Goal: Task Accomplishment & Management: Manage account settings

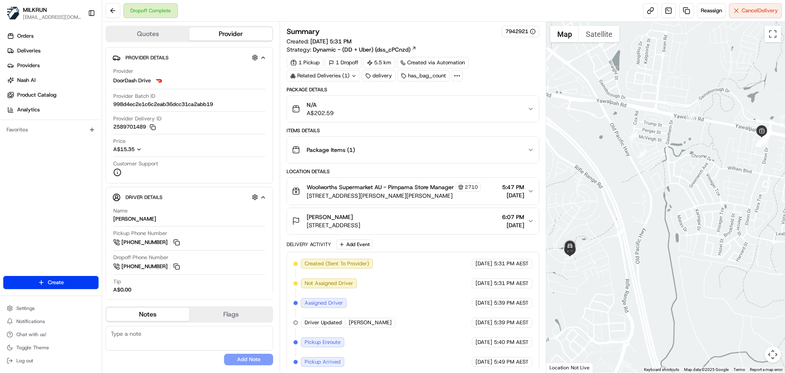
drag, startPoint x: 676, startPoint y: 184, endPoint x: 679, endPoint y: 180, distance: 5.2
click at [680, 178] on div at bounding box center [665, 197] width 239 height 351
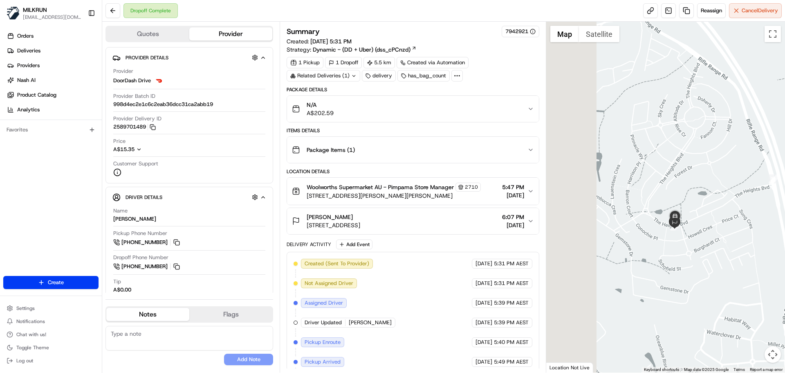
drag, startPoint x: 696, startPoint y: 221, endPoint x: 726, endPoint y: 225, distance: 30.9
click at [753, 220] on div at bounding box center [665, 197] width 239 height 351
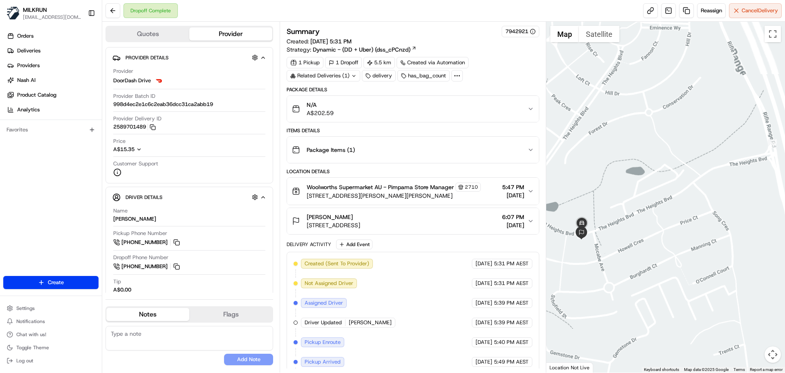
drag, startPoint x: 700, startPoint y: 176, endPoint x: 740, endPoint y: 174, distance: 39.8
click at [740, 174] on div at bounding box center [665, 197] width 239 height 351
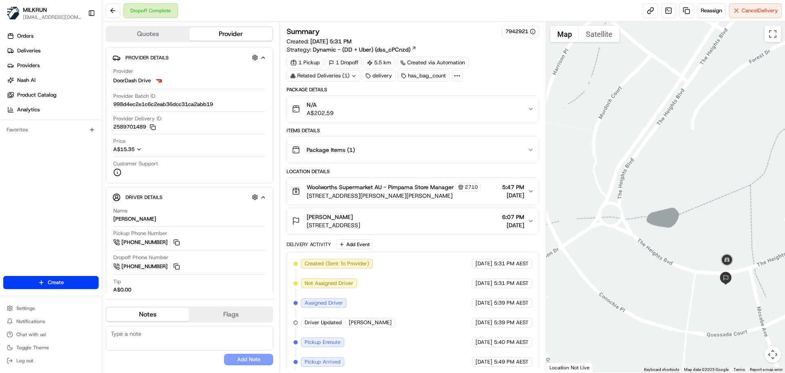
drag, startPoint x: 634, startPoint y: 151, endPoint x: 543, endPoint y: 42, distance: 142.0
click at [543, 42] on div "Quotes Provider Provider Details Hidden ( 3 ) Provider DoorDash Drive Provider …" at bounding box center [443, 197] width 683 height 351
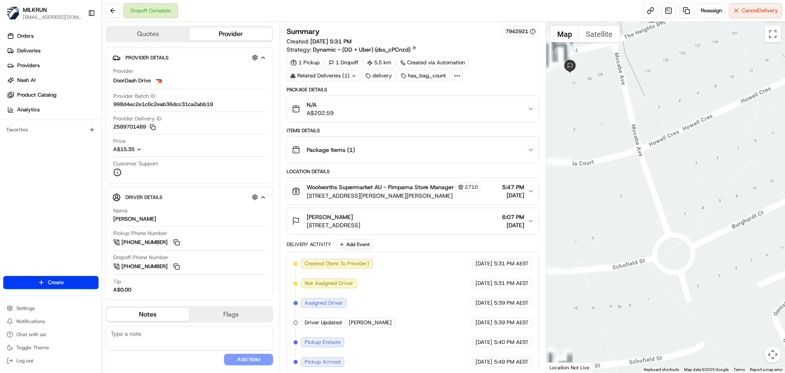
drag, startPoint x: 625, startPoint y: 184, endPoint x: 924, endPoint y: 378, distance: 356.2
click at [785, 372] on html "MILKRUN aoman@woolworths.com.au Toggle Sidebar Orders Deliveries Providers Nash…" at bounding box center [392, 186] width 785 height 373
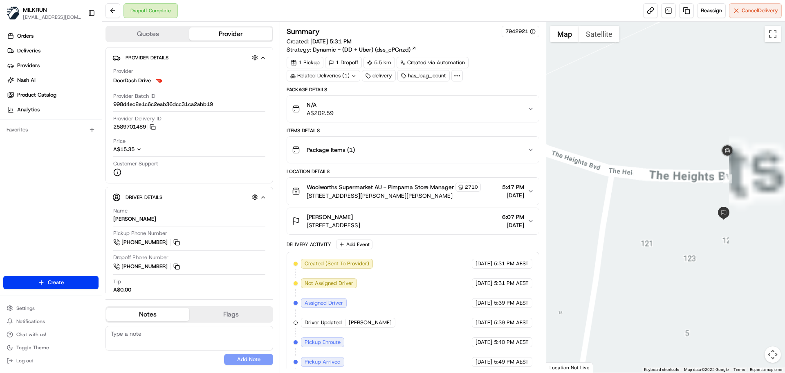
drag, startPoint x: 712, startPoint y: 207, endPoint x: 549, endPoint y: 187, distance: 163.6
click at [505, 149] on div "Quotes Provider Provider Details Hidden ( 3 ) Provider DoorDash Drive Provider …" at bounding box center [443, 197] width 683 height 351
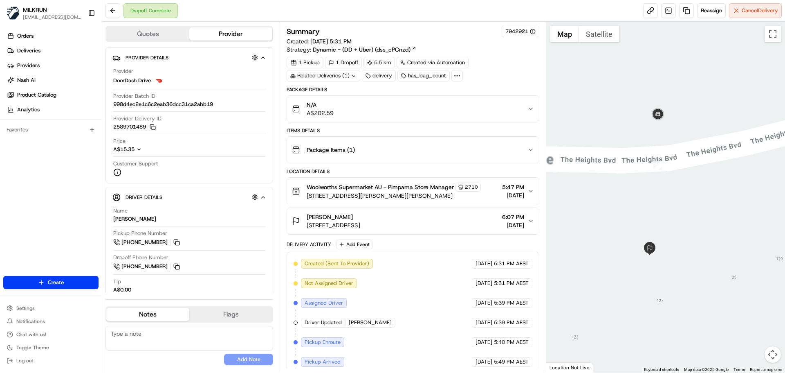
drag, startPoint x: 712, startPoint y: 190, endPoint x: 748, endPoint y: 174, distance: 39.2
click at [748, 173] on div at bounding box center [665, 197] width 239 height 351
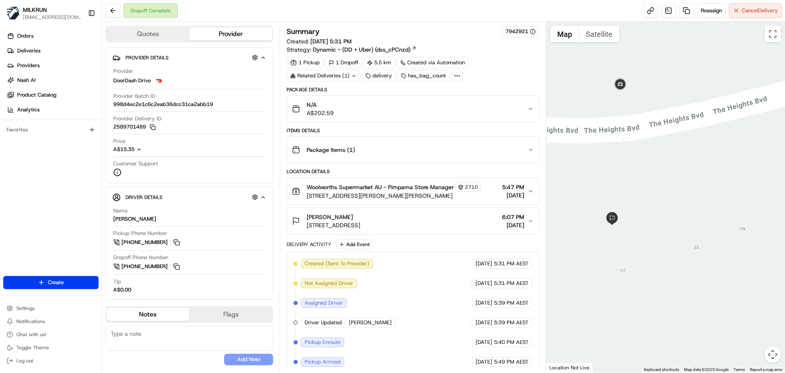
drag, startPoint x: 745, startPoint y: 185, endPoint x: 710, endPoint y: 156, distance: 45.7
click at [770, 193] on div at bounding box center [665, 197] width 239 height 351
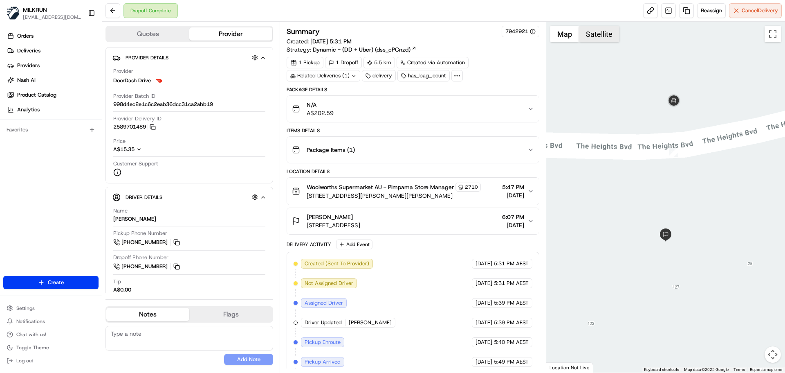
click at [605, 36] on button "Satellite" at bounding box center [599, 34] width 40 height 16
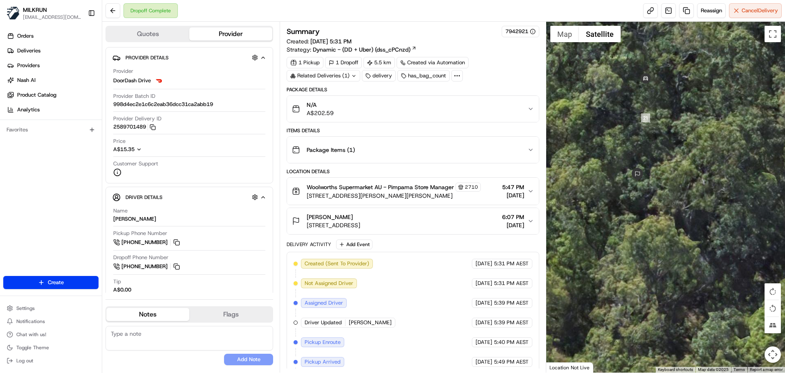
drag, startPoint x: 675, startPoint y: 143, endPoint x: 741, endPoint y: 196, distance: 85.2
click at [741, 196] on div at bounding box center [665, 197] width 239 height 351
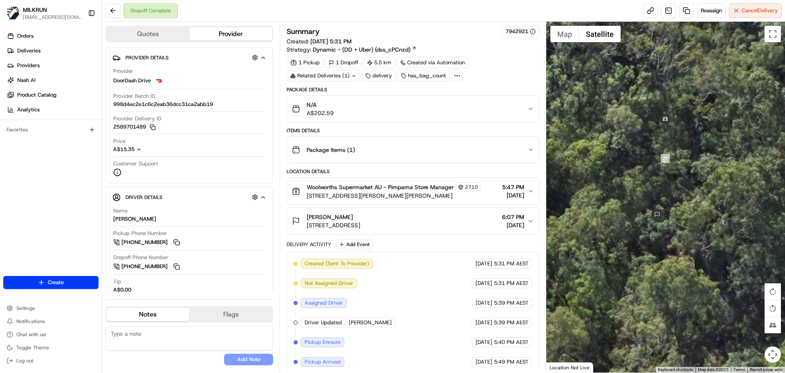
drag, startPoint x: 636, startPoint y: 195, endPoint x: 638, endPoint y: 214, distance: 19.0
click at [638, 214] on div at bounding box center [665, 197] width 239 height 351
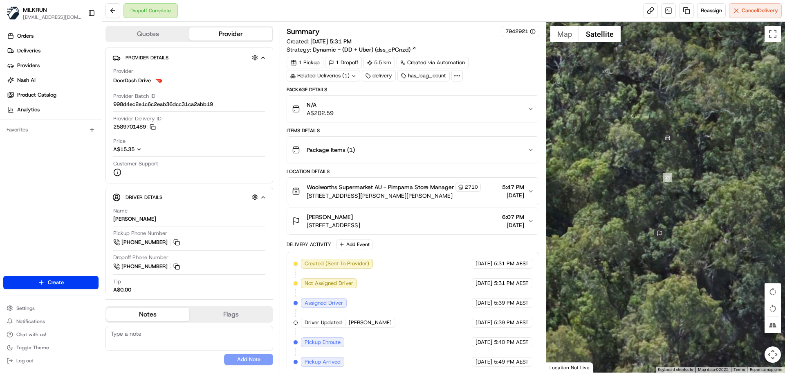
click at [526, 112] on div "N/A A$202.59" at bounding box center [409, 109] width 235 height 16
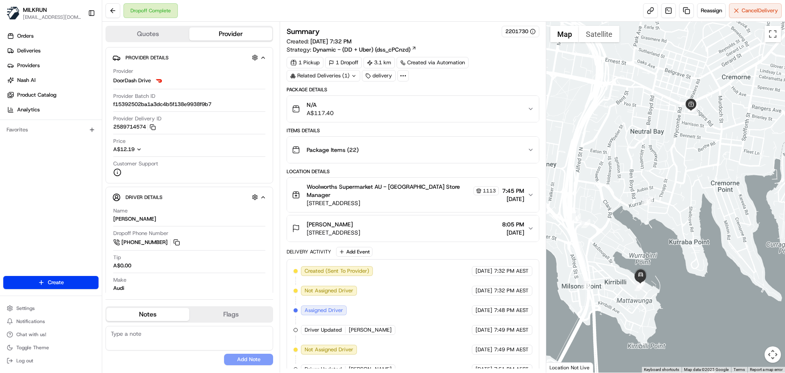
drag, startPoint x: 339, startPoint y: 76, endPoint x: 342, endPoint y: 82, distance: 6.6
click at [340, 76] on div "Related Deliveries (1)" at bounding box center [324, 75] width 74 height 11
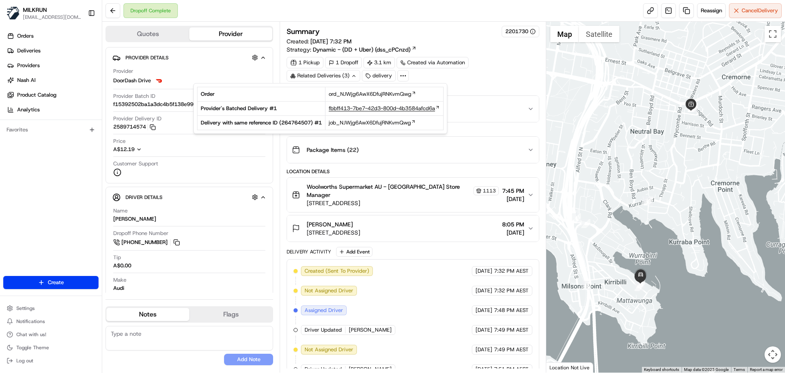
click at [354, 108] on span "fbbff413-7be7-42d3-800d-4b3584afcd6a" at bounding box center [382, 108] width 106 height 7
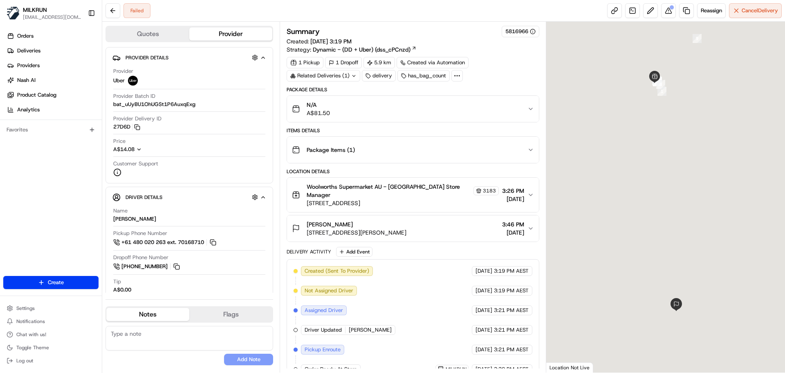
scroll to position [84, 0]
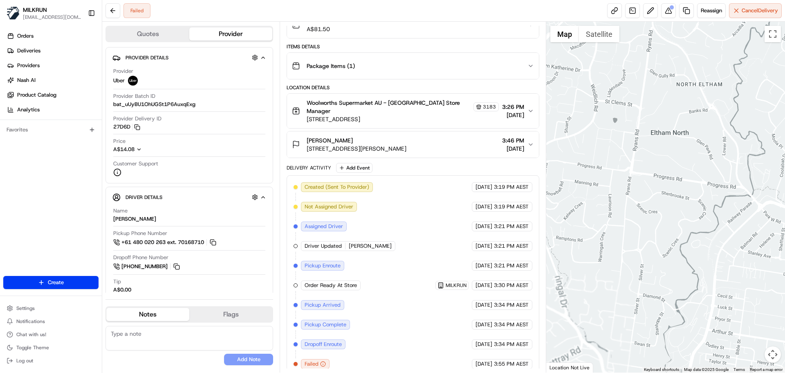
drag, startPoint x: 711, startPoint y: 179, endPoint x: 444, endPoint y: 55, distance: 293.5
click at [707, 202] on div at bounding box center [665, 197] width 239 height 351
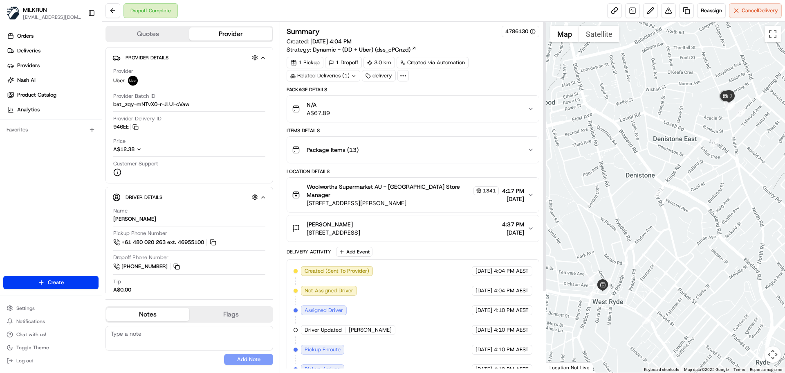
click at [533, 154] on button "Package Items ( 13 )" at bounding box center [413, 150] width 252 height 26
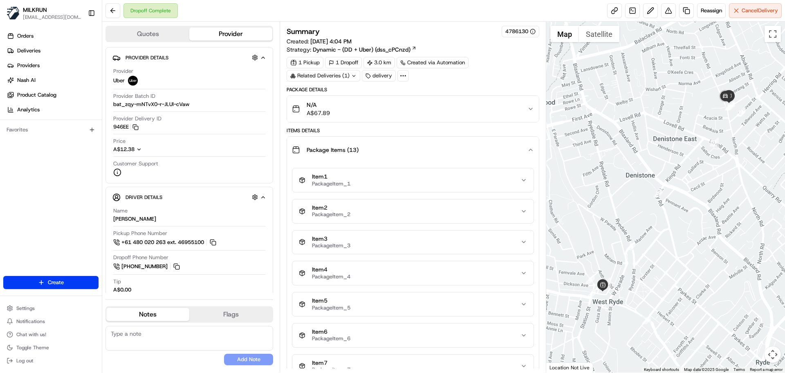
click at [533, 108] on icon "button" at bounding box center [531, 109] width 7 height 7
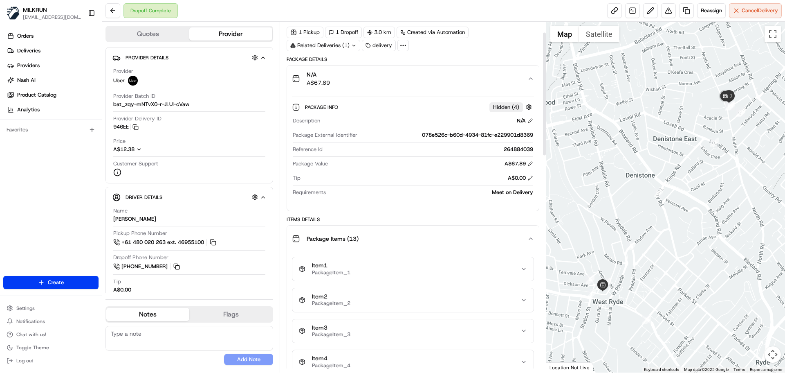
scroll to position [164, 0]
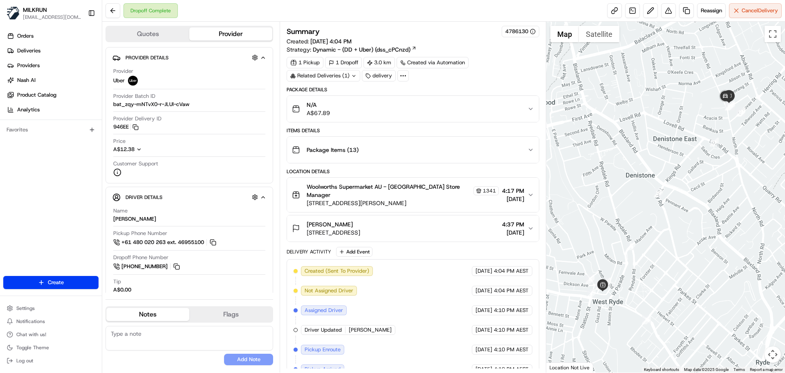
click at [338, 76] on div "Related Deliveries (1)" at bounding box center [324, 75] width 74 height 11
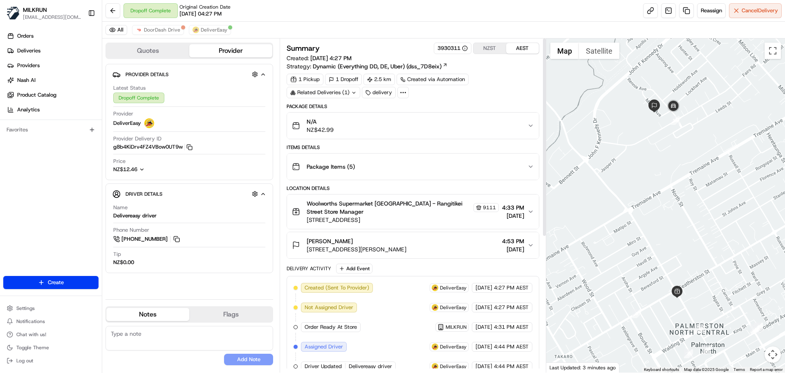
click at [489, 47] on button "NZST" at bounding box center [490, 48] width 33 height 11
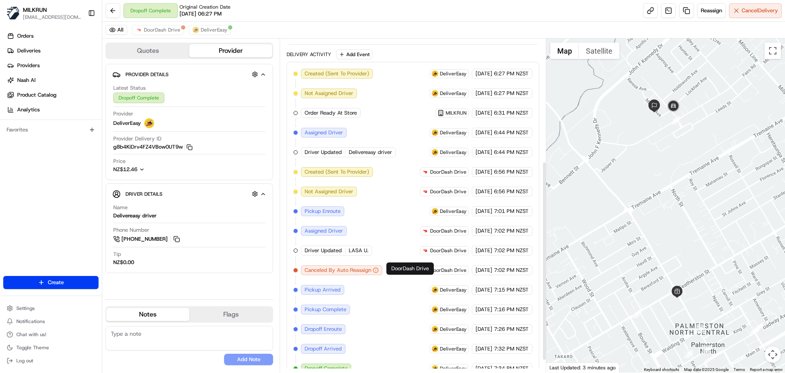
scroll to position [226, 0]
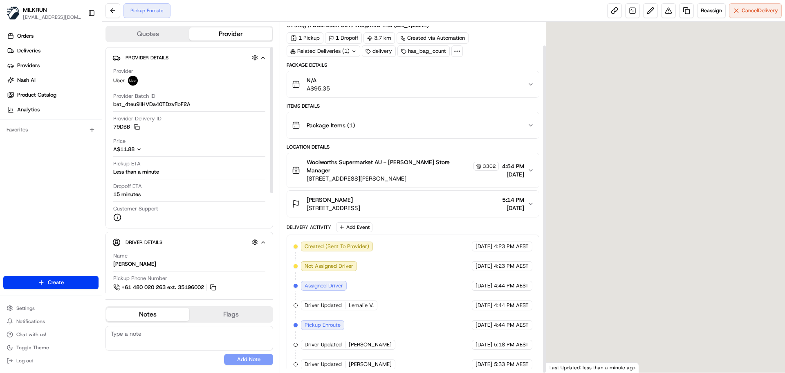
scroll to position [25, 0]
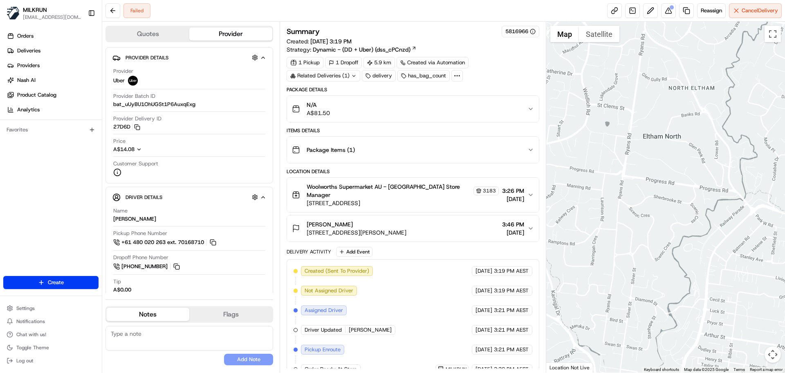
scroll to position [84, 0]
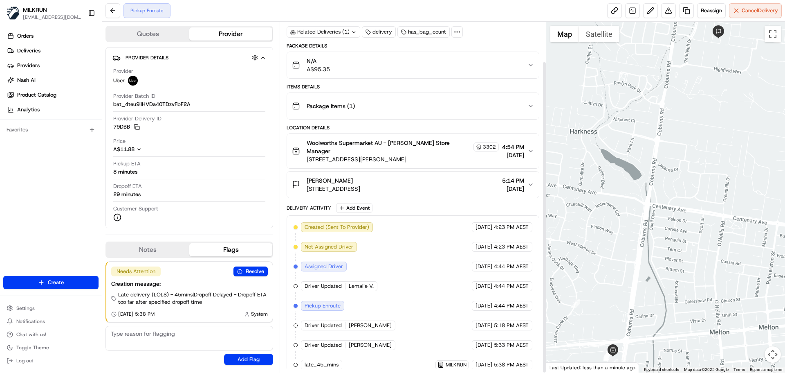
scroll to position [45, 0]
click at [612, 12] on link at bounding box center [614, 10] width 15 height 15
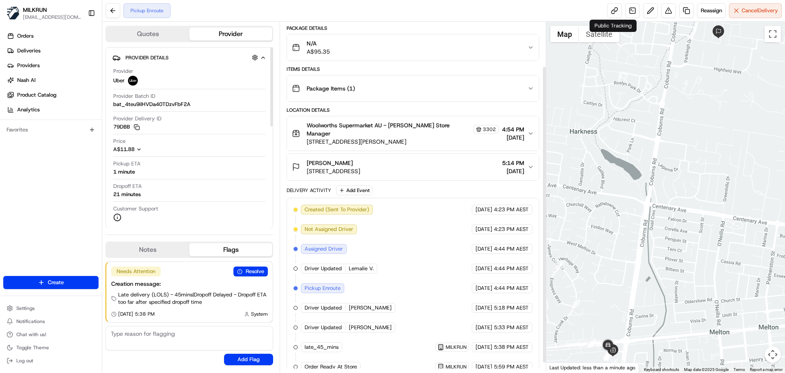
scroll to position [64, 0]
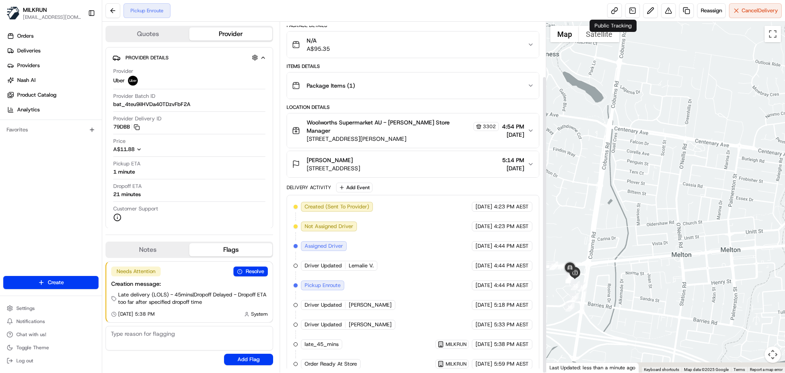
drag, startPoint x: 626, startPoint y: 231, endPoint x: 627, endPoint y: 203, distance: 28.3
click at [627, 203] on div at bounding box center [665, 197] width 239 height 351
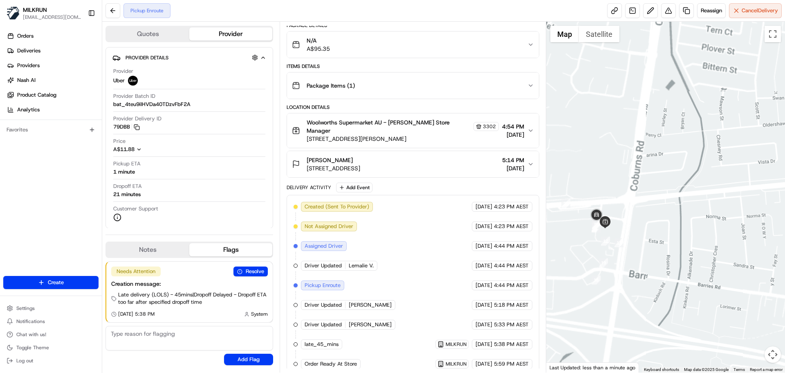
drag, startPoint x: 627, startPoint y: 205, endPoint x: 665, endPoint y: 221, distance: 41.5
click at [719, 178] on div at bounding box center [665, 197] width 239 height 351
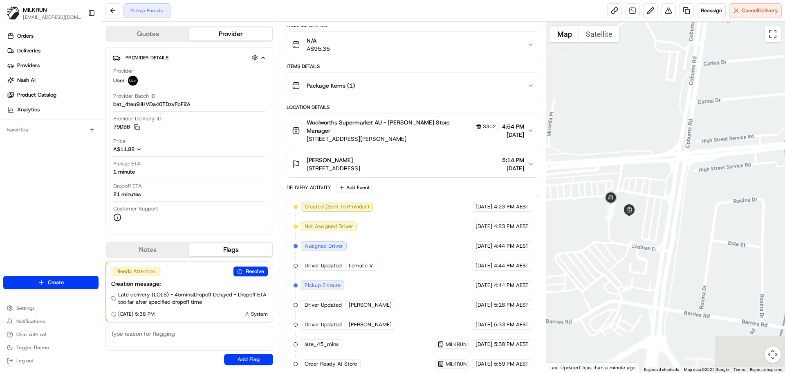
drag, startPoint x: 658, startPoint y: 203, endPoint x: 641, endPoint y: 206, distance: 17.8
click at [681, 154] on div at bounding box center [665, 197] width 239 height 351
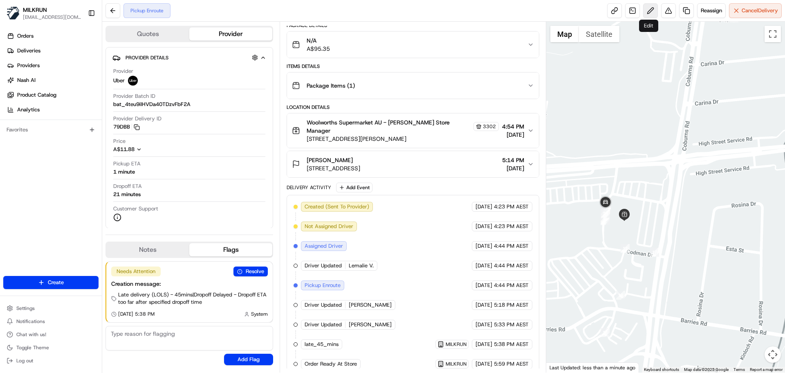
click at [648, 7] on button at bounding box center [650, 10] width 15 height 15
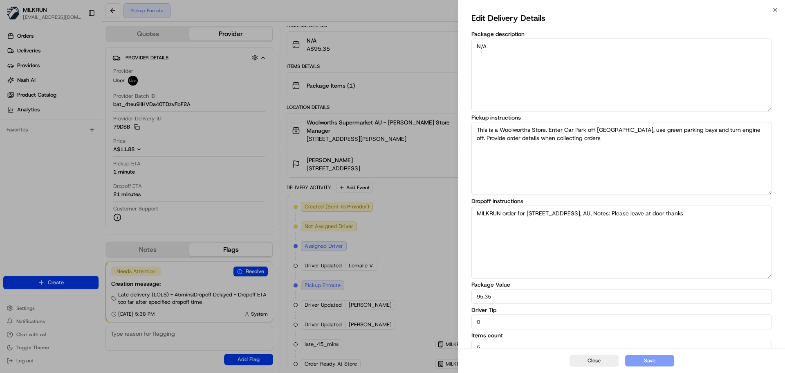
drag, startPoint x: 495, startPoint y: 319, endPoint x: 399, endPoint y: 284, distance: 101.6
click at [399, 284] on body "MILKRUN aoman@woolworths.com.au Toggle Sidebar Orders Deliveries Providers Nash…" at bounding box center [392, 186] width 785 height 373
type input "10"
click at [650, 366] on button "Save" at bounding box center [649, 360] width 49 height 11
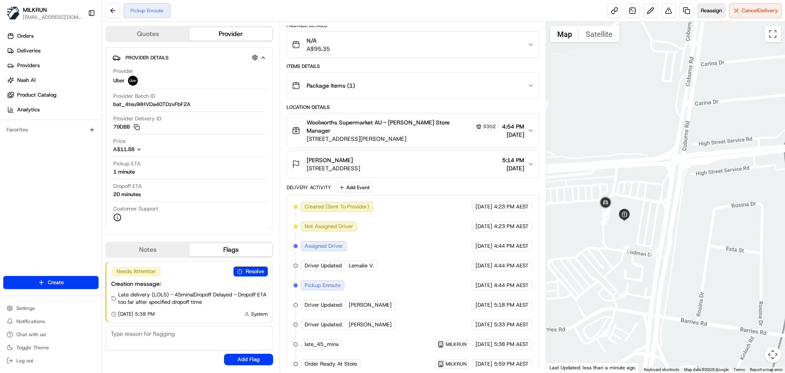
click at [704, 5] on button "Reassign" at bounding box center [711, 10] width 29 height 15
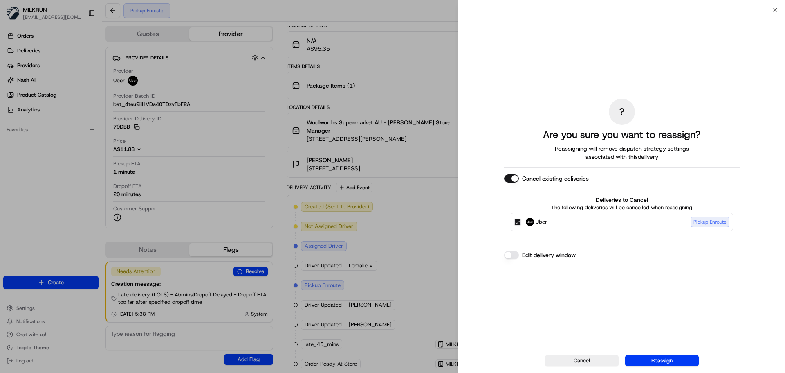
click at [518, 222] on button "Uber Pickup Enroute" at bounding box center [518, 221] width 7 height 7
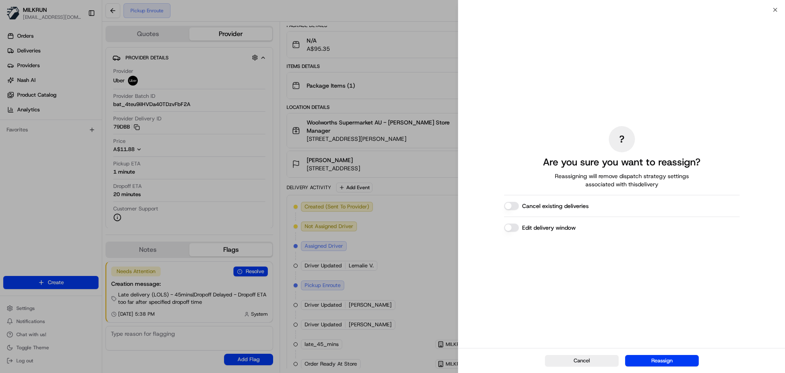
drag, startPoint x: 660, startPoint y: 360, endPoint x: 578, endPoint y: 325, distance: 89.6
click at [660, 360] on button "Reassign" at bounding box center [662, 360] width 74 height 11
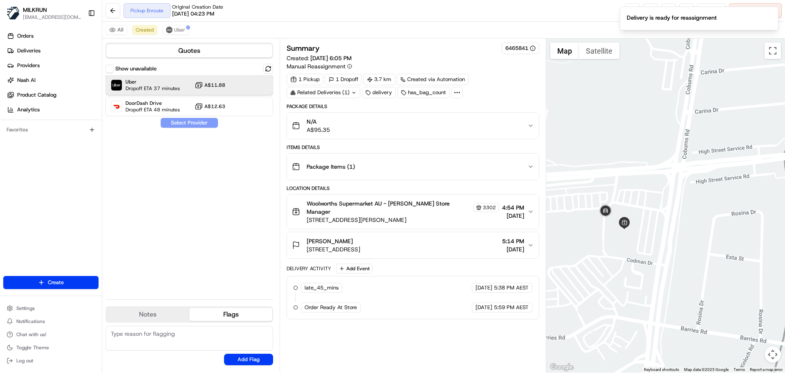
drag, startPoint x: 155, startPoint y: 79, endPoint x: 162, endPoint y: 89, distance: 11.8
click at [156, 79] on span "Uber" at bounding box center [153, 82] width 54 height 7
click at [185, 124] on button "Assign Provider" at bounding box center [189, 123] width 58 height 10
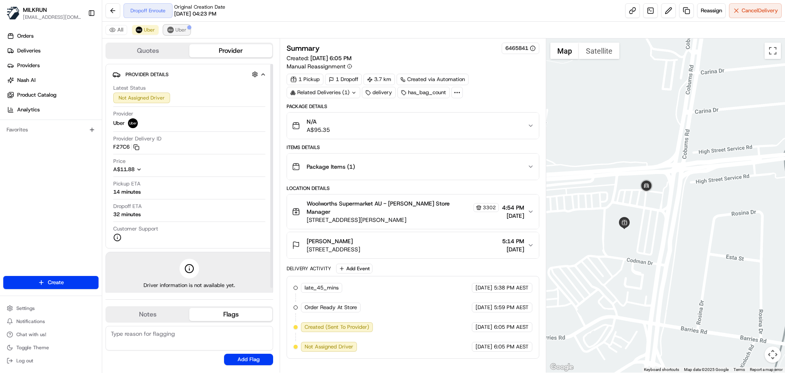
click at [182, 34] on button "Uber" at bounding box center [177, 30] width 27 height 10
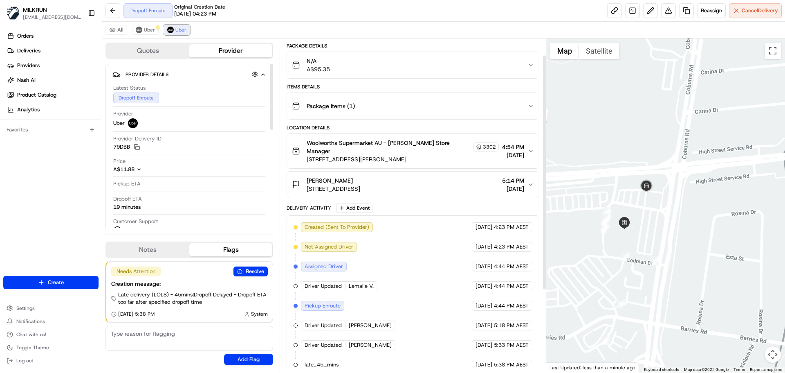
scroll to position [140, 0]
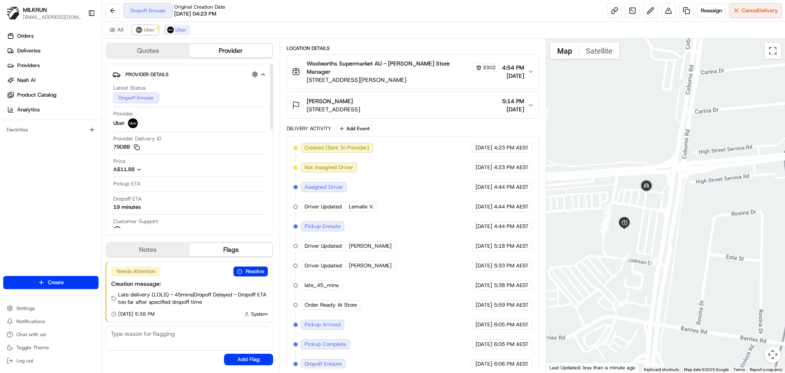
drag, startPoint x: 146, startPoint y: 29, endPoint x: 168, endPoint y: 25, distance: 22.9
click at [147, 28] on span "Uber" at bounding box center [149, 30] width 11 height 7
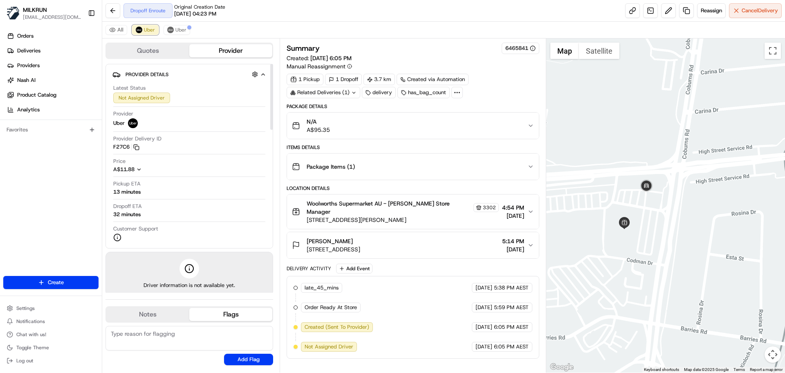
scroll to position [0, 0]
click at [743, 9] on span "Cancel Delivery" at bounding box center [760, 10] width 36 height 7
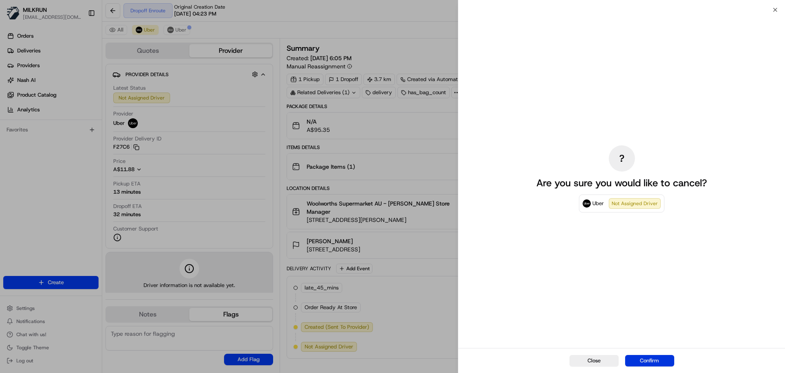
click at [654, 358] on button "Confirm" at bounding box center [649, 360] width 49 height 11
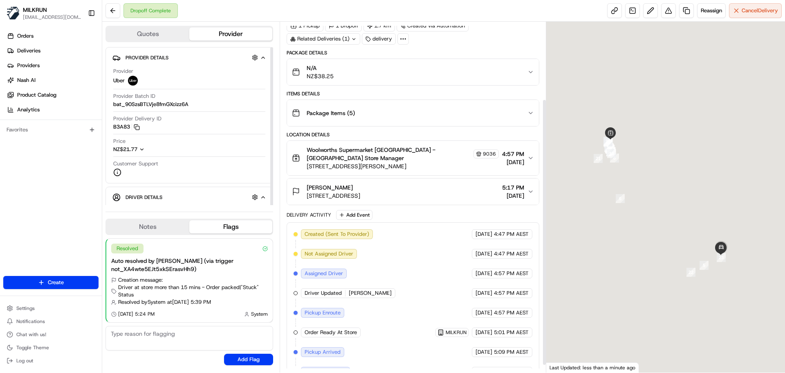
scroll to position [111, 0]
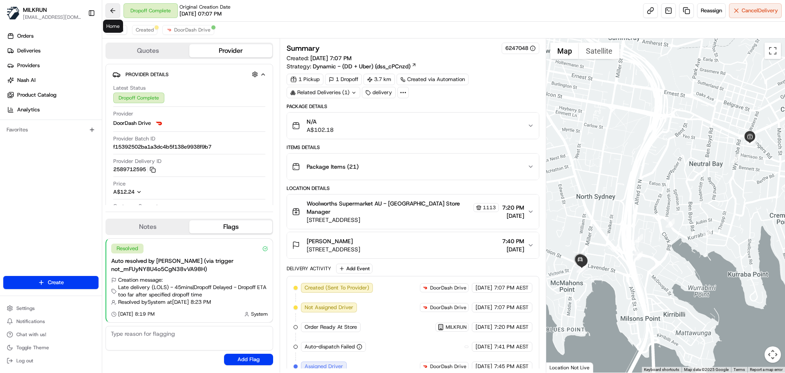
click at [112, 6] on button at bounding box center [113, 10] width 15 height 15
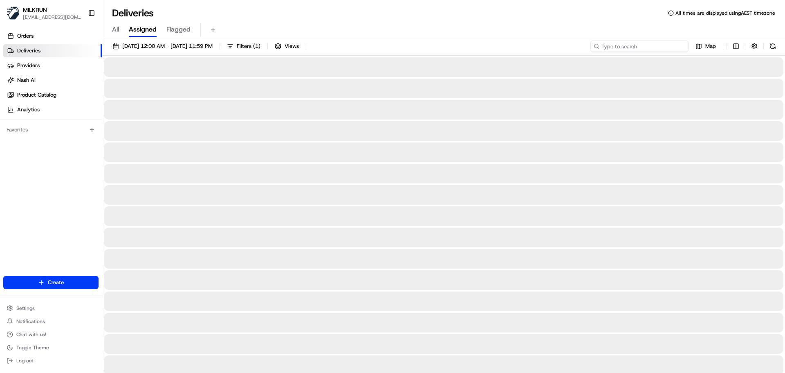
drag, startPoint x: 636, startPoint y: 43, endPoint x: 630, endPoint y: 47, distance: 7.3
click at [636, 43] on input at bounding box center [640, 45] width 98 height 11
paste input "Sarah Harvey"
type input "Sarah Harvey"
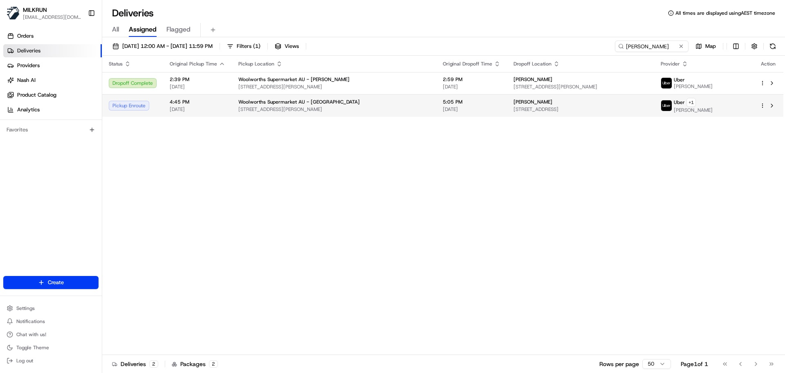
click at [236, 103] on td "Woolworths Supermarket AU - Sunbury 25-47 Horne St, Sunbury, VIC 3429, AU" at bounding box center [334, 105] width 205 height 22
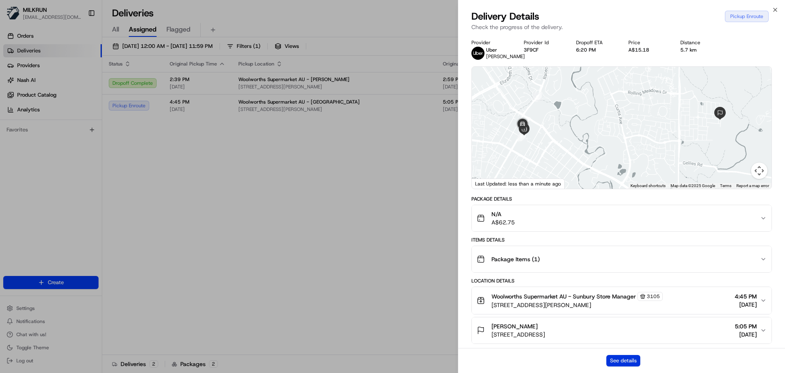
click at [619, 363] on button "See details" at bounding box center [624, 360] width 34 height 11
drag, startPoint x: 285, startPoint y: 92, endPoint x: 356, endPoint y: 126, distance: 79.4
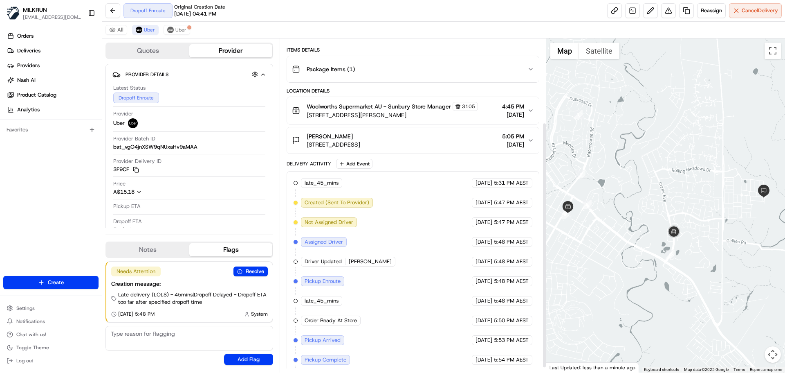
scroll to position [120, 0]
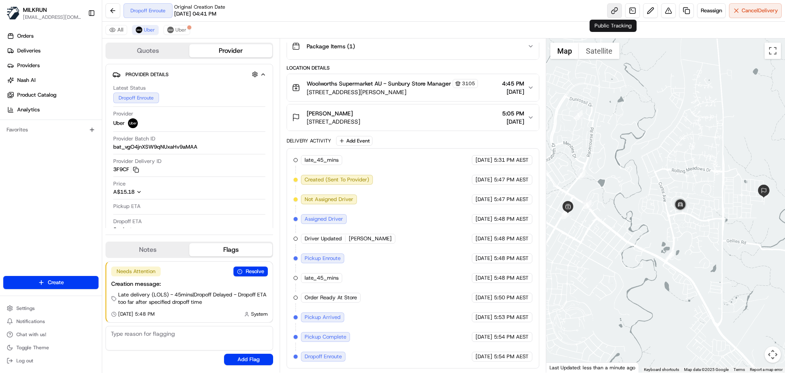
click at [608, 5] on link at bounding box center [614, 10] width 15 height 15
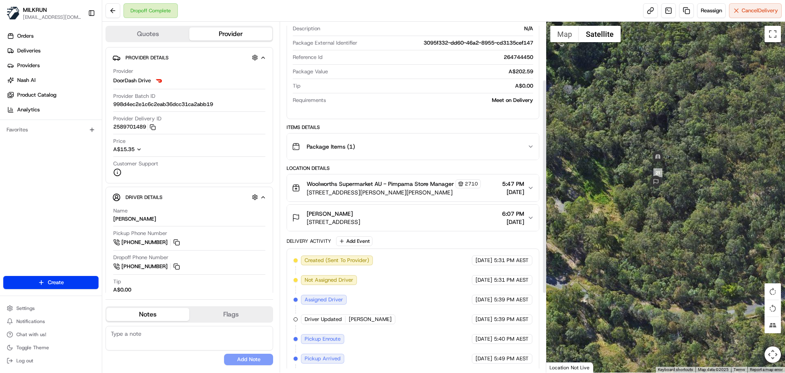
scroll to position [223, 0]
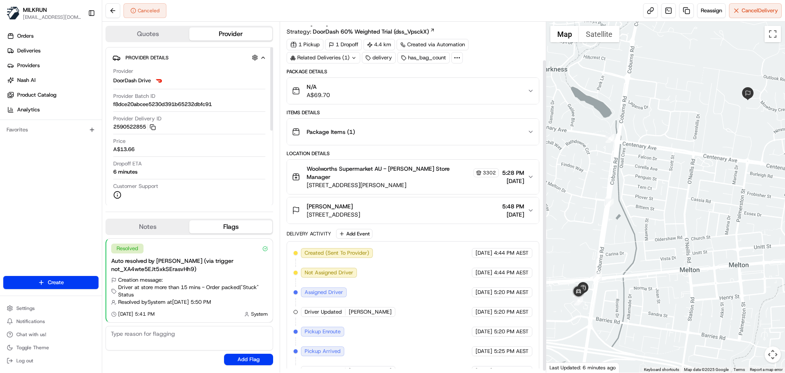
scroll to position [45, 0]
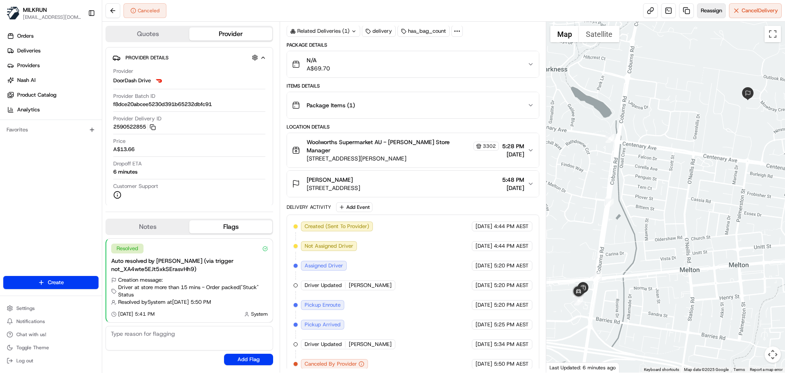
click at [710, 9] on span "Reassign" at bounding box center [711, 10] width 21 height 7
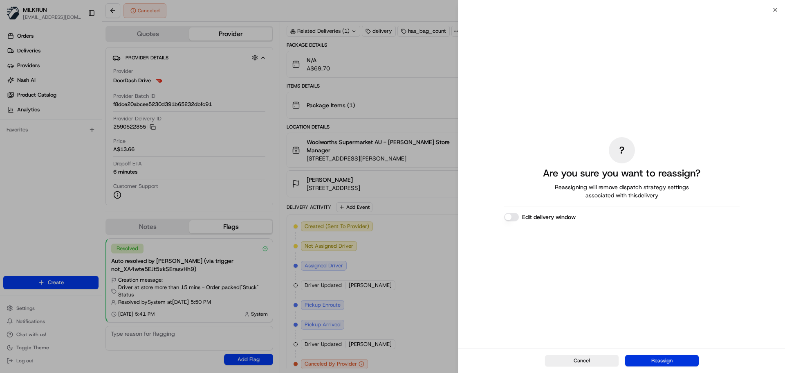
click at [654, 361] on button "Reassign" at bounding box center [662, 360] width 74 height 11
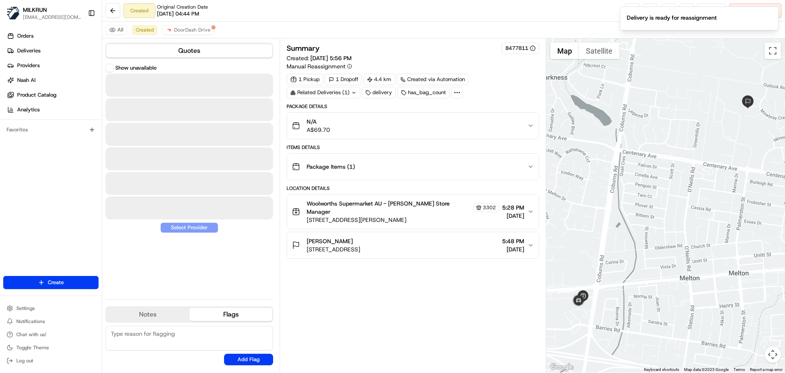
scroll to position [0, 0]
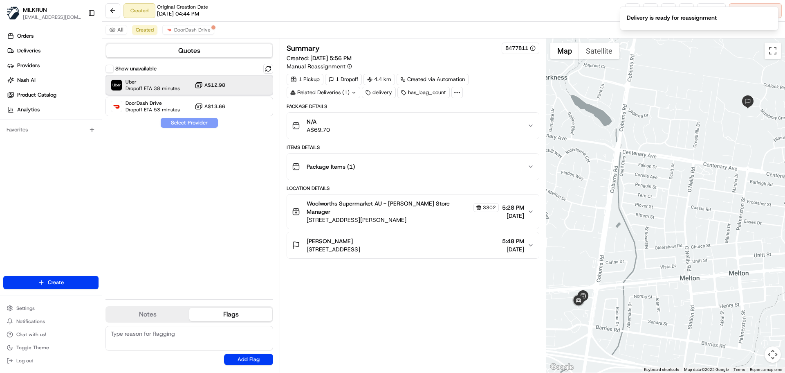
click at [164, 87] on span "Dropoff ETA 38 minutes" at bounding box center [153, 88] width 54 height 7
click at [187, 122] on button "Assign Provider" at bounding box center [189, 123] width 58 height 10
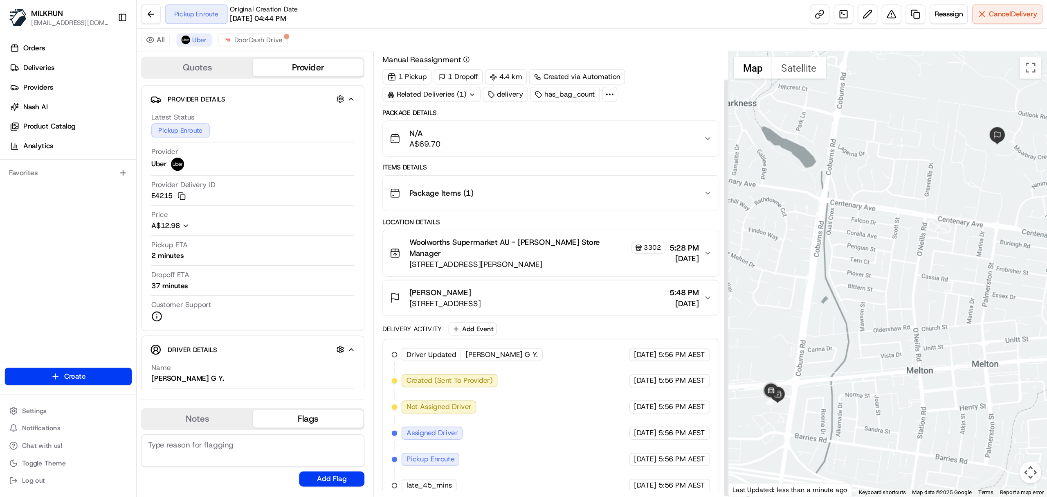
scroll to position [22, 0]
click at [613, 7] on link at bounding box center [614, 10] width 15 height 15
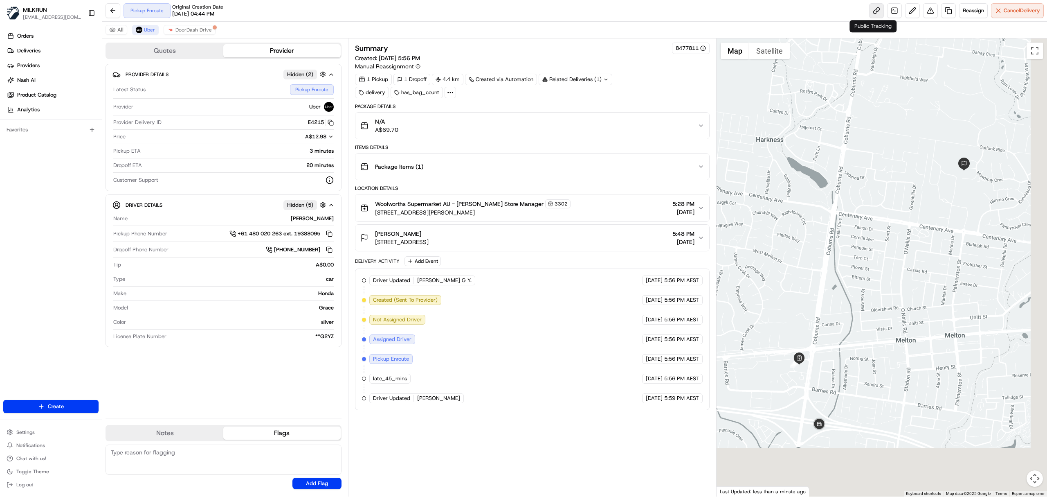
scroll to position [0, 0]
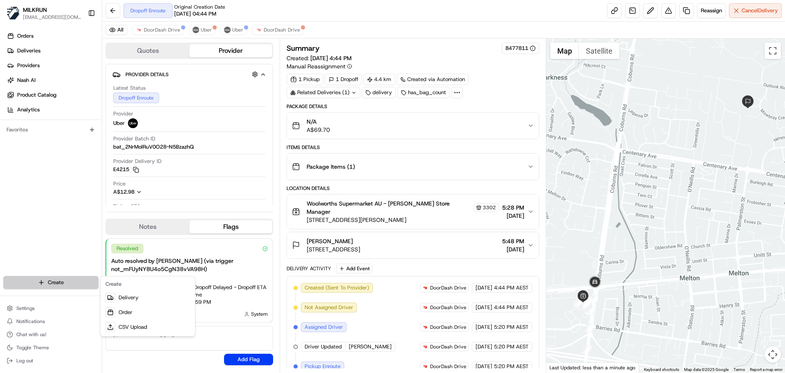
click at [46, 282] on html "MILKRUN [EMAIL_ADDRESS][DOMAIN_NAME] Toggle Sidebar Orders Deliveries Providers…" at bounding box center [392, 186] width 785 height 373
click at [154, 297] on link "Delivery" at bounding box center [147, 297] width 91 height 15
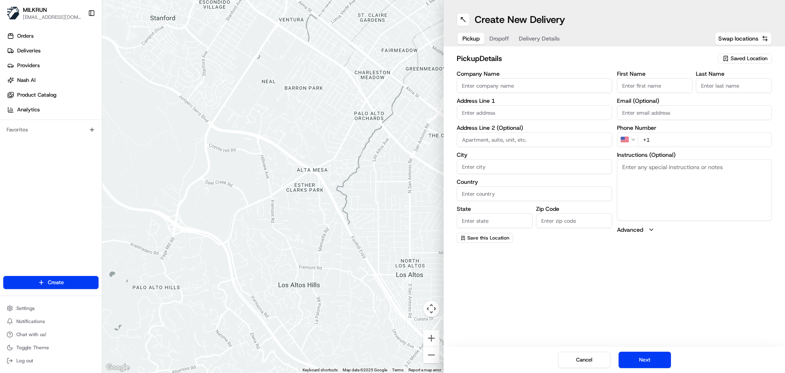
click at [747, 57] on span "Saved Location" at bounding box center [749, 58] width 37 height 7
type input "Neutral Bay"
click at [714, 86] on span "Woolworths Neutral Bay Village (1113)" at bounding box center [731, 88] width 101 height 7
type input "Woolworths Neutral Bay Village"
type input "1-7 Rangers Rd"
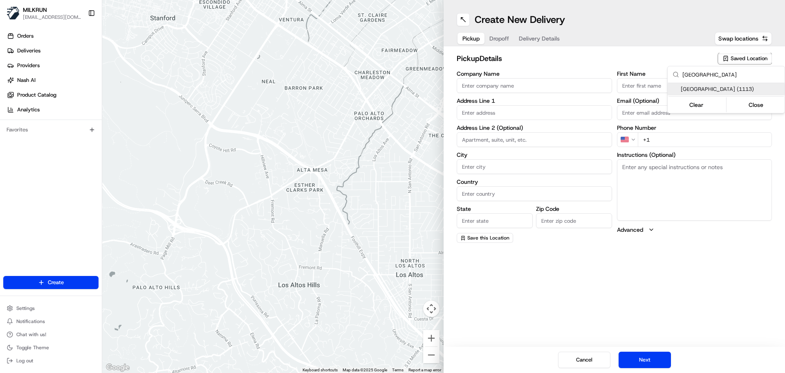
type input "Neutral Bay"
type input "AU"
type input "NSW"
type input "2089"
type input "+61 2 9308 7367"
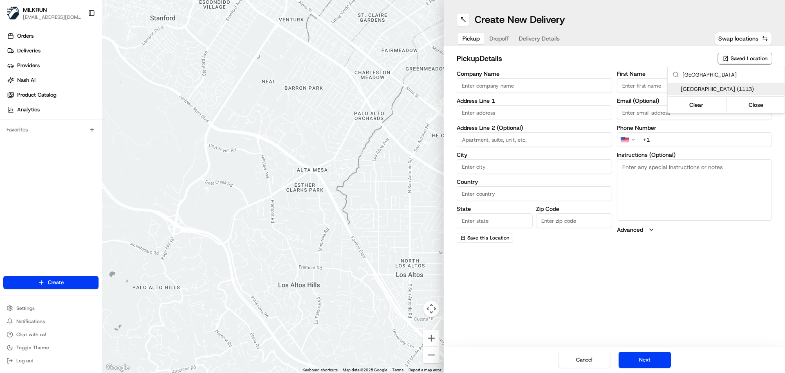
type textarea "This is a Woolworths Store. Street parking on Rangers Rd. Enter Car Park off Ye…"
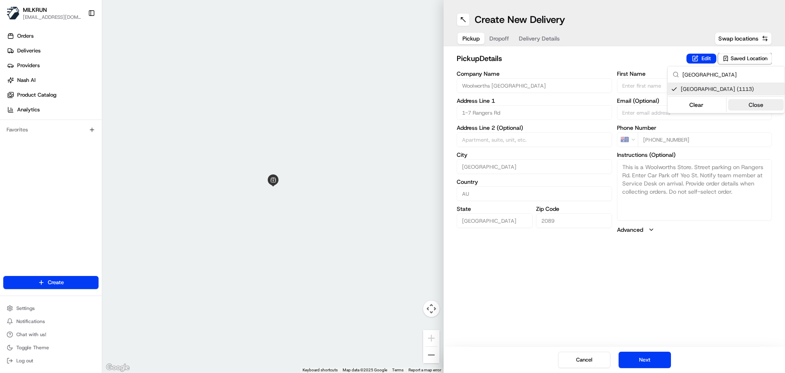
click at [742, 105] on button "Close" at bounding box center [757, 104] width 56 height 11
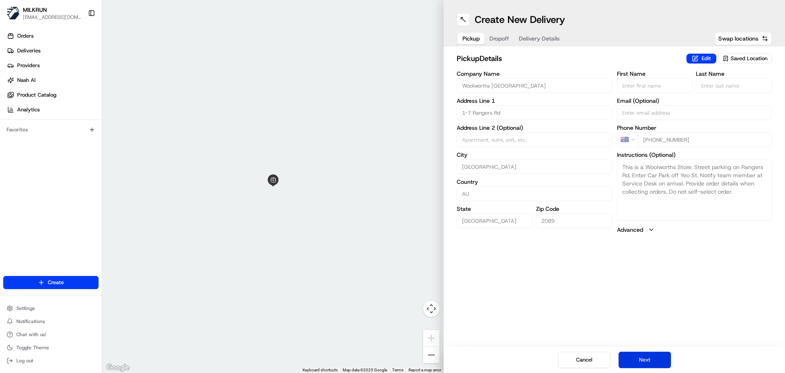
click at [644, 355] on button "Next" at bounding box center [645, 359] width 52 height 16
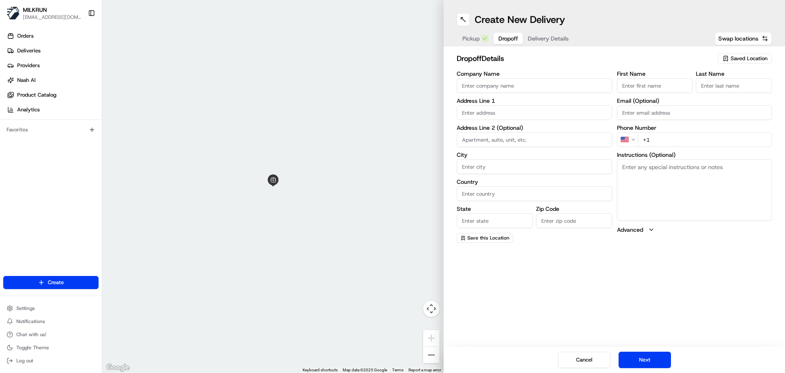
click at [643, 81] on input "First Name" at bounding box center [655, 85] width 76 height 15
paste input "Max Brewer"
type input "Max Brewer"
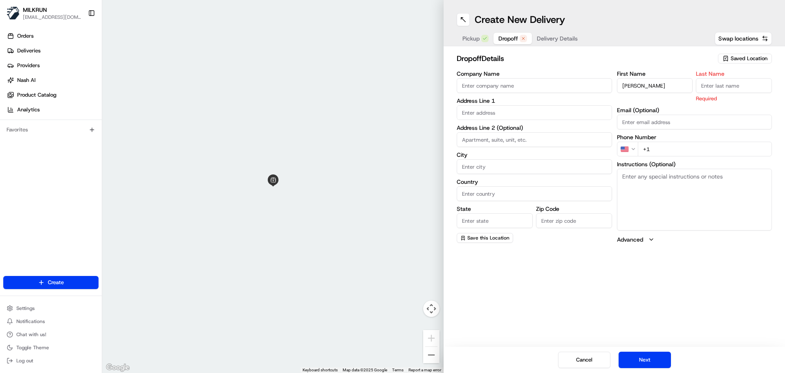
click at [725, 86] on input "Last Name" at bounding box center [734, 85] width 76 height 15
paste input "Max Brewer"
drag, startPoint x: 713, startPoint y: 86, endPoint x: 667, endPoint y: 73, distance: 48.0
click at [671, 78] on div "First Name Max Brewer Last Name Max Brewer Required" at bounding box center [694, 86] width 155 height 31
type input "Brewer"
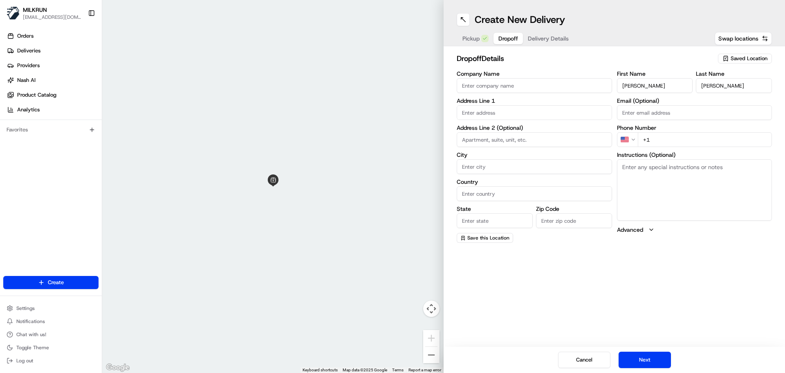
drag, startPoint x: 632, startPoint y: 87, endPoint x: 610, endPoint y: 82, distance: 21.7
click at [610, 82] on div "Company Name Address Line 1 Address Line 2 (Optional) City Country State Zip Co…" at bounding box center [614, 157] width 315 height 172
drag, startPoint x: 654, startPoint y: 86, endPoint x: 637, endPoint y: 83, distance: 17.6
click at [634, 80] on input "Max Brewer" at bounding box center [655, 85] width 76 height 15
type input "Max"
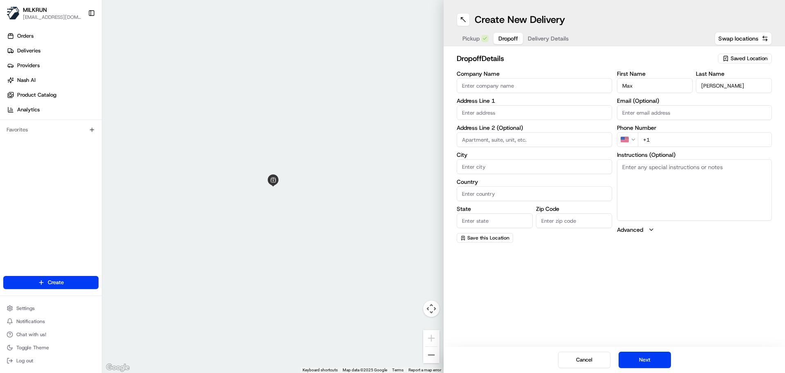
click at [674, 136] on input "+1" at bounding box center [705, 139] width 135 height 15
type input "+61 487 258 580"
drag, startPoint x: 657, startPoint y: 169, endPoint x: 663, endPoint y: 169, distance: 5.7
click at [661, 169] on textarea "Instructions (Optional)" at bounding box center [694, 189] width 155 height 61
click at [645, 182] on textarea "Instructions (Optional)" at bounding box center [694, 189] width 155 height 61
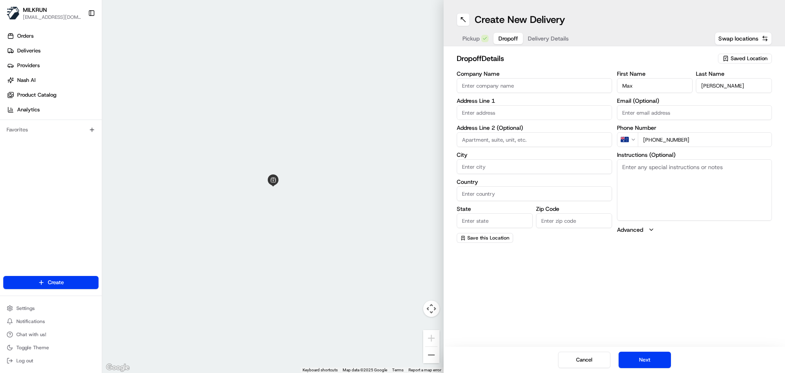
paste textarea "Deliver to the office of Mosman Village Church. Access via driveway on Raglan S…"
click at [623, 168] on textarea "Deliver to the office of Mosman Village Church. Access via driveway on Raglan S…" at bounding box center [694, 189] width 155 height 61
type textarea "MILKRUN Delivery to the office of Mosman Village Church. Access via driveway on…"
click at [488, 114] on input "text" at bounding box center [534, 112] width 155 height 15
paste input "144A Raglan St, Mosman, NSW 2088, AU"
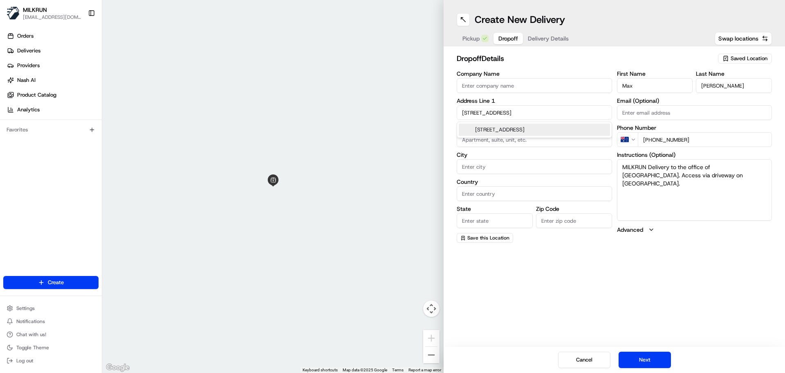
click at [503, 130] on div "144A Raglan St, Mosman NSW 2088, Australia" at bounding box center [534, 130] width 151 height 12
type input "144A Raglan St, Mosman NSW 2088, Australia"
type input "Mosman"
type input "Australia"
type input "NSW"
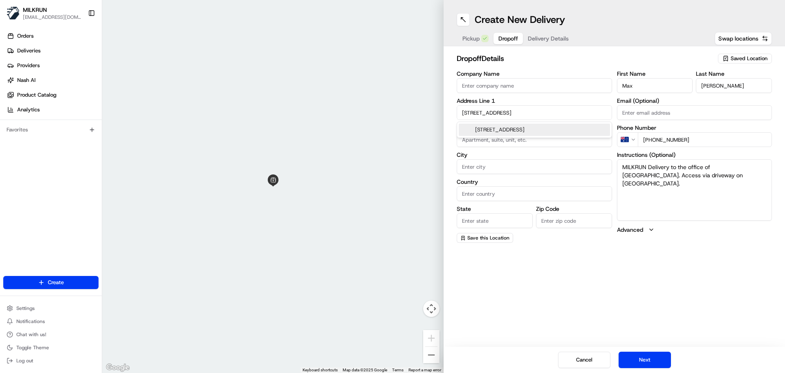
type input "2088"
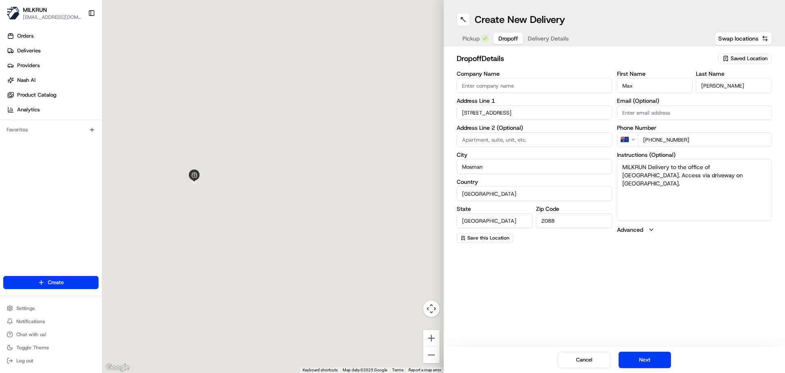
type input "144A Raglan Street"
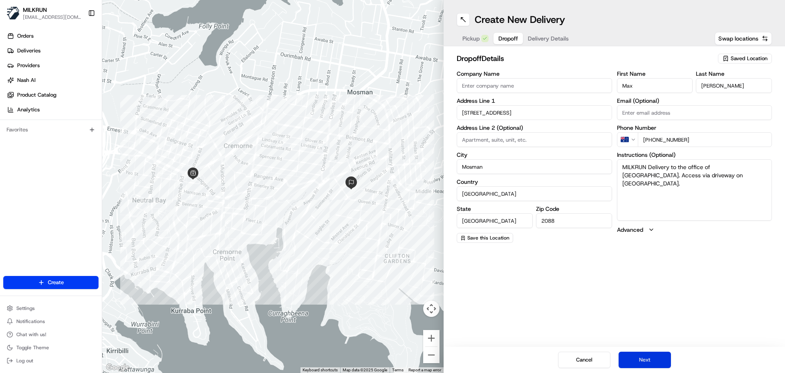
click at [656, 355] on button "Next" at bounding box center [645, 359] width 52 height 16
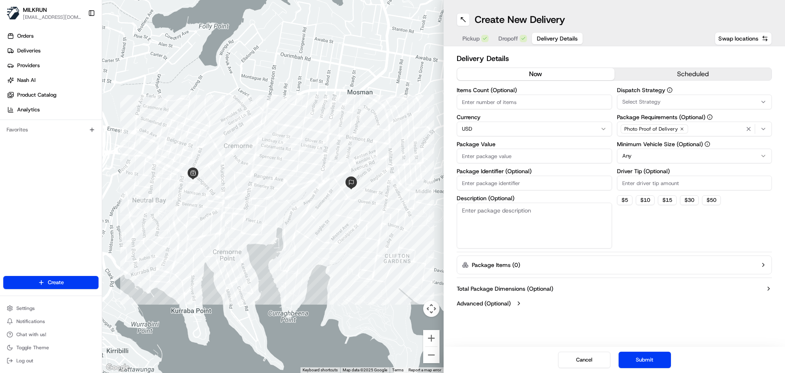
click at [489, 106] on input "Items Count (Optional)" at bounding box center [534, 101] width 155 height 15
type input "7"
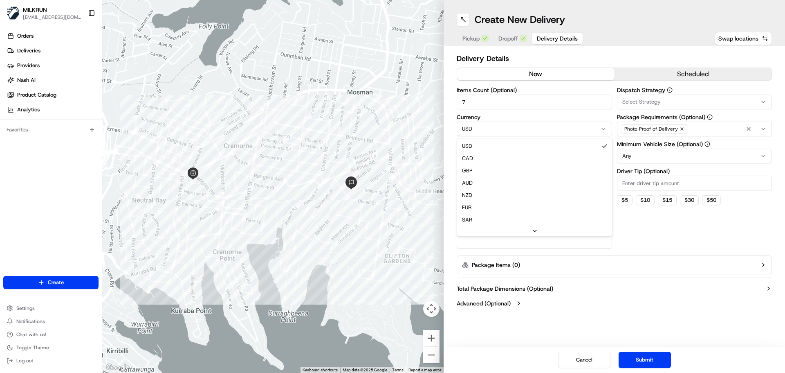
click at [485, 126] on html "MILKRUN aoman@woolworths.com.au Toggle Sidebar Orders Deliveries Providers Nash…" at bounding box center [392, 186] width 785 height 373
click at [482, 158] on input "Package Value" at bounding box center [534, 155] width 155 height 15
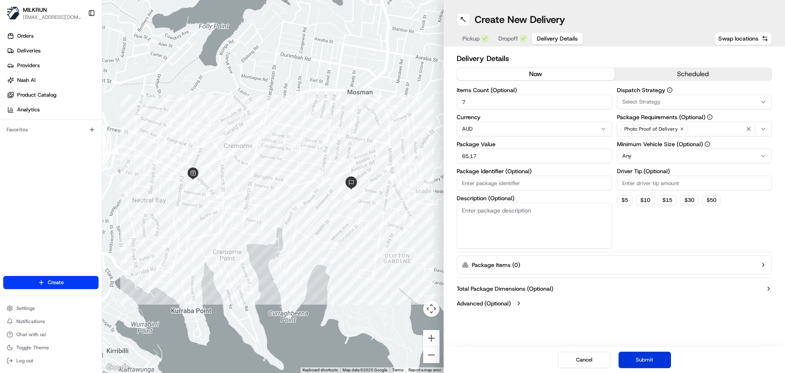
type input "65.17"
click at [654, 360] on button "Submit" at bounding box center [645, 359] width 52 height 16
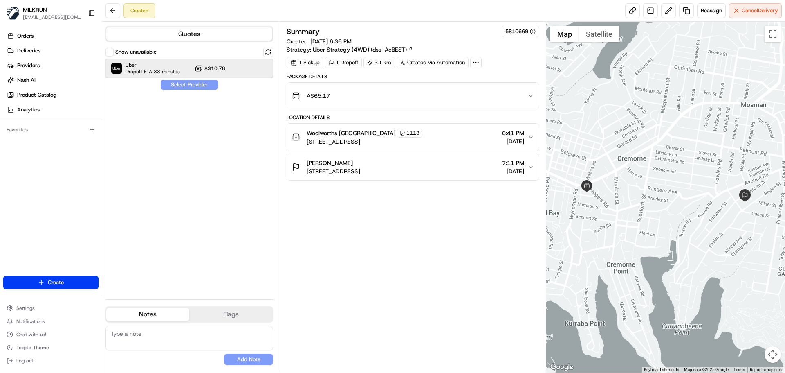
click at [151, 61] on div "Uber Dropoff ETA 33 minutes A$10.78" at bounding box center [190, 68] width 168 height 20
click at [190, 85] on button "Assign Provider" at bounding box center [189, 85] width 58 height 10
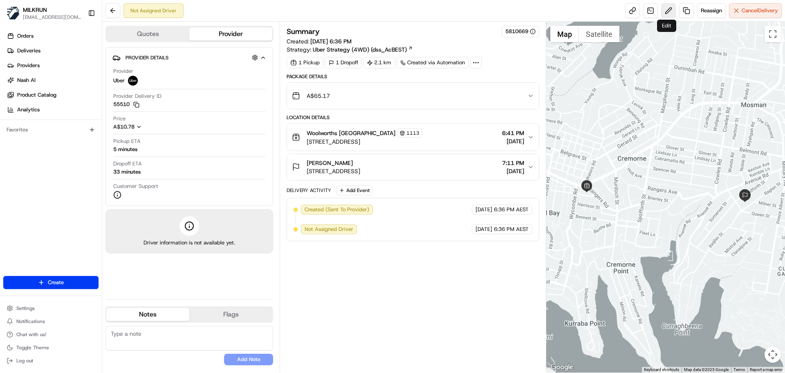
click at [666, 11] on button at bounding box center [668, 10] width 15 height 15
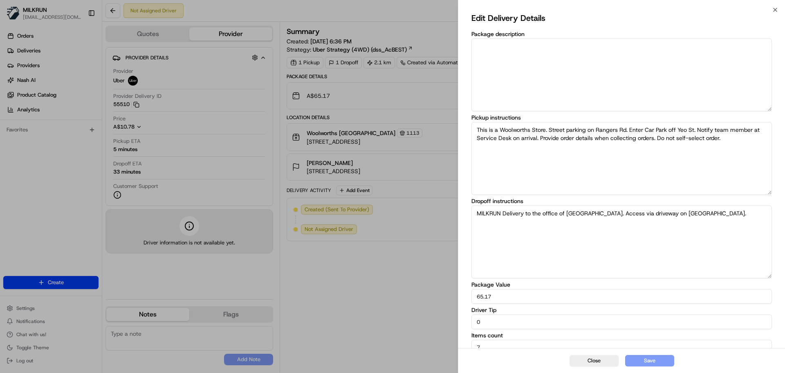
click at [487, 326] on input "0" at bounding box center [622, 321] width 301 height 15
type input "10"
click at [652, 358] on button "Save" at bounding box center [649, 360] width 49 height 11
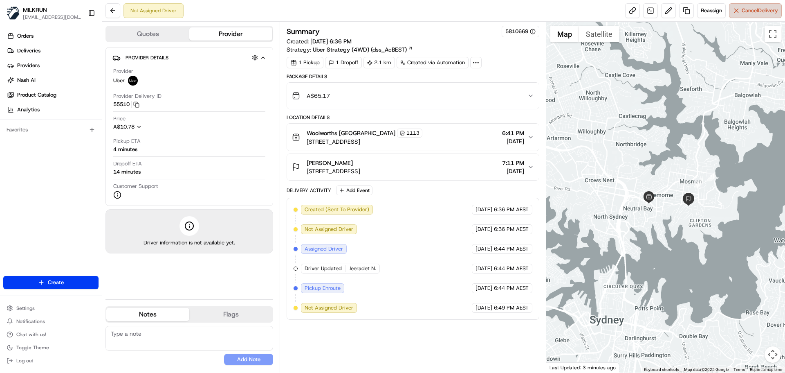
click at [747, 14] on button "Cancel Delivery" at bounding box center [755, 10] width 53 height 15
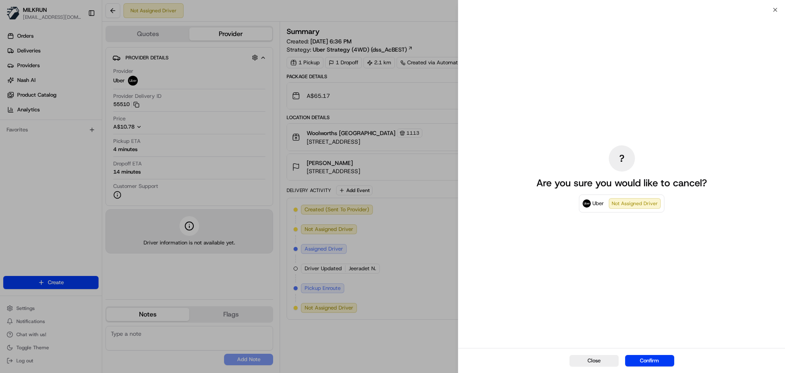
drag, startPoint x: 636, startPoint y: 359, endPoint x: 335, endPoint y: 11, distance: 460.3
click at [634, 355] on button "Confirm" at bounding box center [649, 360] width 49 height 11
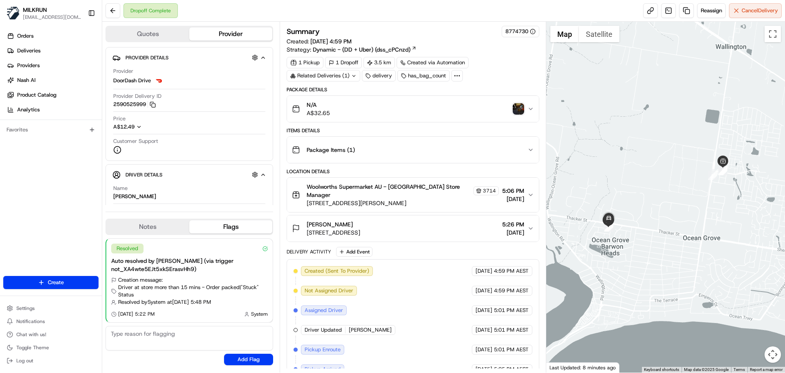
click at [340, 76] on div "Related Deliveries (1)" at bounding box center [324, 75] width 74 height 11
drag, startPoint x: 667, startPoint y: 215, endPoint x: 670, endPoint y: 220, distance: 5.7
click at [670, 220] on div at bounding box center [665, 197] width 239 height 351
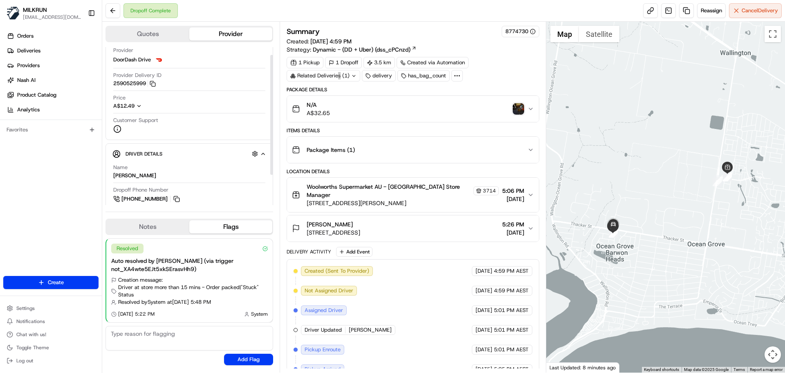
scroll to position [50, 0]
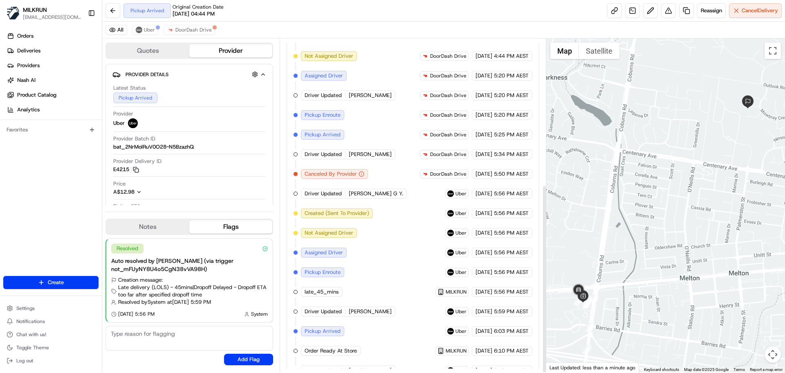
scroll to position [258, 0]
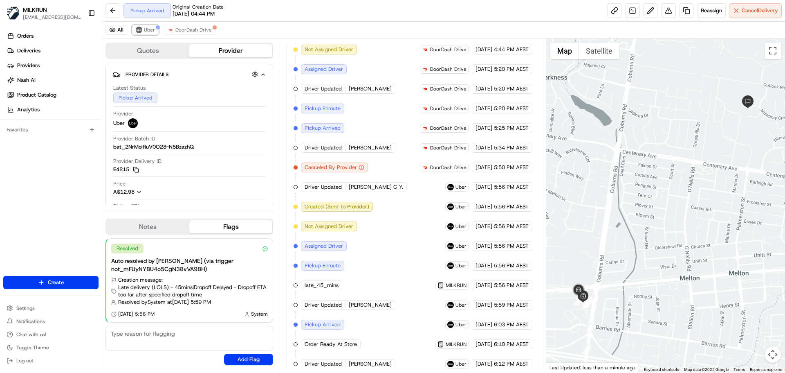
drag, startPoint x: 147, startPoint y: 32, endPoint x: 210, endPoint y: 55, distance: 66.5
click at [148, 32] on span "Uber" at bounding box center [149, 30] width 11 height 7
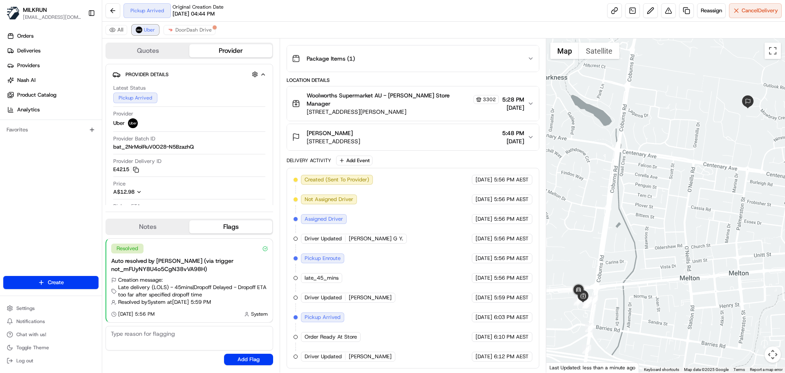
scroll to position [101, 0]
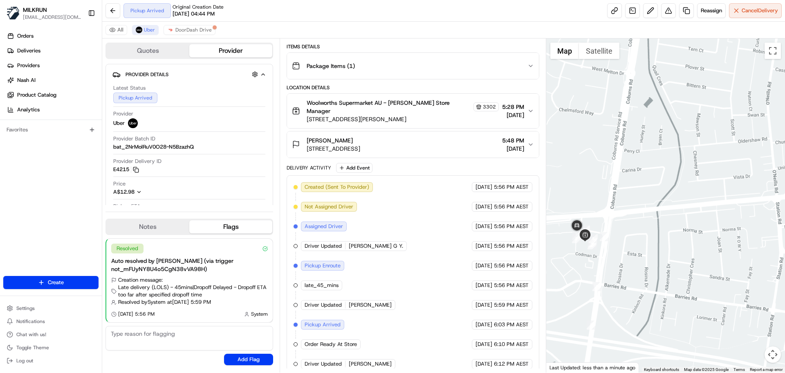
drag, startPoint x: 593, startPoint y: 256, endPoint x: 592, endPoint y: 182, distance: 74.0
click at [598, 153] on div at bounding box center [665, 205] width 239 height 334
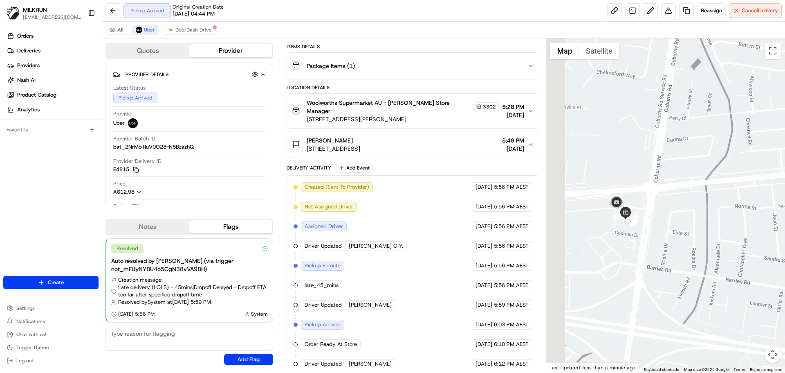
drag, startPoint x: 611, startPoint y: 307, endPoint x: 580, endPoint y: 247, distance: 67.1
click at [670, 282] on div at bounding box center [665, 205] width 239 height 334
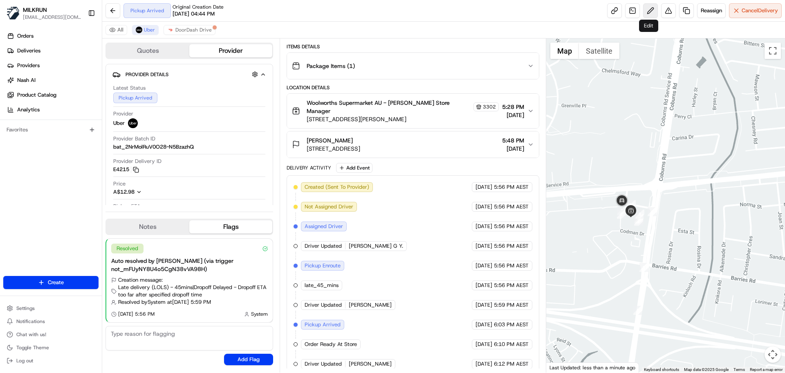
click at [649, 10] on button at bounding box center [650, 10] width 15 height 15
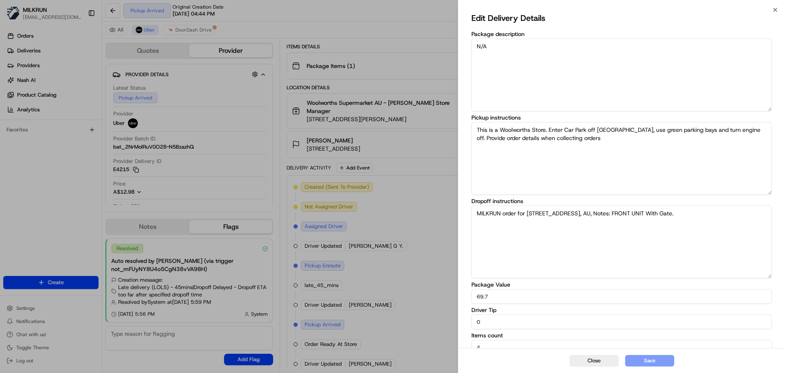
drag, startPoint x: 488, startPoint y: 327, endPoint x: 457, endPoint y: 312, distance: 34.6
click at [454, 309] on body "MILKRUN aoman@woolworths.com.au Toggle Sidebar Orders Deliveries Providers Nash…" at bounding box center [392, 186] width 785 height 373
type input "10"
drag, startPoint x: 657, startPoint y: 364, endPoint x: 631, endPoint y: 326, distance: 45.7
click at [658, 364] on button "Save" at bounding box center [649, 360] width 49 height 11
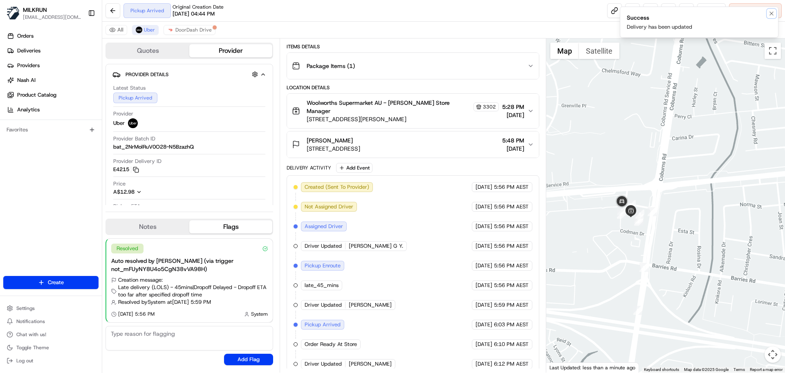
click at [769, 11] on button "Notifications (F8)" at bounding box center [772, 14] width 10 height 10
click at [711, 6] on button "Reassign" at bounding box center [711, 10] width 29 height 15
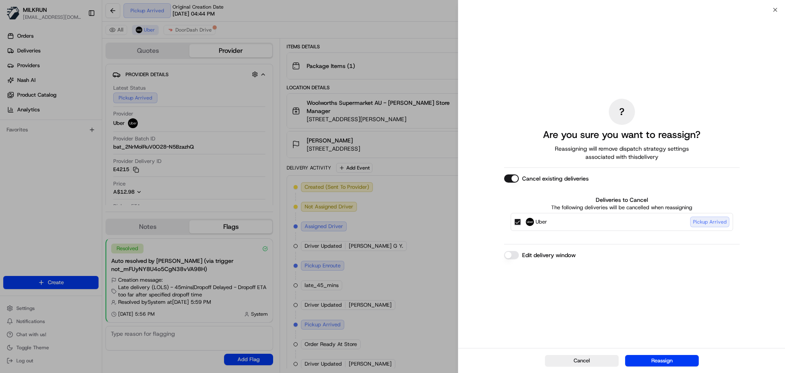
drag, startPoint x: 518, startPoint y: 221, endPoint x: 524, endPoint y: 229, distance: 9.7
click at [519, 221] on button "Uber Pickup Arrived" at bounding box center [518, 221] width 7 height 7
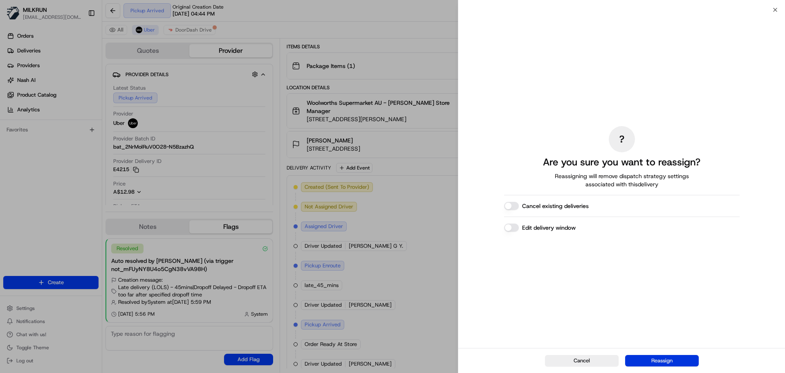
click at [673, 364] on button "Reassign" at bounding box center [662, 360] width 74 height 11
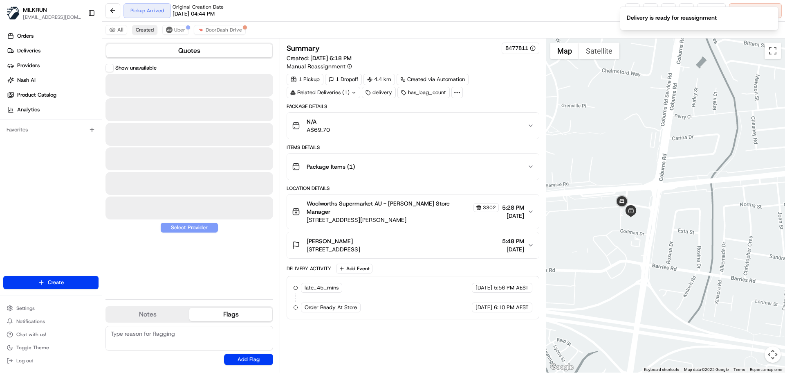
scroll to position [0, 0]
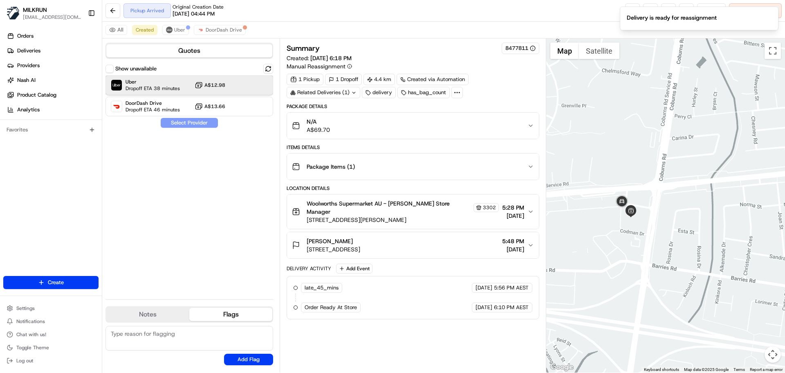
click at [152, 83] on span "Uber" at bounding box center [153, 82] width 54 height 7
drag, startPoint x: 183, startPoint y: 124, endPoint x: 182, endPoint y: 117, distance: 6.7
click at [184, 124] on button "Assign Provider" at bounding box center [189, 123] width 58 height 10
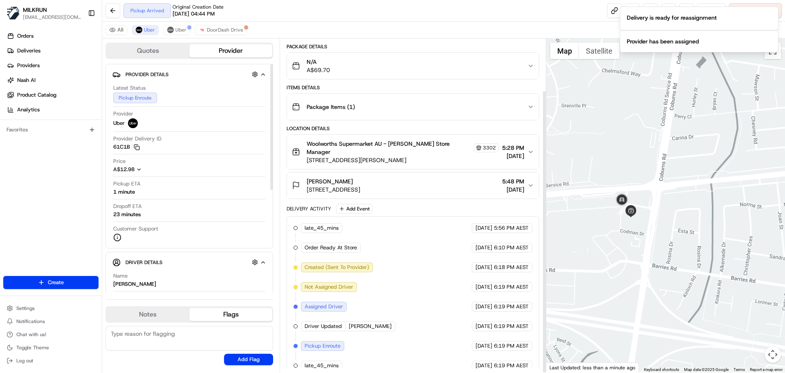
scroll to position [61, 0]
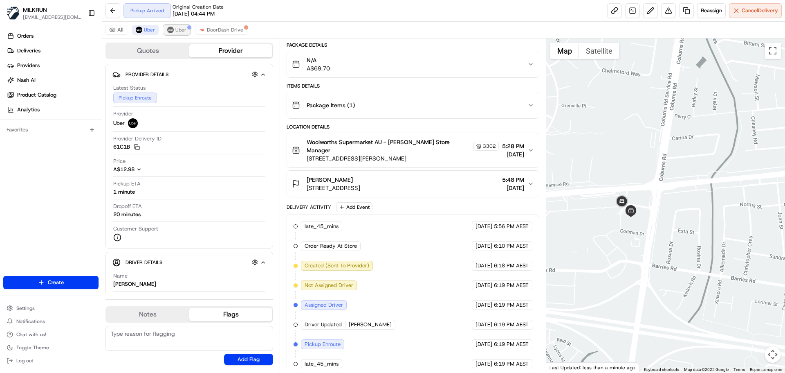
click at [180, 29] on span "Uber" at bounding box center [180, 30] width 11 height 7
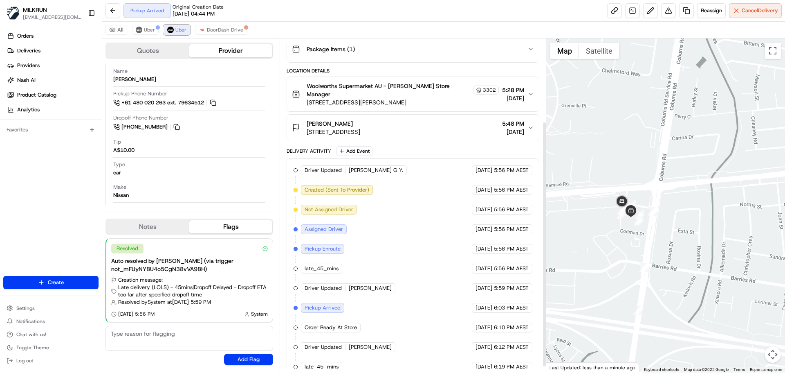
scroll to position [120, 0]
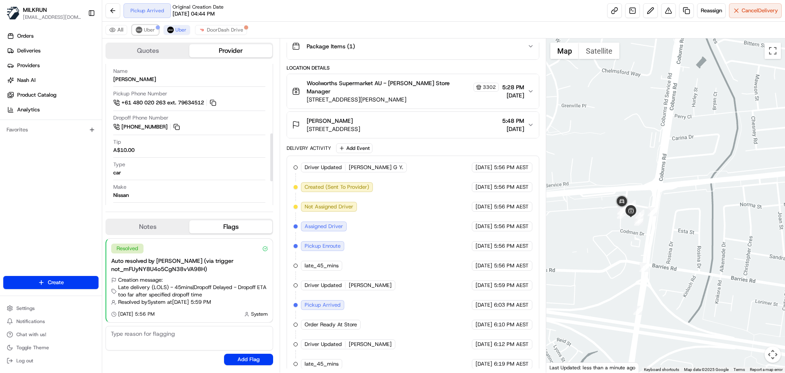
drag, startPoint x: 152, startPoint y: 31, endPoint x: 162, endPoint y: 36, distance: 11.0
click at [153, 30] on span "Uber" at bounding box center [149, 30] width 11 height 7
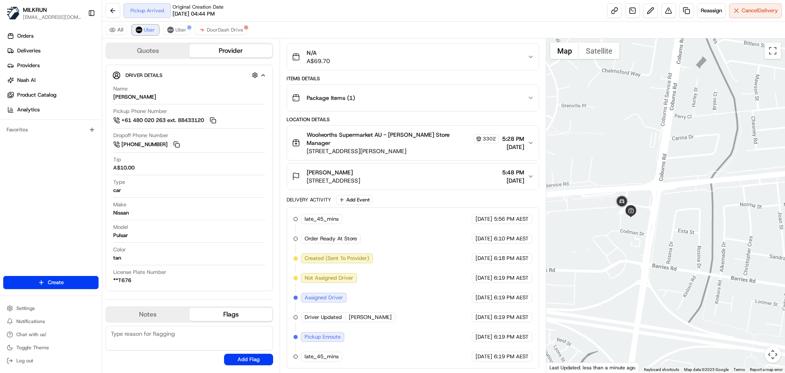
scroll to position [61, 0]
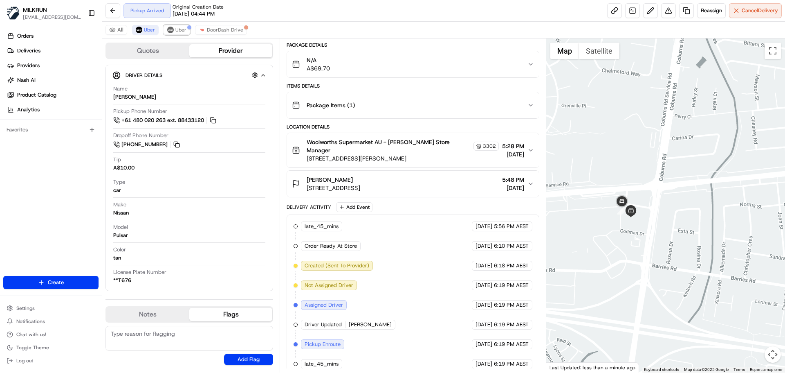
drag, startPoint x: 181, startPoint y: 29, endPoint x: 342, endPoint y: 189, distance: 227.3
click at [182, 29] on span "Uber" at bounding box center [180, 30] width 11 height 7
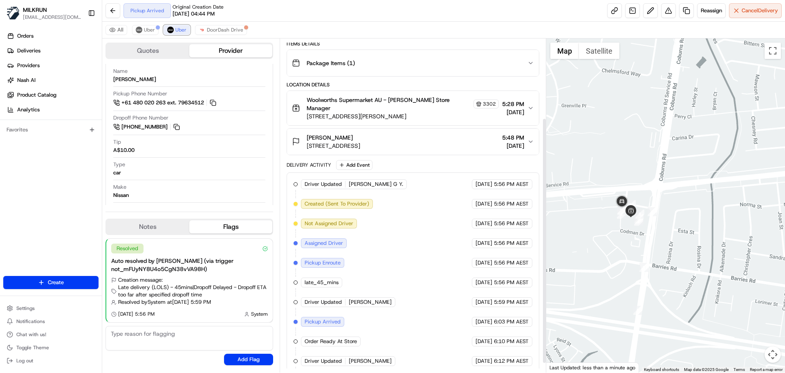
scroll to position [120, 0]
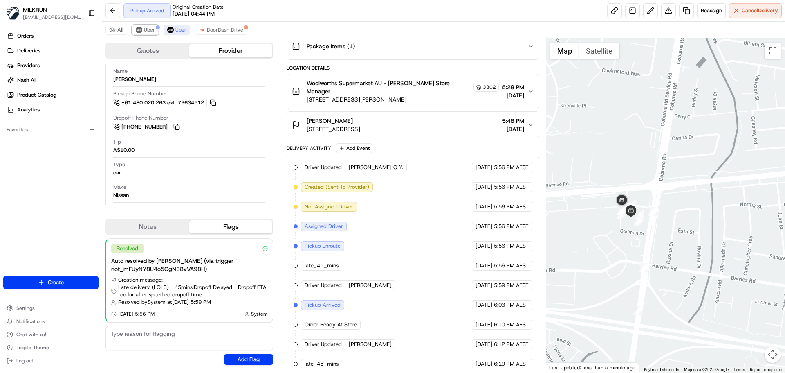
drag, startPoint x: 148, startPoint y: 29, endPoint x: 161, endPoint y: 47, distance: 21.1
click at [161, 47] on div "All Uber Uber DoorDash Drive Quotes Provider Provider Details Hidden ( 2 ) Late…" at bounding box center [443, 197] width 683 height 351
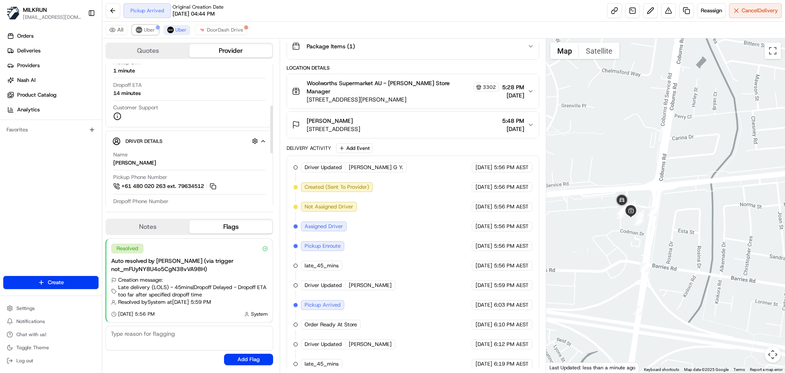
scroll to position [123, 0]
drag, startPoint x: 139, startPoint y: 28, endPoint x: 143, endPoint y: 31, distance: 4.9
click at [140, 28] on img at bounding box center [139, 30] width 7 height 7
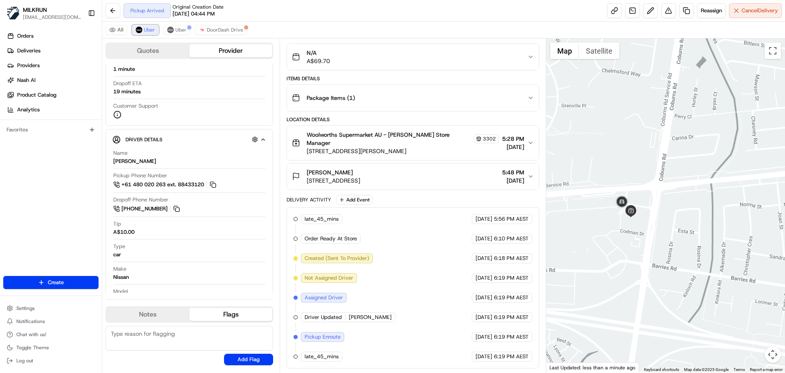
scroll to position [61, 0]
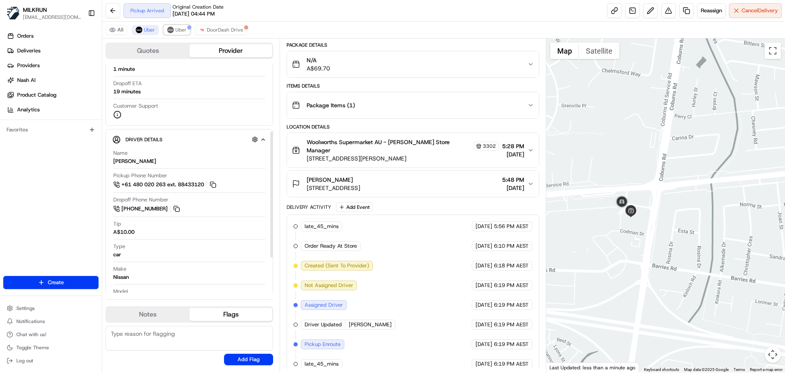
click at [181, 33] on span "Uber" at bounding box center [180, 30] width 11 height 7
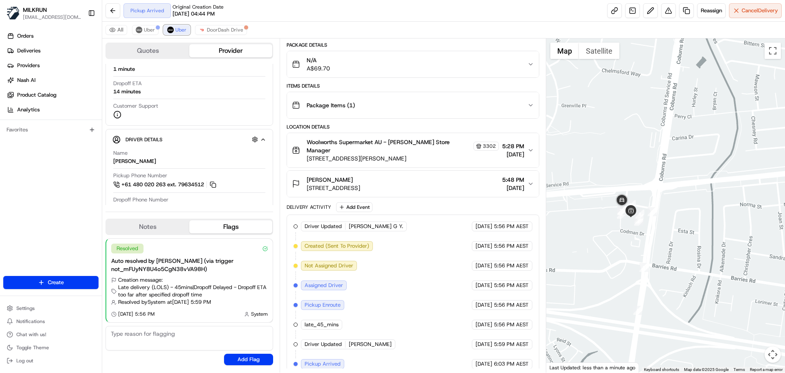
scroll to position [120, 0]
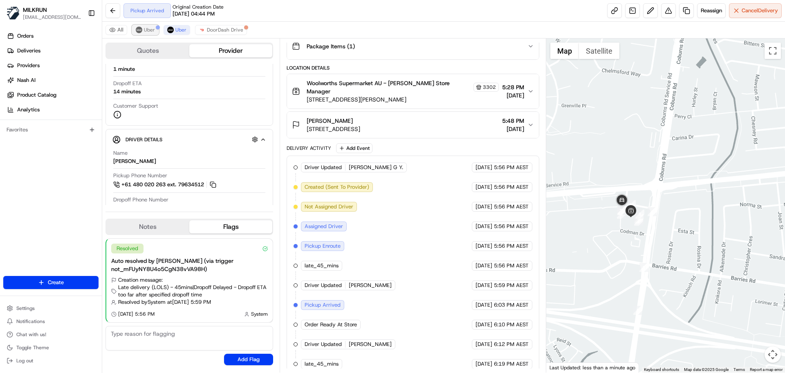
click at [144, 29] on button "Uber" at bounding box center [145, 30] width 27 height 10
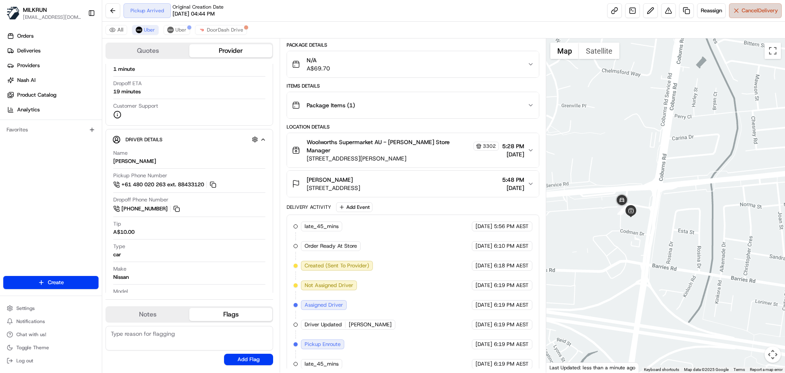
click at [754, 13] on span "Cancel Delivery" at bounding box center [760, 10] width 36 height 7
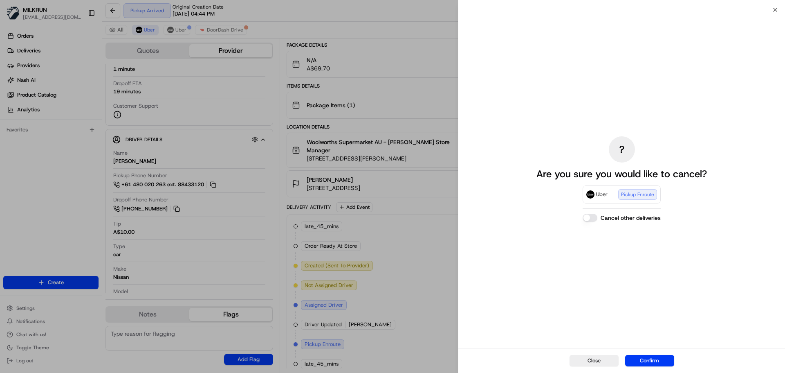
drag, startPoint x: 352, startPoint y: 171, endPoint x: 359, endPoint y: 169, distance: 7.1
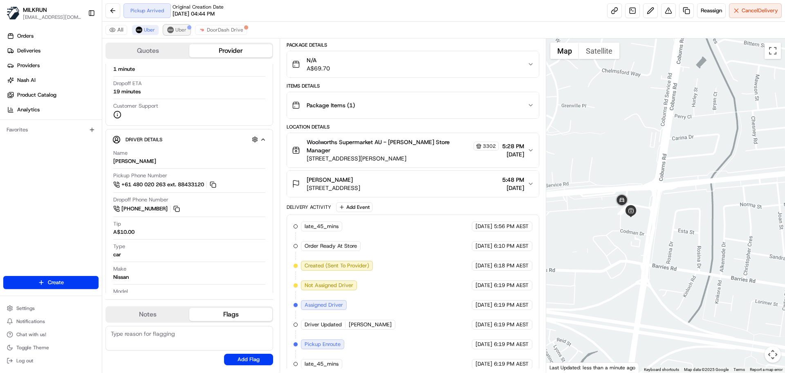
click at [178, 30] on span "Uber" at bounding box center [180, 30] width 11 height 7
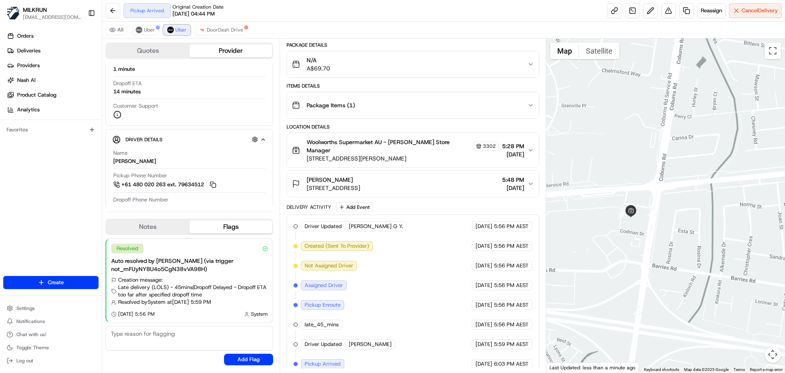
scroll to position [120, 0]
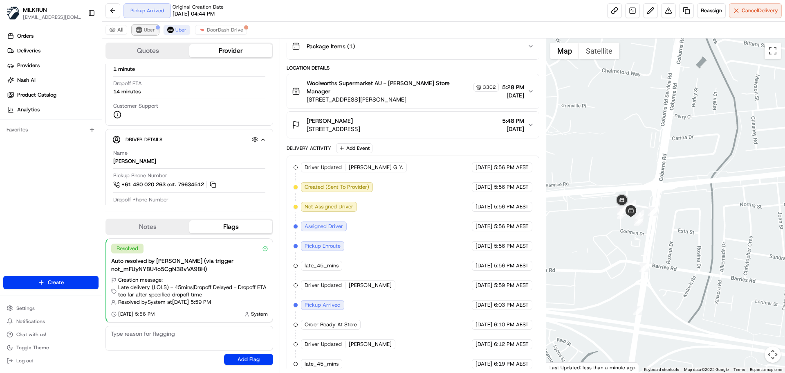
click at [146, 30] on span "Uber" at bounding box center [149, 30] width 11 height 7
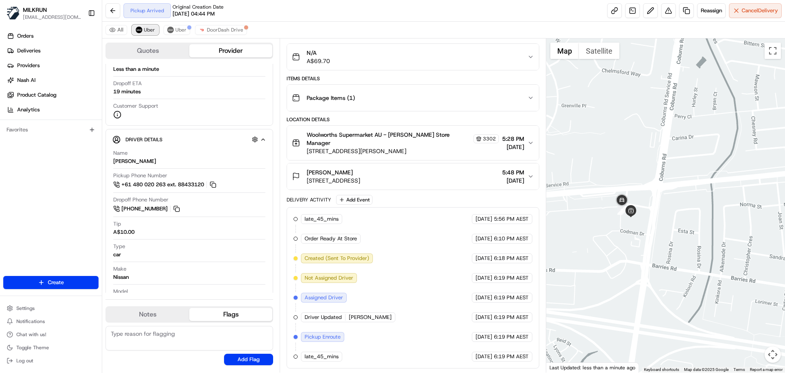
scroll to position [61, 0]
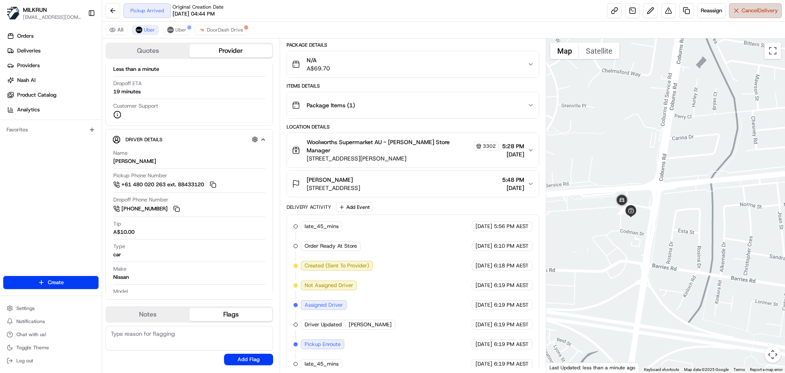
click at [756, 11] on span "Cancel Delivery" at bounding box center [760, 10] width 36 height 7
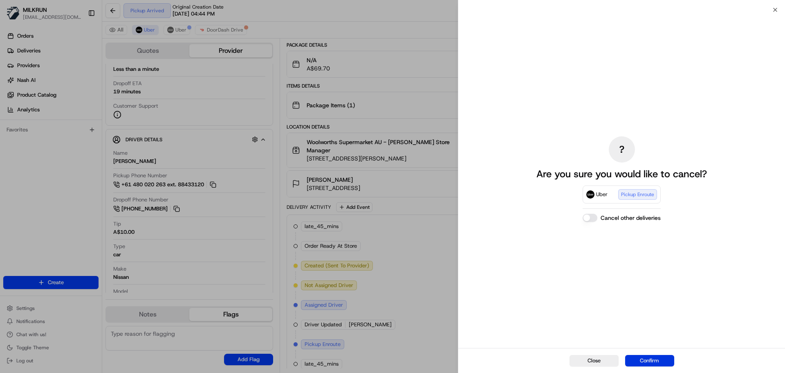
click at [659, 357] on button "Confirm" at bounding box center [649, 360] width 49 height 11
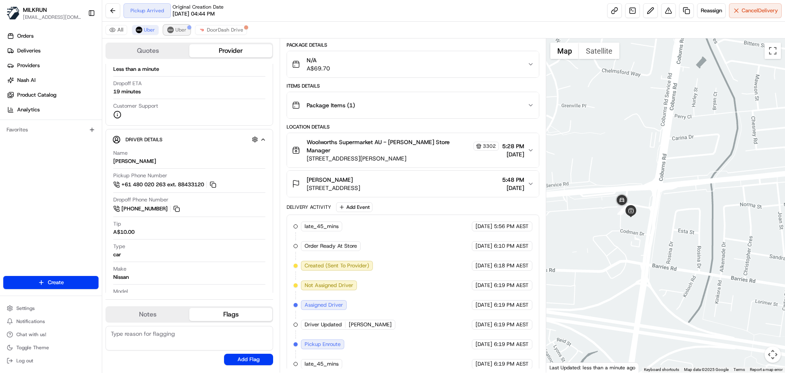
click at [178, 29] on span "Uber" at bounding box center [180, 30] width 11 height 7
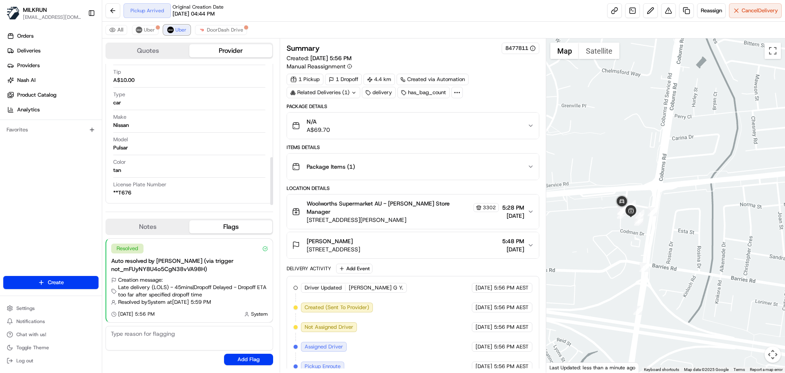
scroll to position [120, 0]
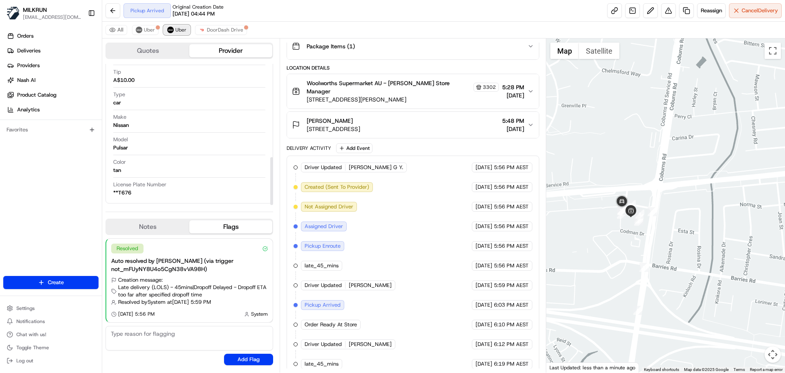
click at [185, 30] on span "Uber" at bounding box center [180, 30] width 11 height 7
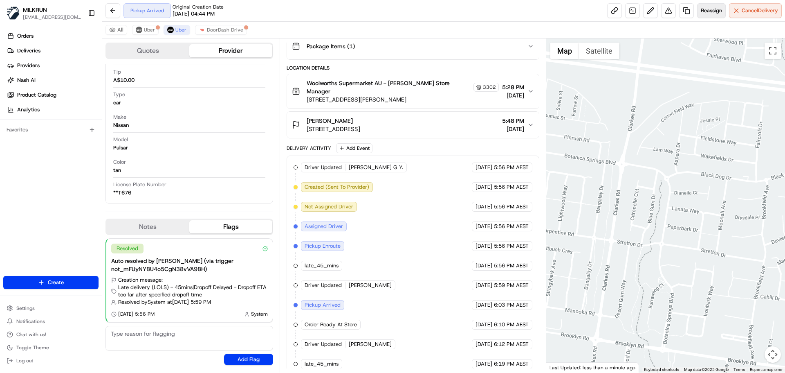
click at [716, 7] on span "Reassign" at bounding box center [711, 10] width 21 height 7
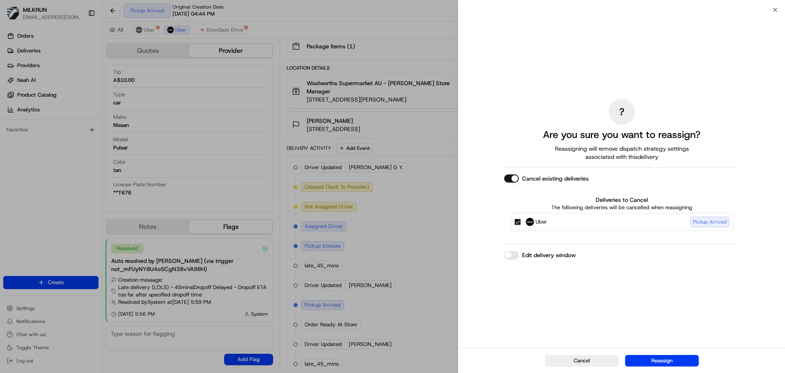
drag, startPoint x: 519, startPoint y: 221, endPoint x: 523, endPoint y: 226, distance: 6.1
click at [520, 222] on button "Uber Pickup Arrived" at bounding box center [518, 221] width 7 height 7
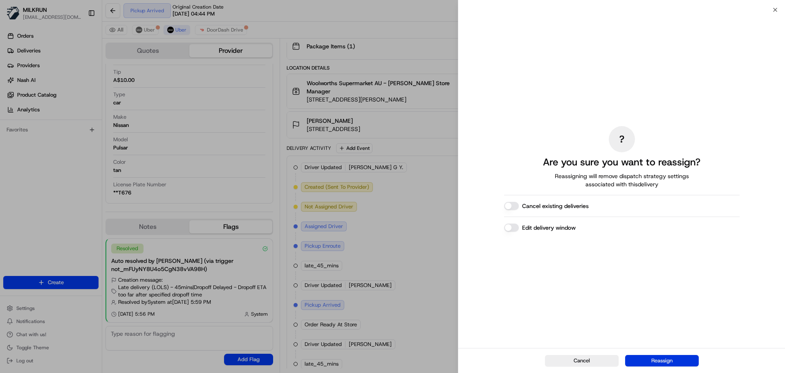
click at [671, 363] on button "Reassign" at bounding box center [662, 360] width 74 height 11
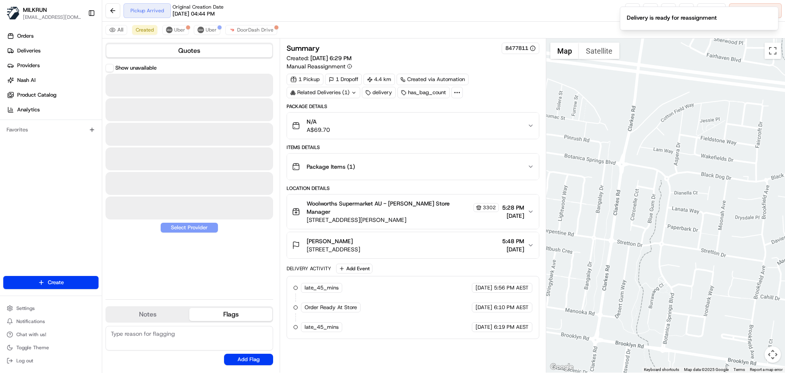
scroll to position [0, 0]
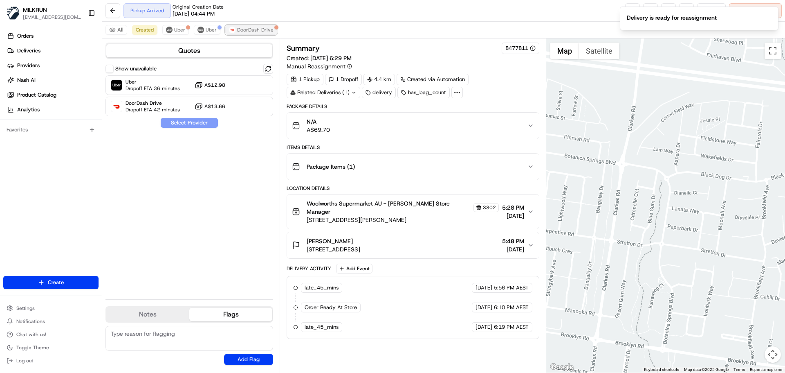
click at [245, 30] on span "DoorDash Drive" at bounding box center [255, 30] width 36 height 7
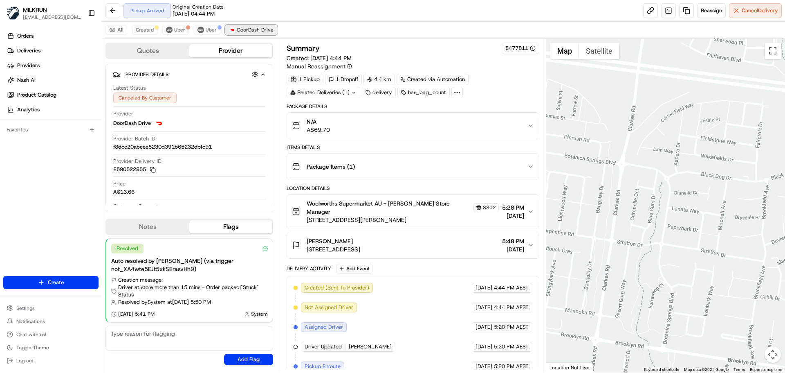
click at [244, 30] on span "DoorDash Drive" at bounding box center [255, 30] width 36 height 7
click at [145, 34] on button "Created" at bounding box center [144, 30] width 25 height 10
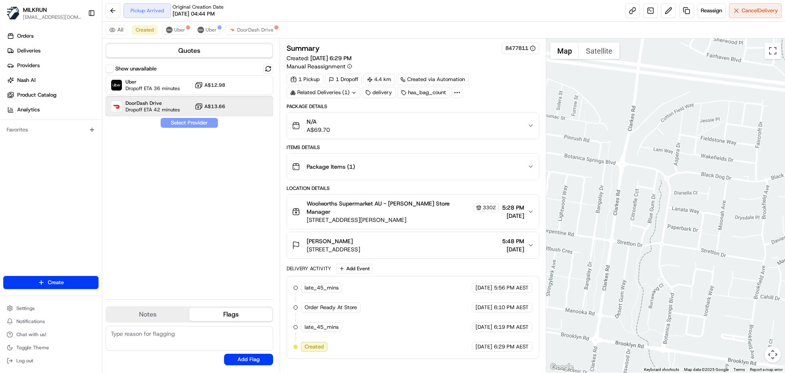
click at [178, 102] on span "DoorDash Drive" at bounding box center [153, 103] width 54 height 7
click at [182, 125] on button "Assign Provider" at bounding box center [189, 123] width 58 height 10
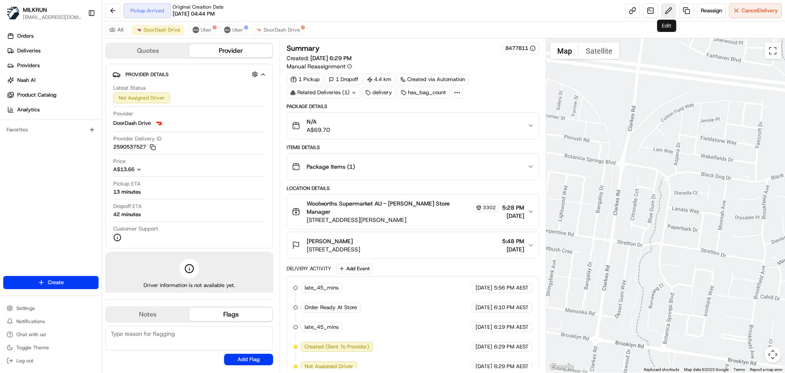
click at [673, 8] on button at bounding box center [668, 10] width 15 height 15
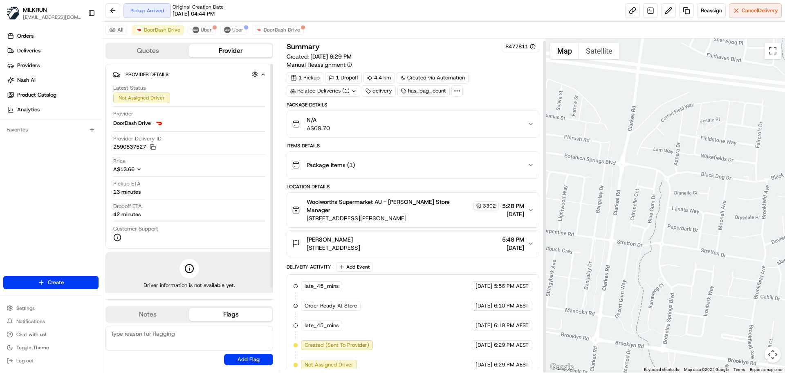
scroll to position [2, 0]
drag, startPoint x: 237, startPoint y: 29, endPoint x: 351, endPoint y: 169, distance: 179.9
click at [238, 30] on span "Uber" at bounding box center [237, 30] width 11 height 7
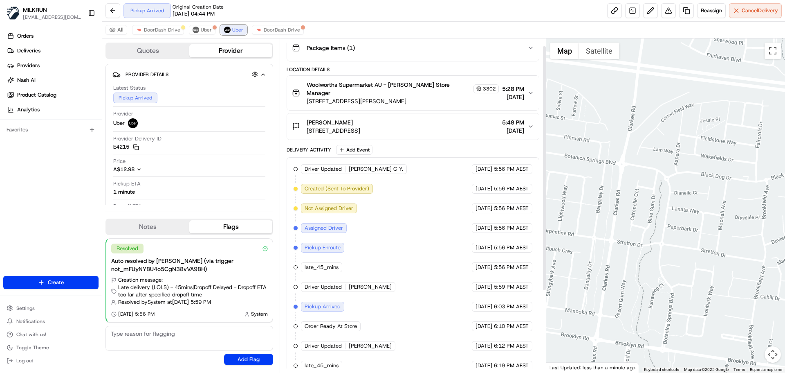
scroll to position [120, 0]
click at [159, 28] on span "DoorDash Drive" at bounding box center [162, 30] width 36 height 7
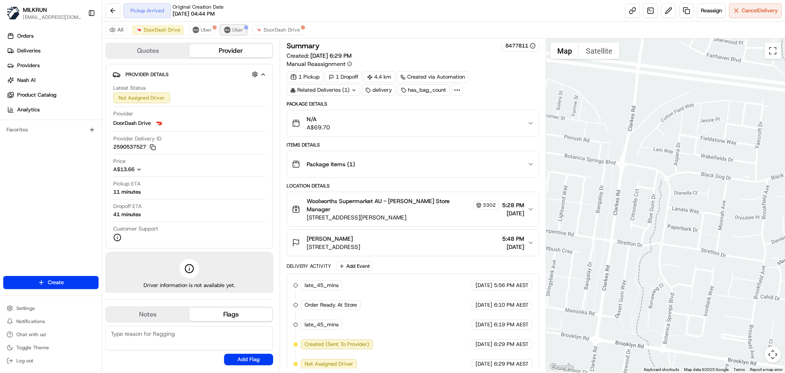
click at [234, 31] on span "Uber" at bounding box center [237, 30] width 11 height 7
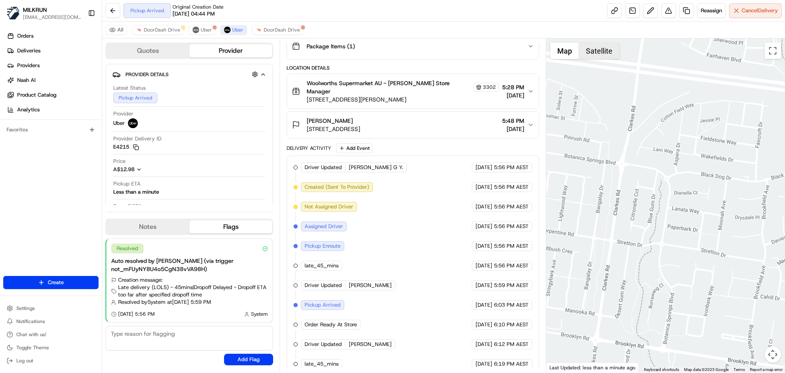
click at [601, 51] on button "Satellite" at bounding box center [599, 51] width 40 height 16
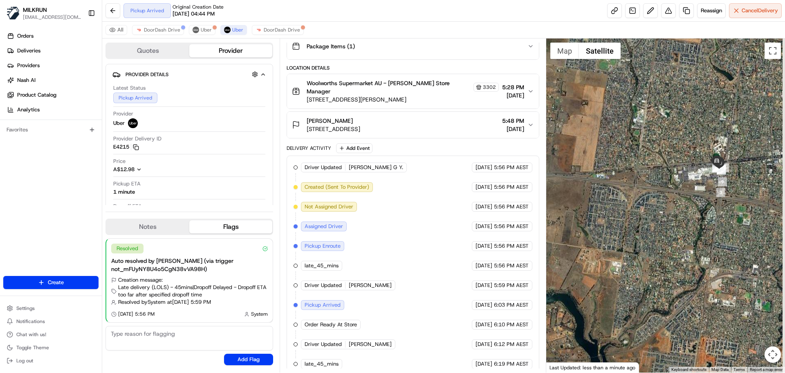
drag, startPoint x: 696, startPoint y: 199, endPoint x: 639, endPoint y: 193, distance: 57.5
click at [612, 192] on div at bounding box center [665, 205] width 239 height 334
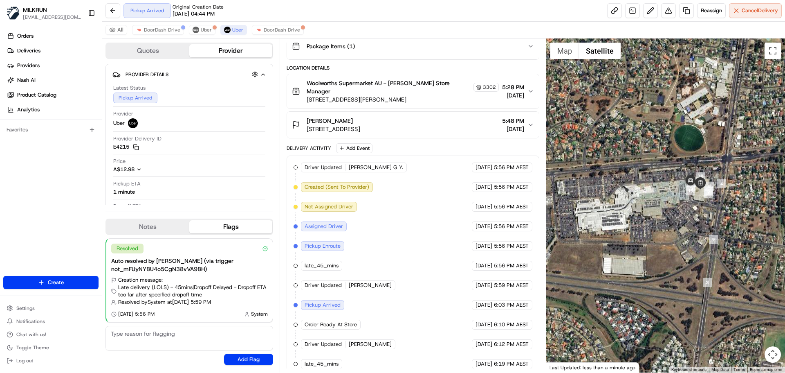
drag, startPoint x: 658, startPoint y: 151, endPoint x: 654, endPoint y: 146, distance: 5.9
click at [657, 149] on div at bounding box center [665, 205] width 239 height 334
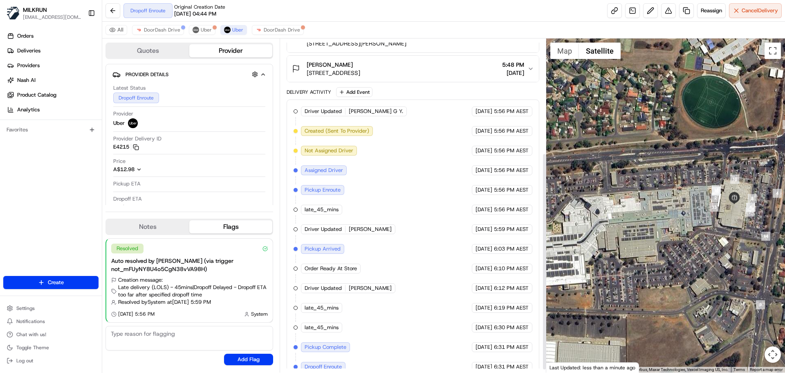
scroll to position [179, 0]
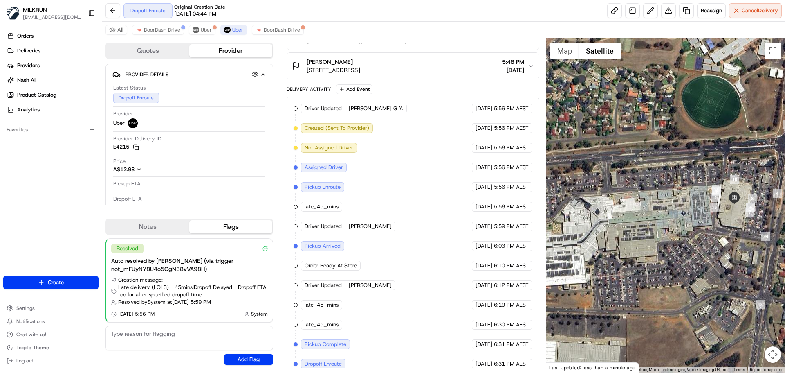
click at [155, 25] on div "All DoorDash Drive Uber Uber DoorDash Drive" at bounding box center [443, 30] width 683 height 17
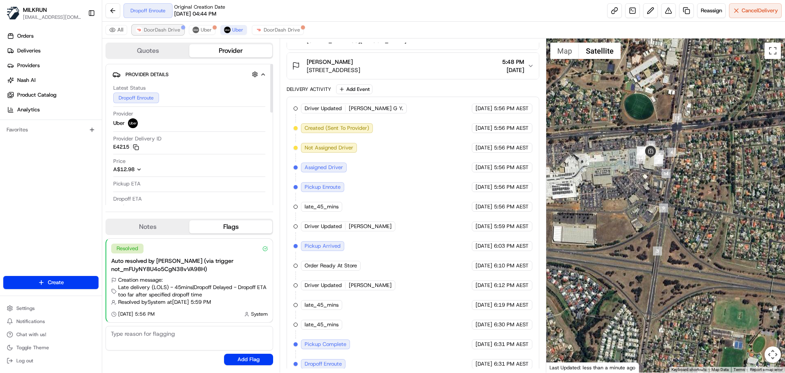
click at [174, 31] on span "DoorDash Drive" at bounding box center [162, 30] width 36 height 7
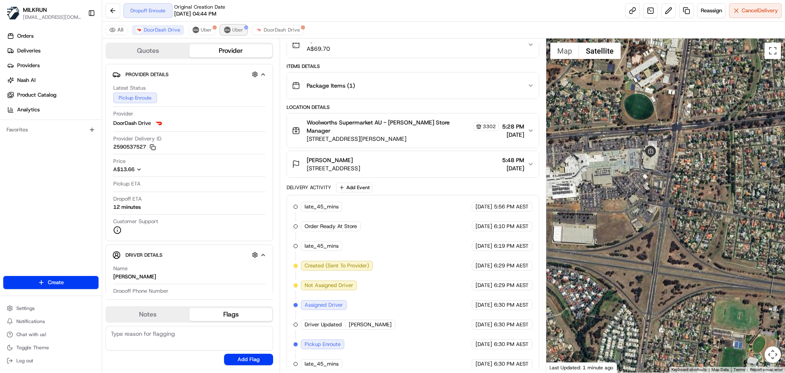
click at [234, 29] on span "Uber" at bounding box center [237, 30] width 11 height 7
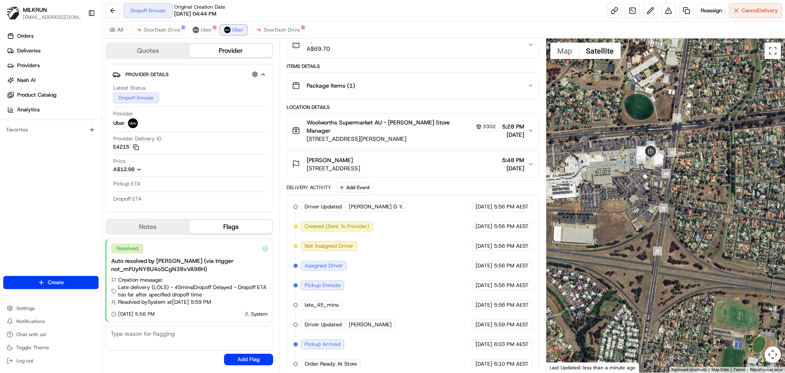
scroll to position [179, 0]
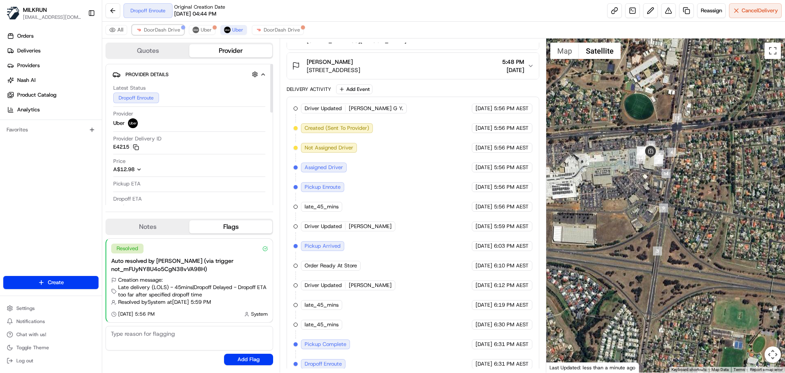
drag, startPoint x: 166, startPoint y: 33, endPoint x: 274, endPoint y: 15, distance: 109.5
click at [169, 31] on span "DoorDash Drive" at bounding box center [162, 30] width 36 height 7
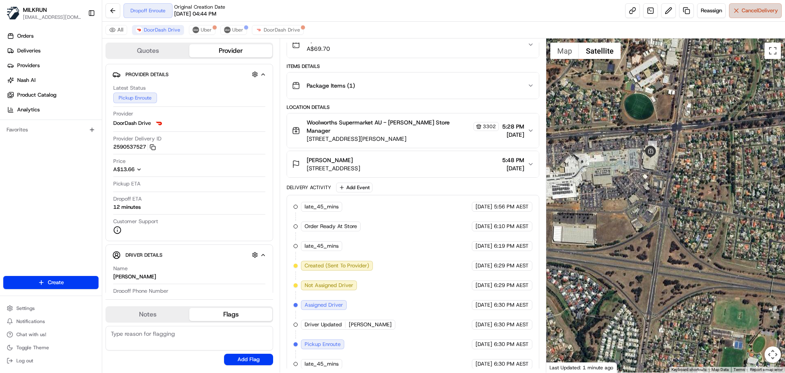
click at [757, 14] on span "Cancel Delivery" at bounding box center [760, 10] width 36 height 7
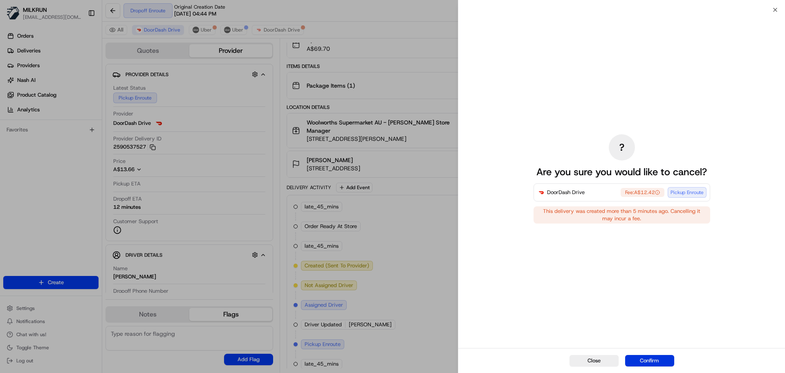
click at [664, 360] on button "Confirm" at bounding box center [649, 360] width 49 height 11
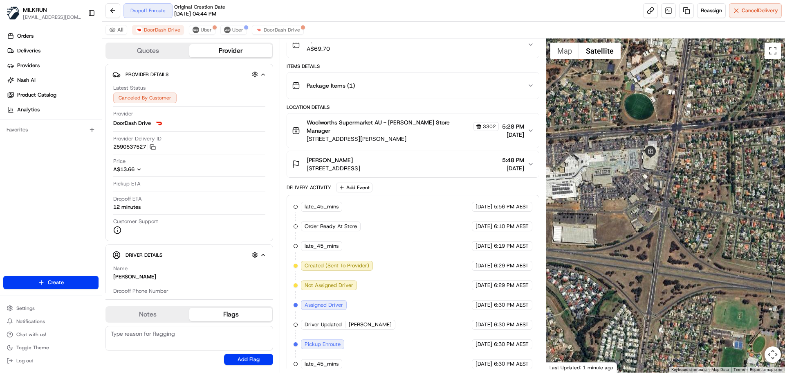
scroll to position [0, 0]
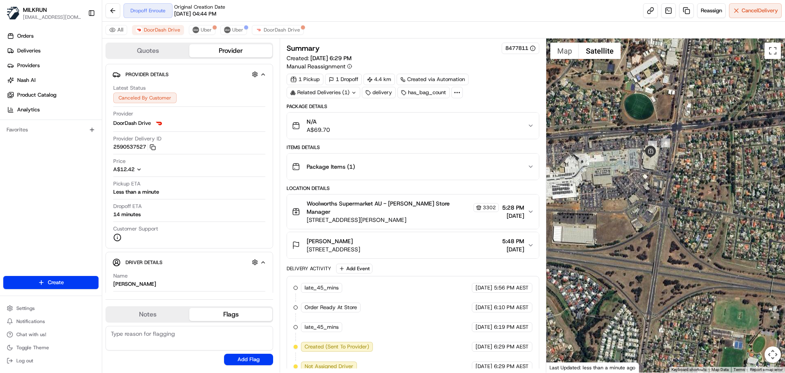
drag, startPoint x: 255, startPoint y: 61, endPoint x: 169, endPoint y: -26, distance: 122.3
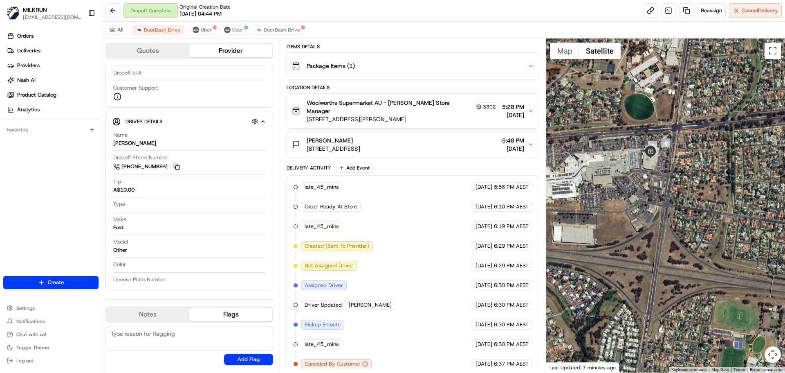
scroll to position [126, 0]
click at [61, 283] on html "MILKRUN aoman@woolworths.com.au Toggle Sidebar Orders Deliveries Providers Nash…" at bounding box center [392, 186] width 785 height 373
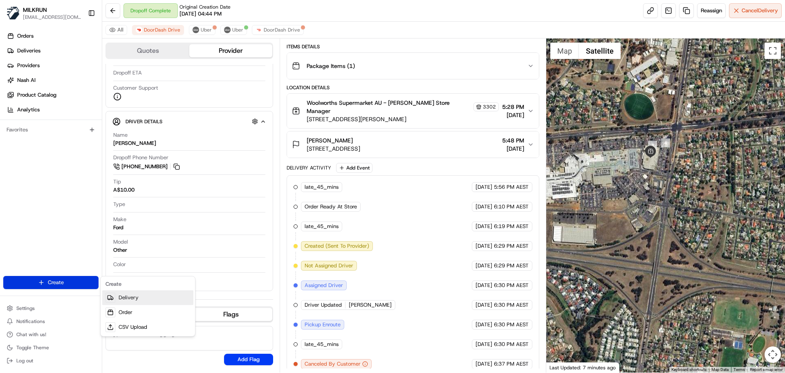
click at [127, 297] on link "Delivery" at bounding box center [147, 297] width 91 height 15
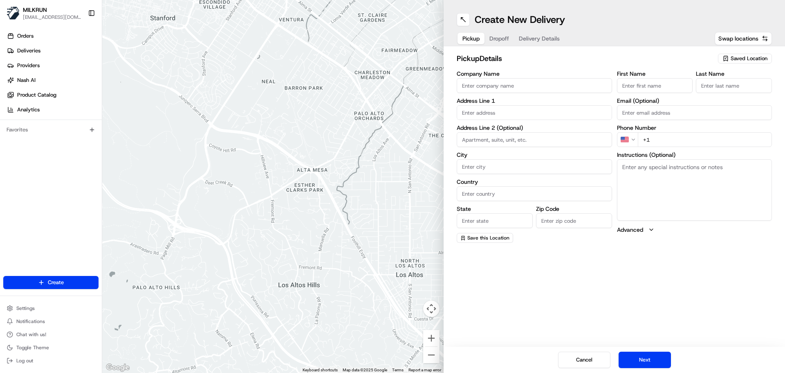
click at [755, 57] on span "Saved Location" at bounding box center [749, 58] width 37 height 7
type input "greenwoo"
click at [725, 89] on span "BWS Greenwood Tavern Drive BWS (4411)" at bounding box center [731, 88] width 101 height 7
type input "BWS Greenwood Tavern Drive BWS"
type input "349 Warwick Rd"
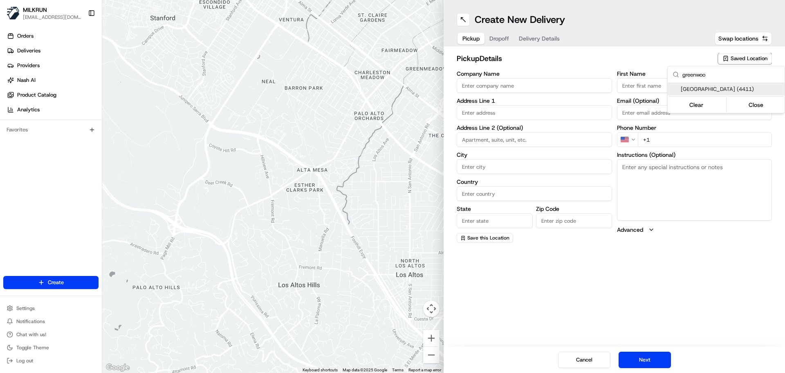
type input "Greenwood"
type input "AU"
type input "WA"
type input "6024"
type input "Manager"
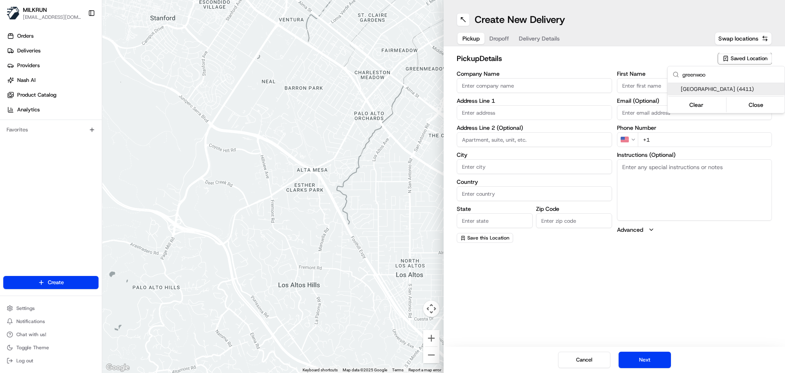
type input "-31.83308"
type input "+61 8 9203 9147"
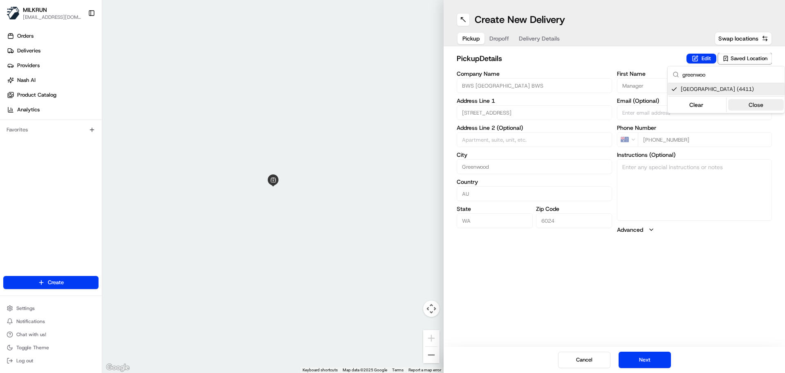
click at [759, 110] on button "Close" at bounding box center [757, 104] width 56 height 11
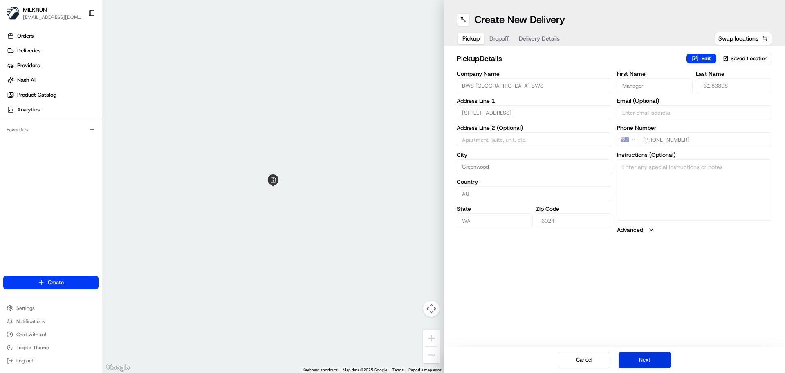
click at [645, 359] on button "Next" at bounding box center [645, 359] width 52 height 16
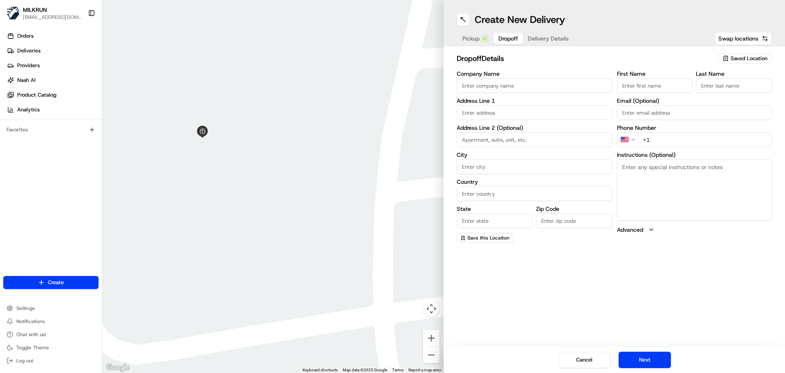
click at [670, 142] on input "+1" at bounding box center [705, 139] width 135 height 15
paste input "0"
click at [677, 141] on input "+61" at bounding box center [705, 139] width 135 height 15
paste input "420 740 775"
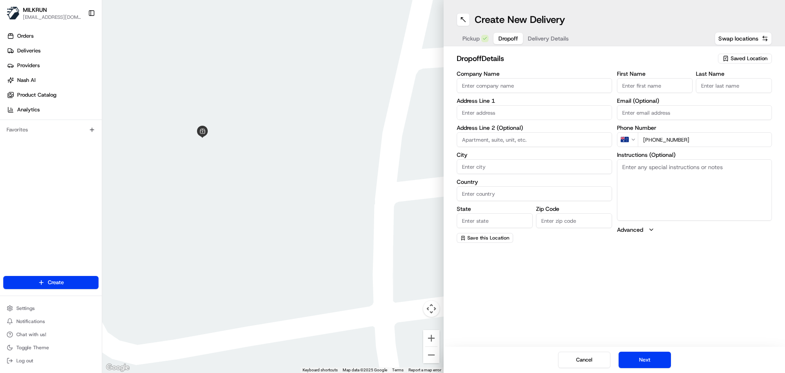
type input "+61 420 740 775"
click at [631, 183] on textarea "Instructions (Optional)" at bounding box center [694, 189] width 155 height 61
paste textarea "27 Alsace St, Carine WA 6020, Australia"
type textarea "MILKRUN order for 27 Alsace St, Carine WA 6020, Australia"
click at [521, 104] on div "Address Line 1" at bounding box center [534, 109] width 155 height 22
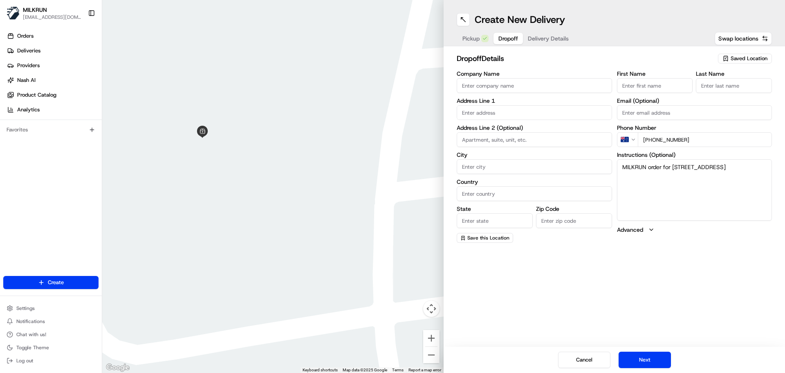
click at [503, 101] on label "Address Line 1" at bounding box center [534, 101] width 155 height 6
drag, startPoint x: 493, startPoint y: 107, endPoint x: 488, endPoint y: 112, distance: 6.7
click at [492, 108] on input "text" at bounding box center [534, 112] width 155 height 15
paste input "27 Alsace St, Carine WA 6020, Australia"
click at [503, 132] on div "27 Alsace St, Carine WA 6020, Australia" at bounding box center [534, 130] width 151 height 12
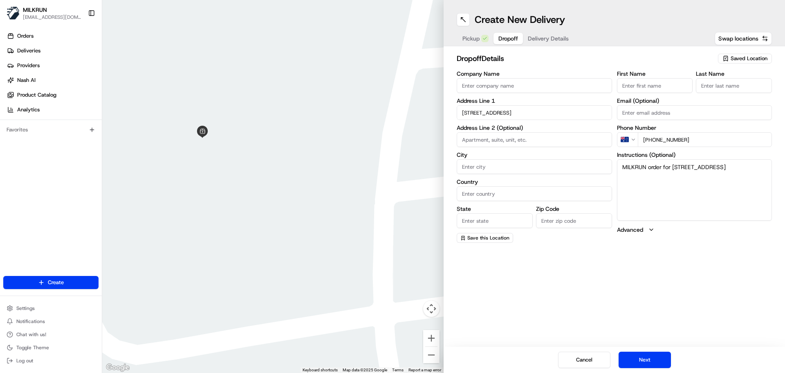
type input "27 Alsace St, Carine WA 6020, Australia"
type input "Carine"
type input "Australia"
type input "WA"
type input "6020"
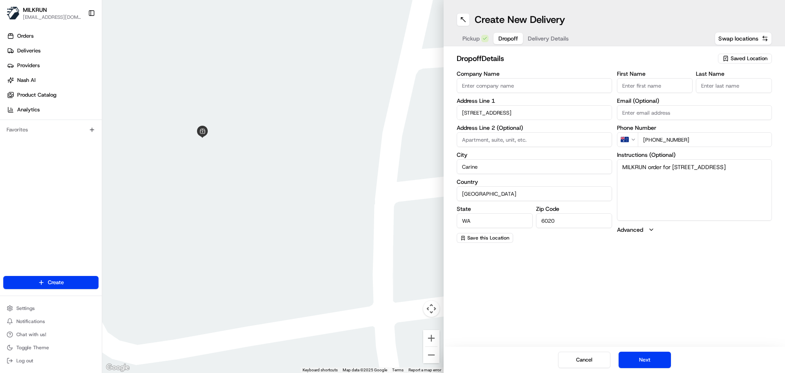
type input "27 Alsace Street"
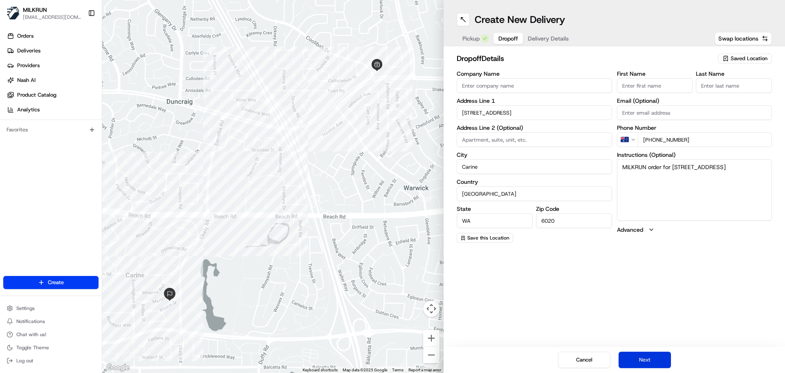
click at [656, 356] on button "Next" at bounding box center [645, 359] width 52 height 16
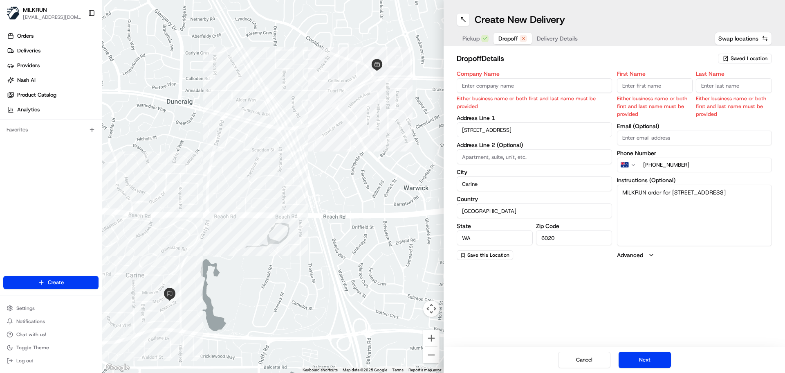
click at [669, 88] on input "First Name" at bounding box center [655, 85] width 76 height 15
type input "Lara"
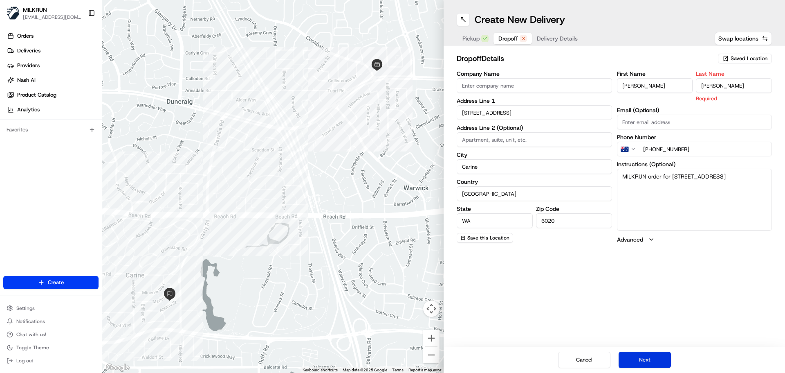
type input "Anderson"
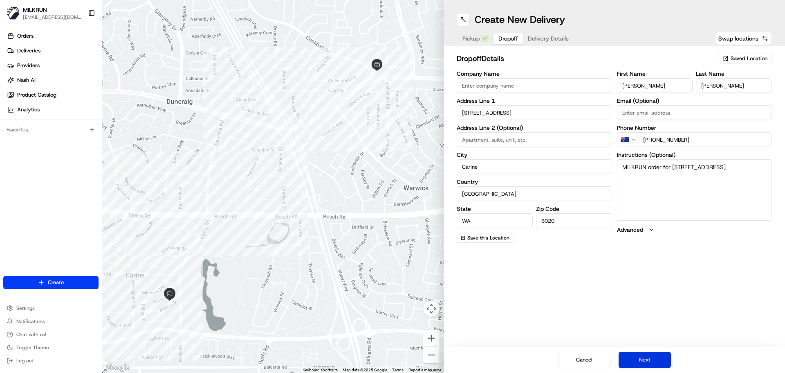
click at [639, 358] on button "Next" at bounding box center [645, 359] width 52 height 16
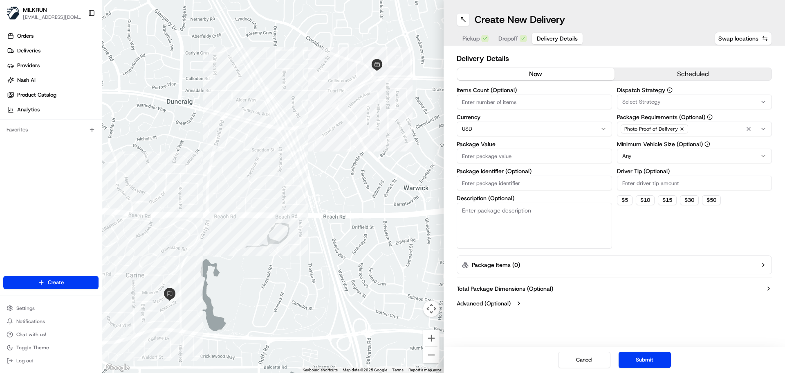
click at [499, 76] on button "now" at bounding box center [535, 74] width 157 height 12
click at [502, 113] on div "Items Count (Optional) Currency USD Package Value Package Identifier (Optional)…" at bounding box center [534, 167] width 155 height 161
click at [503, 107] on input "Items Count (Optional)" at bounding box center [534, 101] width 155 height 15
click at [496, 106] on input "Items Count (Optional)" at bounding box center [534, 101] width 155 height 15
click at [569, 99] on input "Items Count (Optional)" at bounding box center [534, 101] width 155 height 15
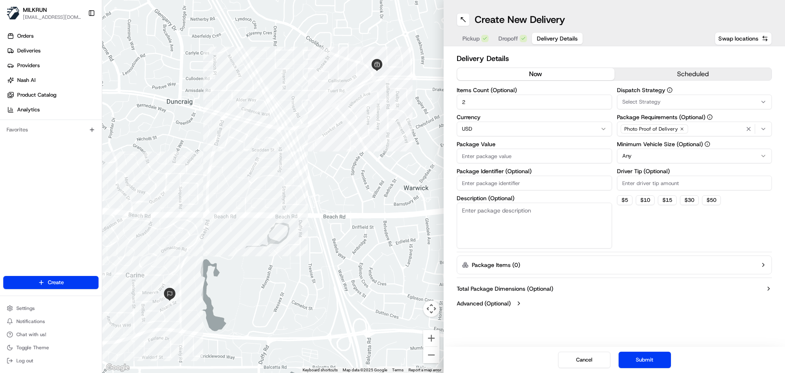
type input "2"
click at [483, 129] on html "MILKRUN aoman@woolworths.com.au Toggle Sidebar Orders Deliveries Providers Nash…" at bounding box center [392, 186] width 785 height 373
click at [480, 157] on input "Package Value" at bounding box center [534, 155] width 155 height 15
type input "132"
click at [651, 357] on button "Submit" at bounding box center [645, 359] width 52 height 16
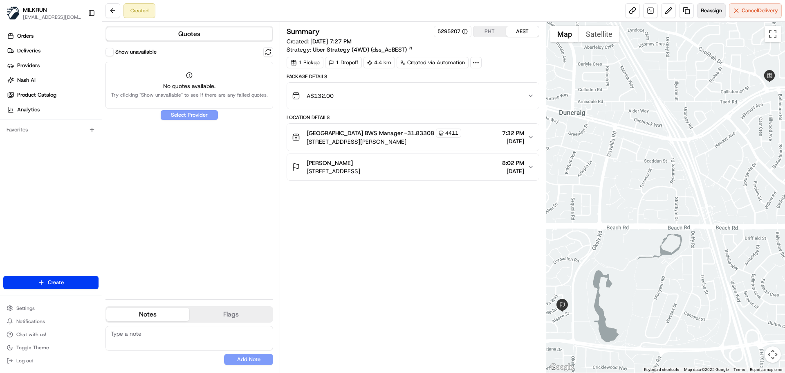
click at [709, 11] on span "Reassign" at bounding box center [711, 10] width 21 height 7
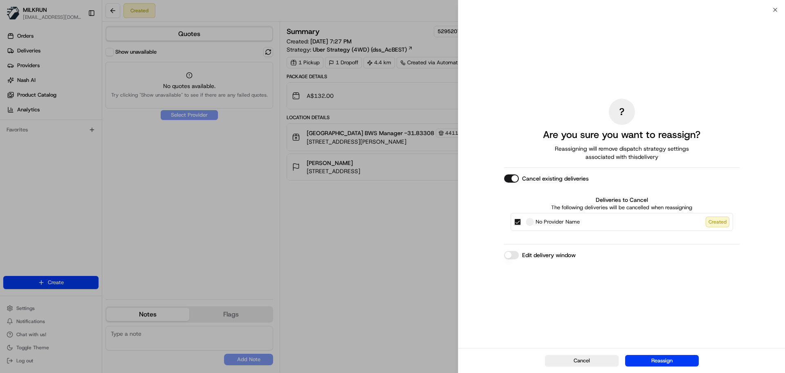
click at [517, 224] on button "No Provider Name Created" at bounding box center [518, 221] width 7 height 7
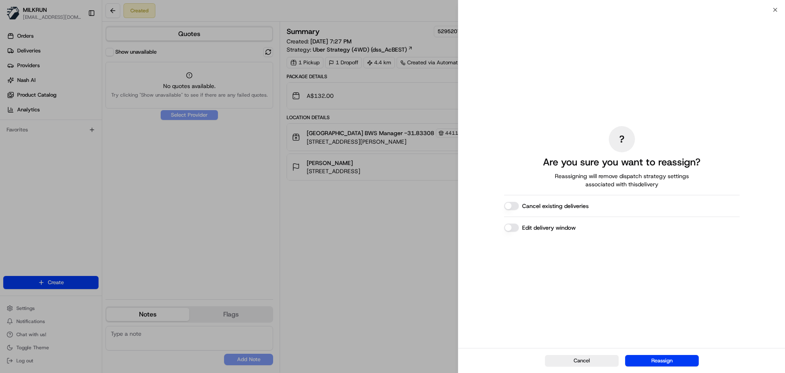
drag, startPoint x: 665, startPoint y: 364, endPoint x: 662, endPoint y: 359, distance: 5.7
click at [665, 362] on button "Reassign" at bounding box center [662, 360] width 74 height 11
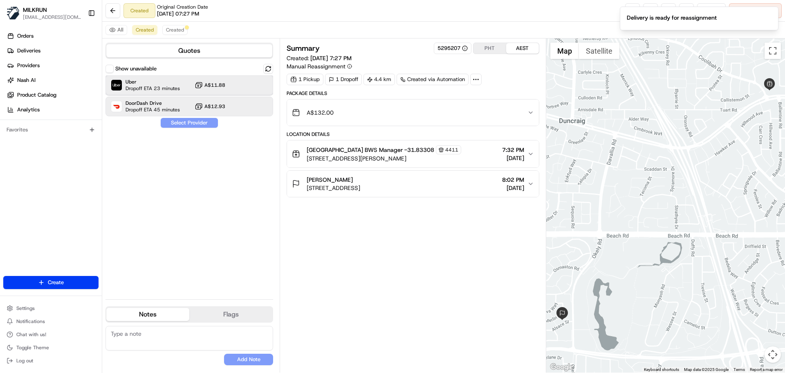
drag, startPoint x: 156, startPoint y: 83, endPoint x: 170, endPoint y: 108, distance: 28.4
click at [157, 84] on span "Uber" at bounding box center [153, 82] width 54 height 7
drag, startPoint x: 179, startPoint y: 120, endPoint x: 153, endPoint y: 115, distance: 26.3
click at [178, 121] on button "Assign Provider" at bounding box center [189, 123] width 58 height 10
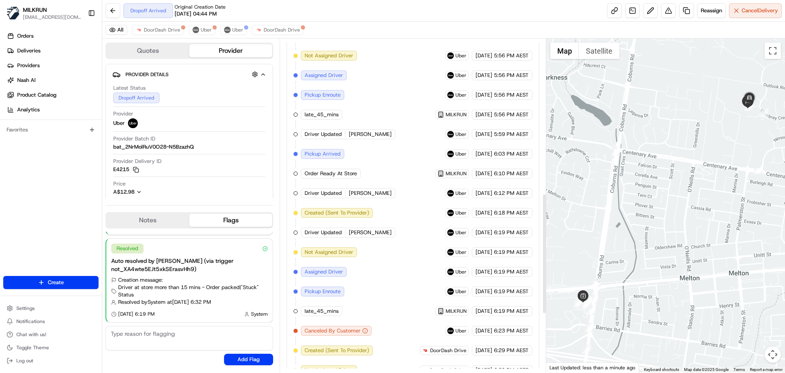
scroll to position [428, 0]
click at [236, 29] on span "Uber" at bounding box center [237, 30] width 11 height 7
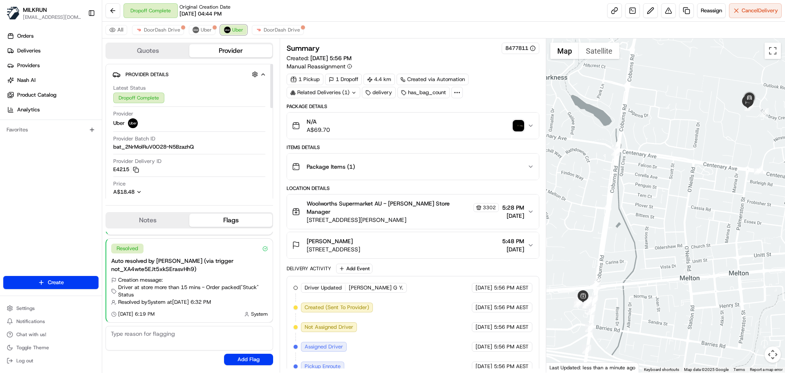
scroll to position [41, 0]
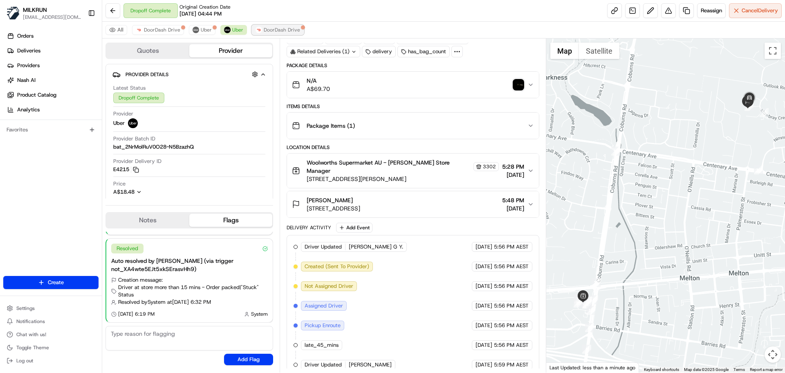
click at [268, 29] on span "DoorDash Drive" at bounding box center [282, 30] width 36 height 7
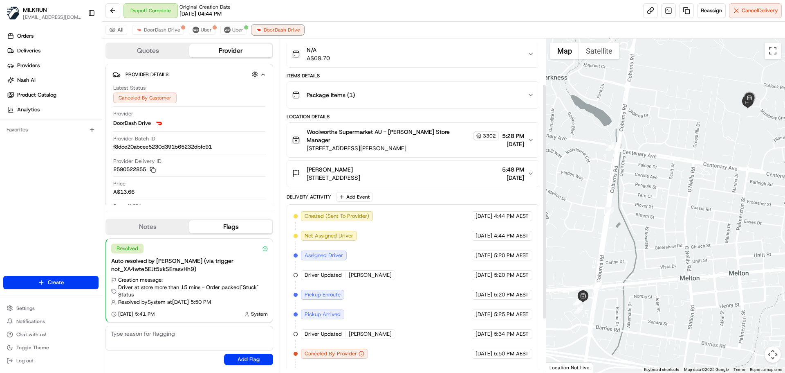
scroll to position [140, 0]
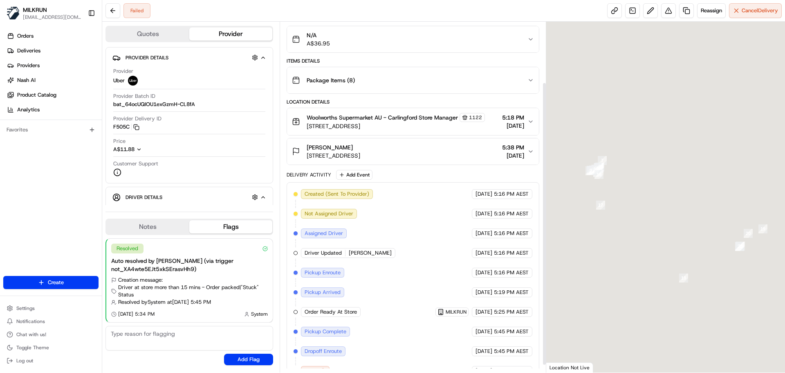
scroll to position [84, 0]
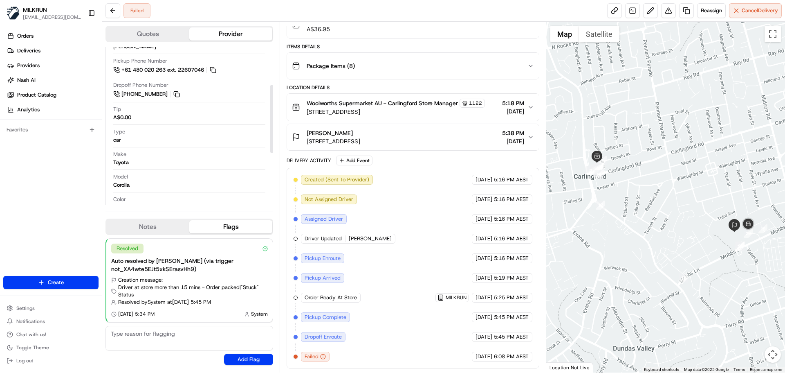
scroll to position [205, 0]
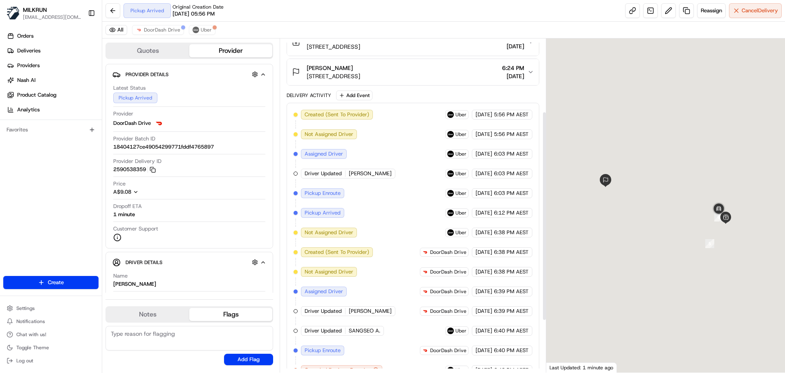
scroll to position [199, 0]
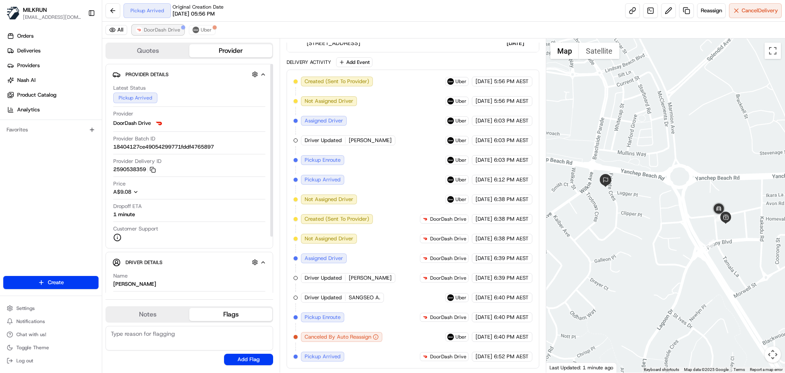
click at [154, 29] on span "DoorDash Drive" at bounding box center [162, 30] width 36 height 7
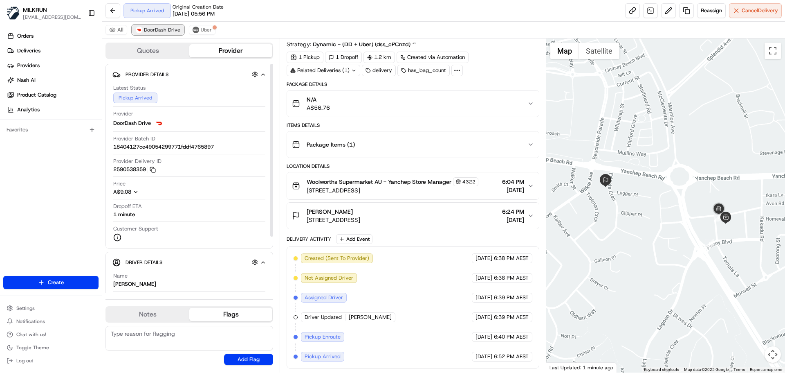
scroll to position [22, 0]
click at [201, 29] on span "Uber" at bounding box center [206, 30] width 11 height 7
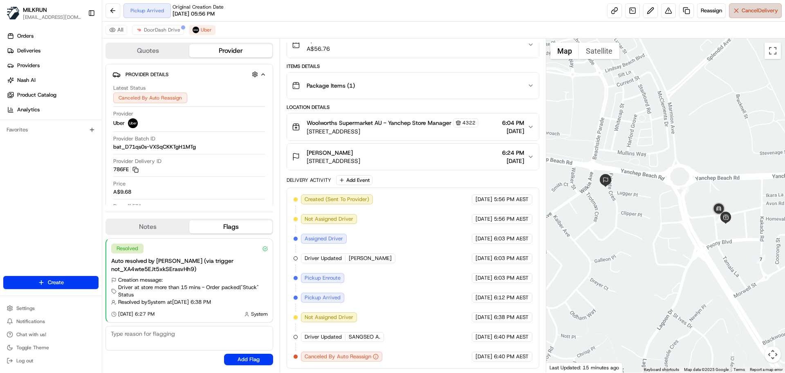
click at [742, 9] on span "Cancel Delivery" at bounding box center [760, 10] width 36 height 7
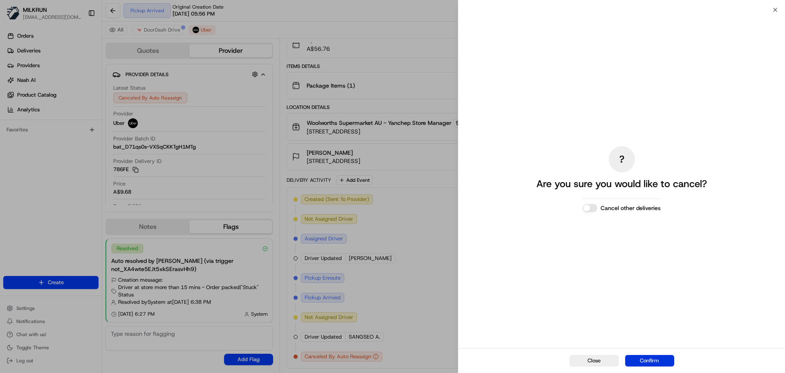
click at [641, 355] on button "Confirm" at bounding box center [649, 360] width 49 height 11
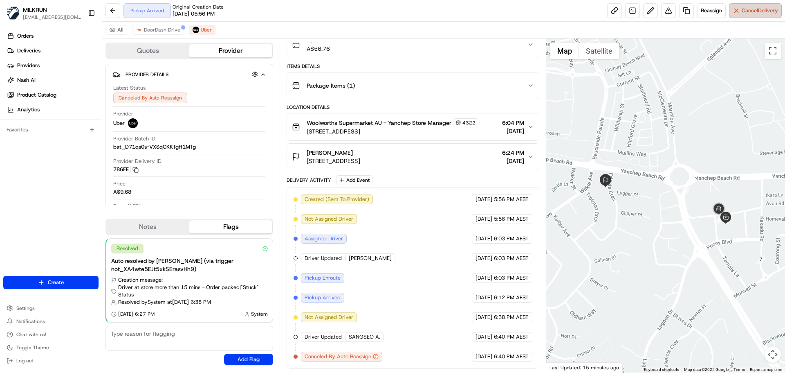
click at [755, 13] on span "Cancel Delivery" at bounding box center [760, 10] width 36 height 7
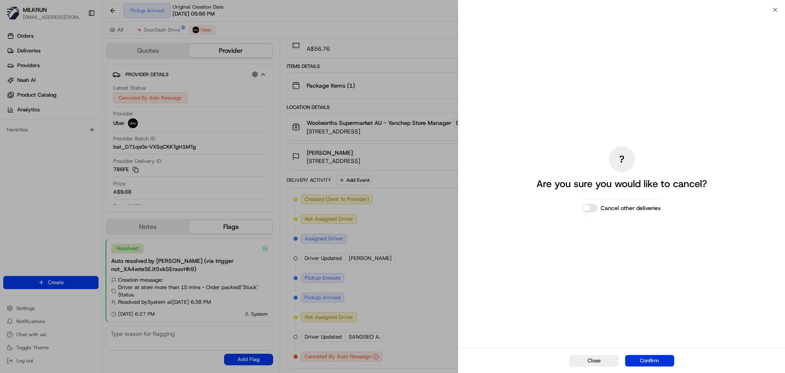
click at [655, 364] on button "Confirm" at bounding box center [649, 360] width 49 height 11
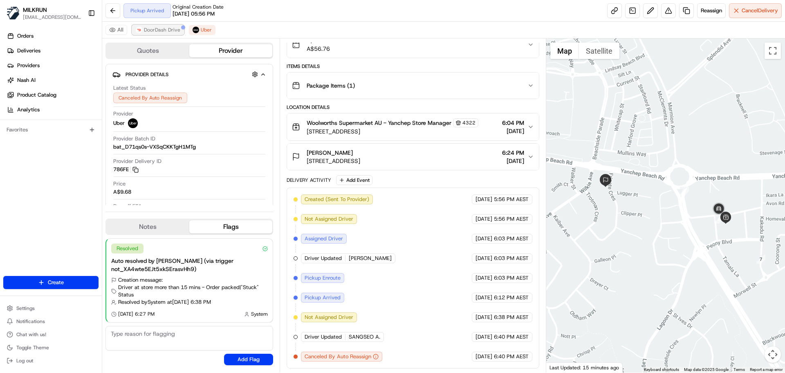
click at [162, 31] on span "DoorDash Drive" at bounding box center [162, 30] width 36 height 7
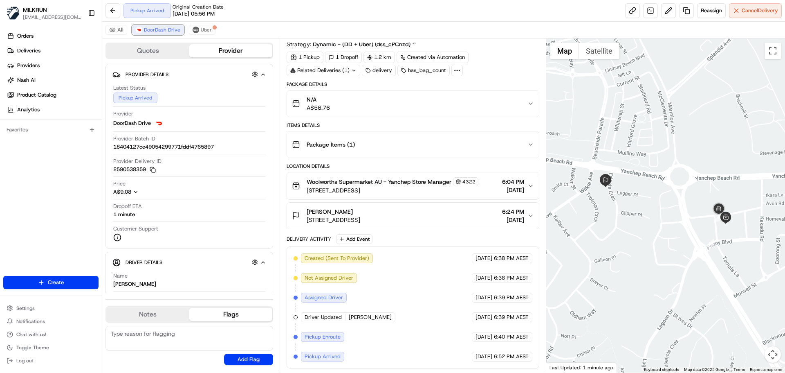
scroll to position [22, 0]
click at [759, 9] on span "Cancel Delivery" at bounding box center [760, 10] width 36 height 7
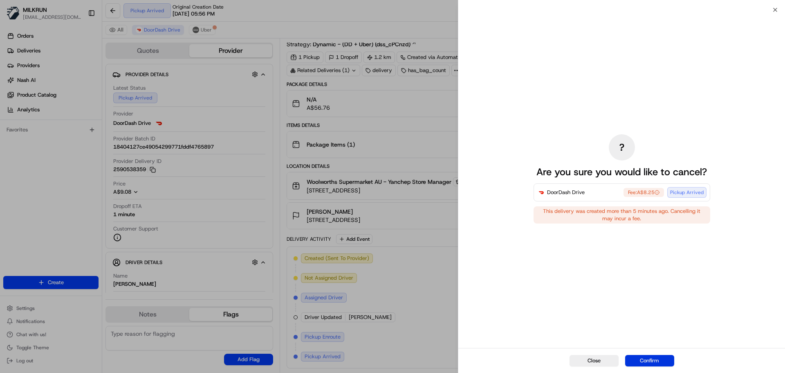
drag, startPoint x: 659, startPoint y: 358, endPoint x: 268, endPoint y: 139, distance: 448.4
click at [659, 358] on button "Confirm" at bounding box center [649, 360] width 49 height 11
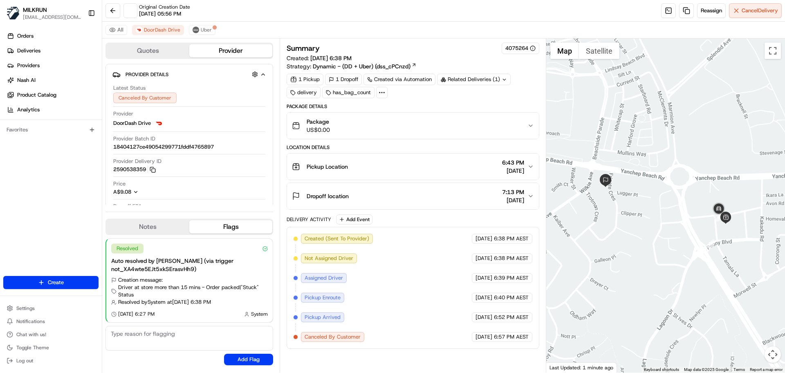
scroll to position [0, 0]
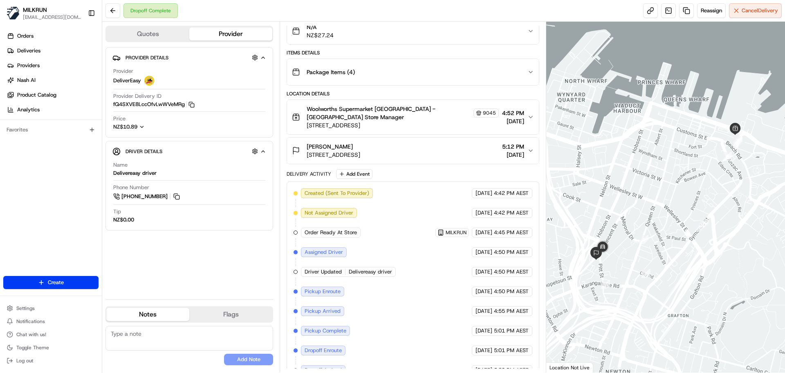
scroll to position [130, 0]
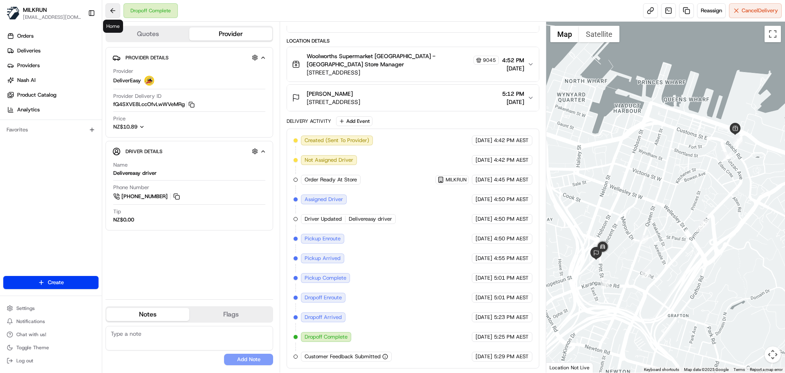
click at [111, 7] on button at bounding box center [113, 10] width 15 height 15
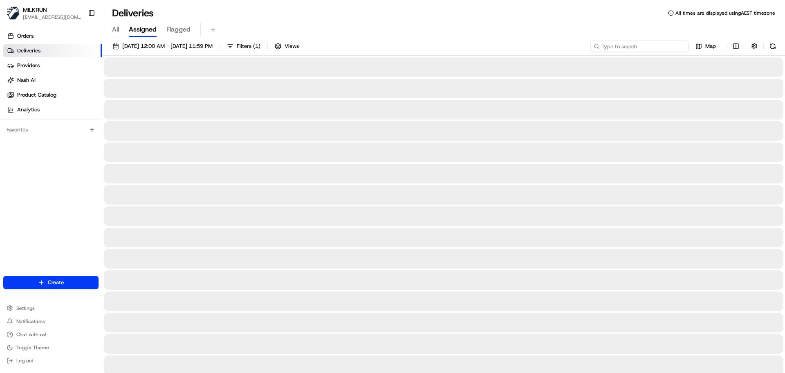
click at [630, 45] on input at bounding box center [640, 45] width 98 height 11
paste input "Lara Anderson"
click at [605, 47] on input "Lara Anderson" at bounding box center [640, 45] width 98 height 11
click at [603, 47] on input "Lara Anderson" at bounding box center [640, 45] width 98 height 11
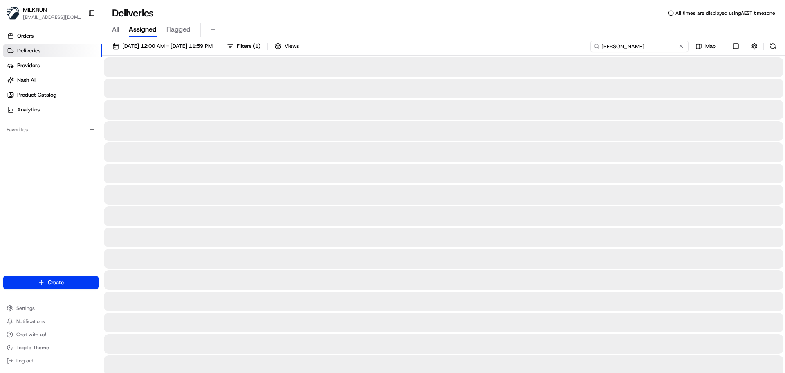
click at [603, 45] on input "Lara Anderson" at bounding box center [640, 45] width 98 height 11
type input "Lara Anderson"
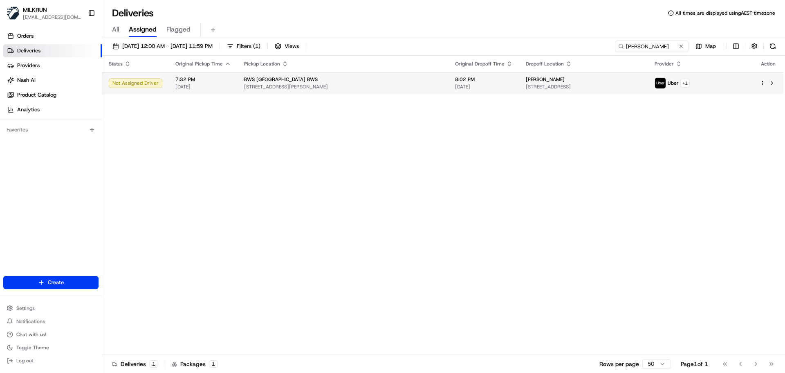
click at [268, 86] on span "349 Warwick Rd, Greenwood, WA 6024, AU" at bounding box center [343, 86] width 198 height 7
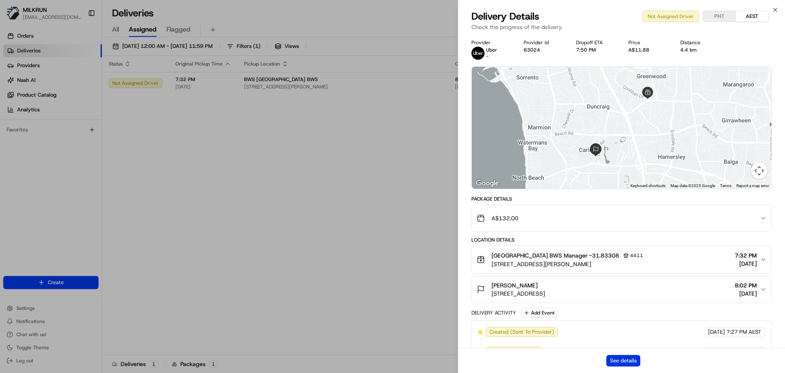
click at [625, 362] on button "See details" at bounding box center [624, 360] width 34 height 11
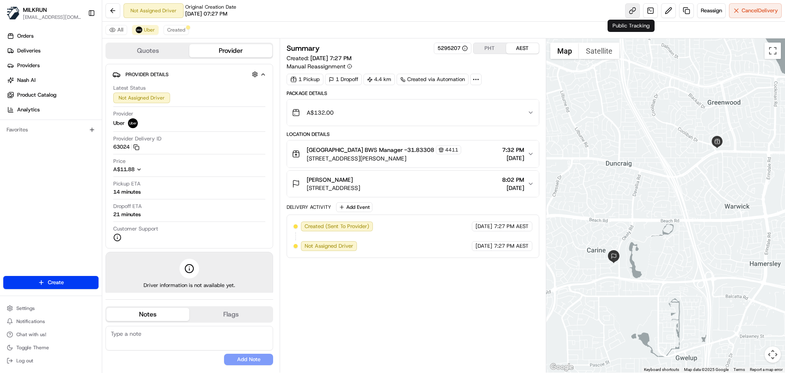
click at [631, 10] on link at bounding box center [632, 10] width 15 height 15
click at [705, 9] on span "Reassign" at bounding box center [711, 10] width 21 height 7
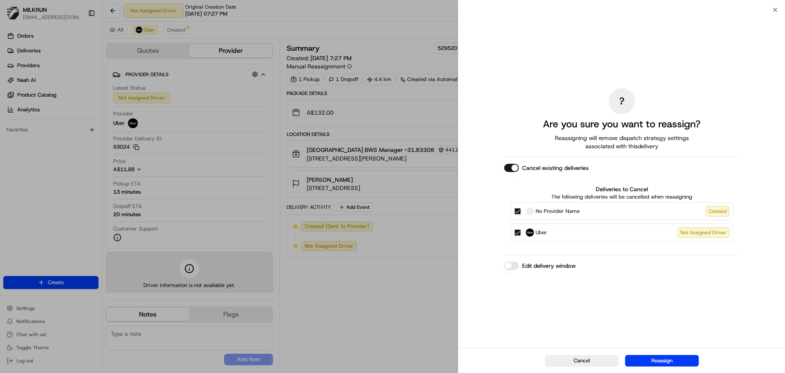
click at [517, 211] on button "No Provider Name Created" at bounding box center [518, 211] width 7 height 7
click at [518, 232] on button "Uber Not Assigned Driver" at bounding box center [518, 232] width 7 height 7
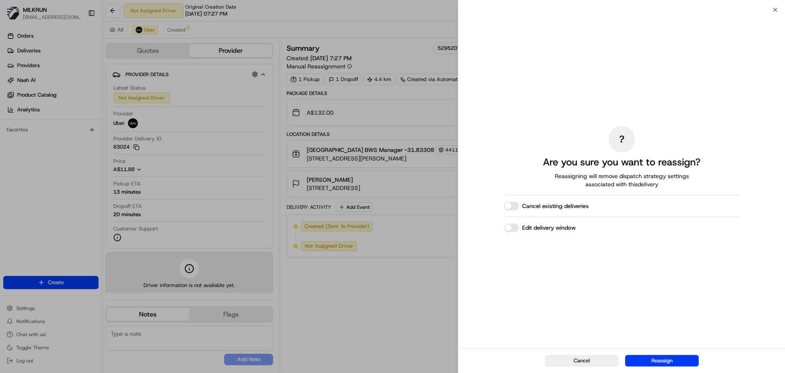
drag, startPoint x: 675, startPoint y: 362, endPoint x: 672, endPoint y: 353, distance: 9.2
click at [675, 361] on button "Reassign" at bounding box center [662, 360] width 74 height 11
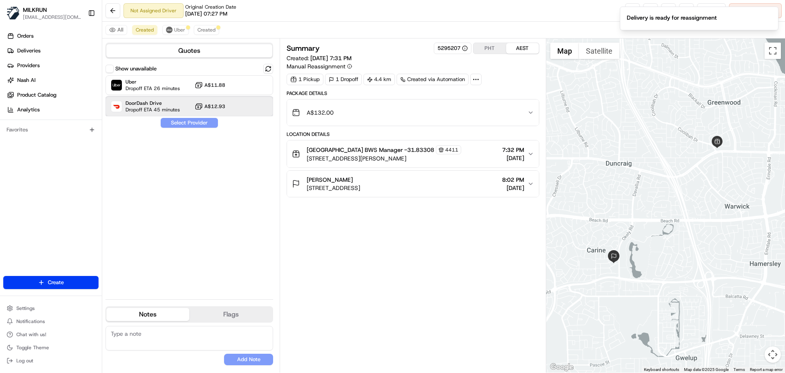
click at [146, 103] on span "DoorDash Drive" at bounding box center [153, 103] width 54 height 7
click at [184, 119] on button "Assign Provider" at bounding box center [189, 123] width 58 height 10
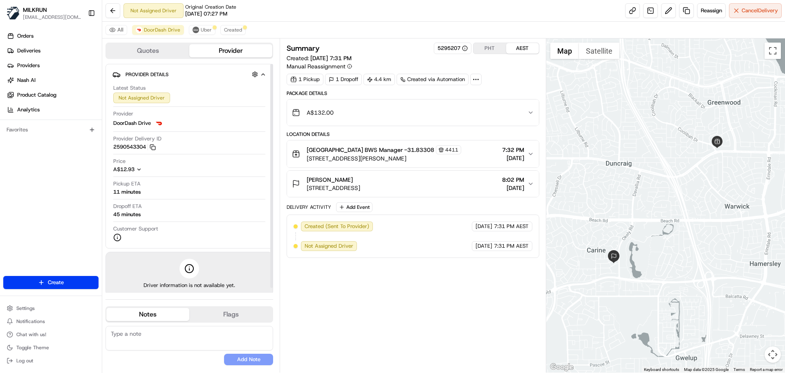
drag, startPoint x: 231, startPoint y: 117, endPoint x: 252, endPoint y: 111, distance: 21.6
click at [233, 116] on div "Provider DoorDash Drive" at bounding box center [189, 119] width 152 height 18
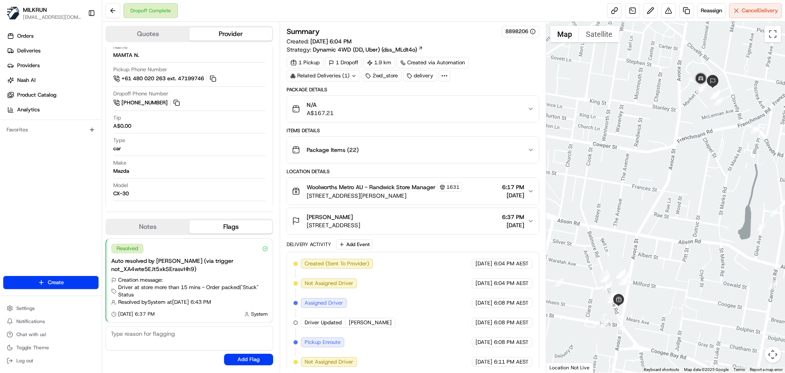
click at [337, 75] on div "Related Deliveries (1)" at bounding box center [324, 75] width 74 height 11
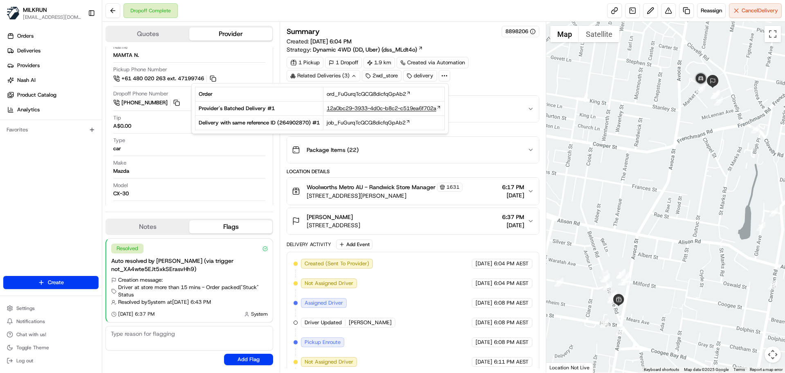
click at [363, 106] on span "12a0bc29-3933-4d0c-b8c2-c519ea6f702a" at bounding box center [382, 108] width 110 height 7
drag, startPoint x: 434, startPoint y: 271, endPoint x: 431, endPoint y: 260, distance: 11.5
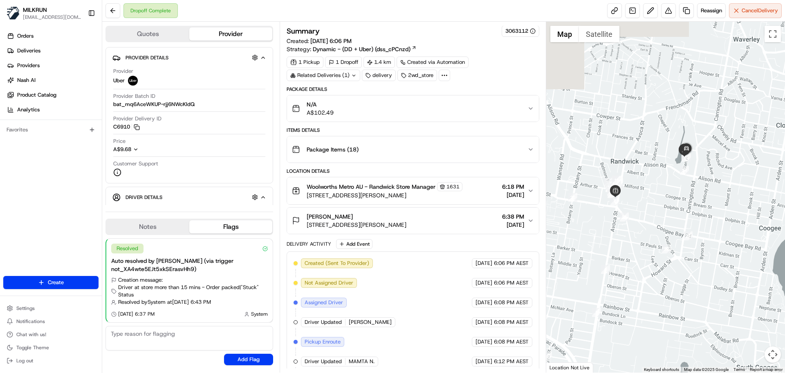
scroll to position [123, 0]
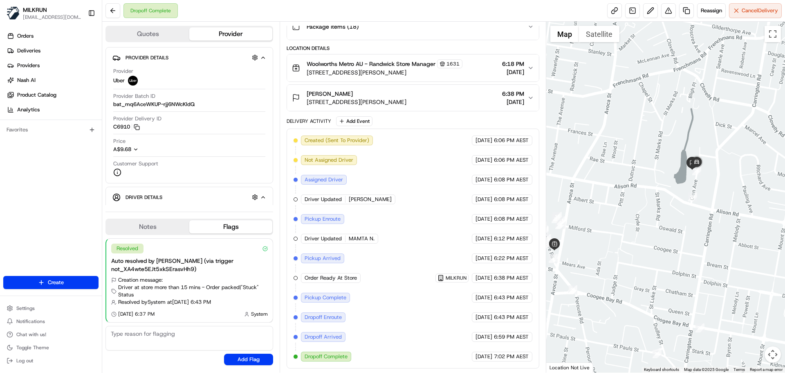
drag, startPoint x: 680, startPoint y: 139, endPoint x: 636, endPoint y: 115, distance: 49.4
click at [636, 115] on div at bounding box center [665, 197] width 239 height 351
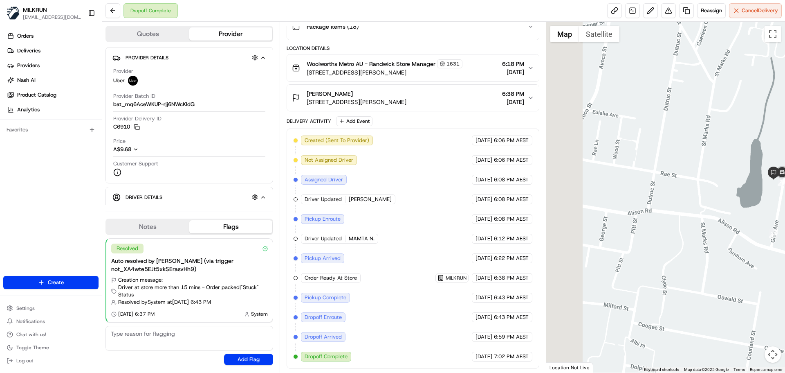
drag, startPoint x: 641, startPoint y: 124, endPoint x: 695, endPoint y: 94, distance: 61.9
click at [704, 92] on div at bounding box center [665, 197] width 239 height 351
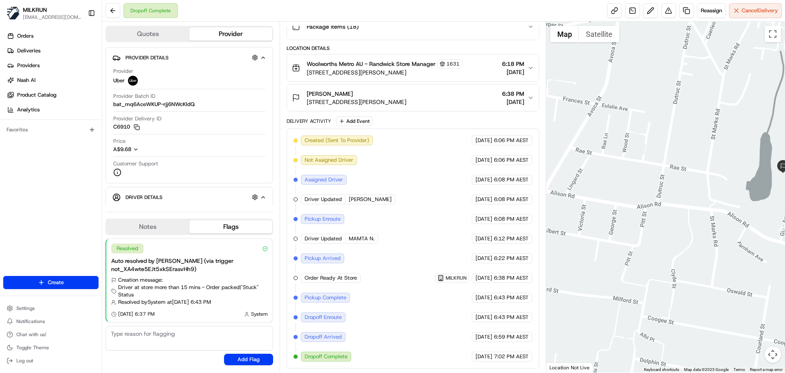
drag, startPoint x: 340, startPoint y: 91, endPoint x: 303, endPoint y: 86, distance: 37.6
click at [303, 86] on button "[PERSON_NAME] [STREET_ADDRESS][PERSON_NAME] 6:38 PM [DATE]" at bounding box center [413, 98] width 252 height 26
copy span "[PERSON_NAME]"
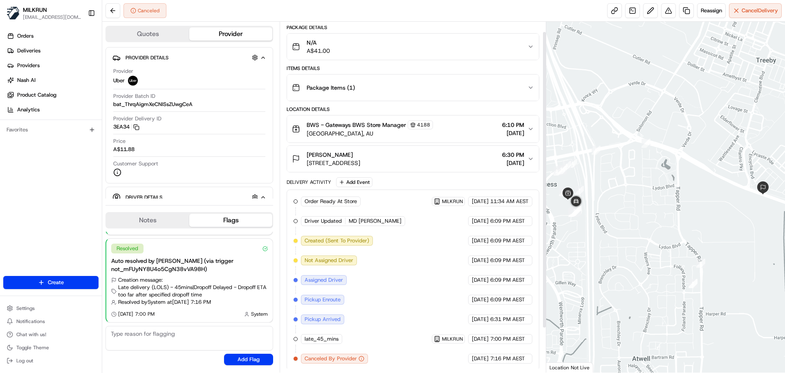
scroll to position [64, 0]
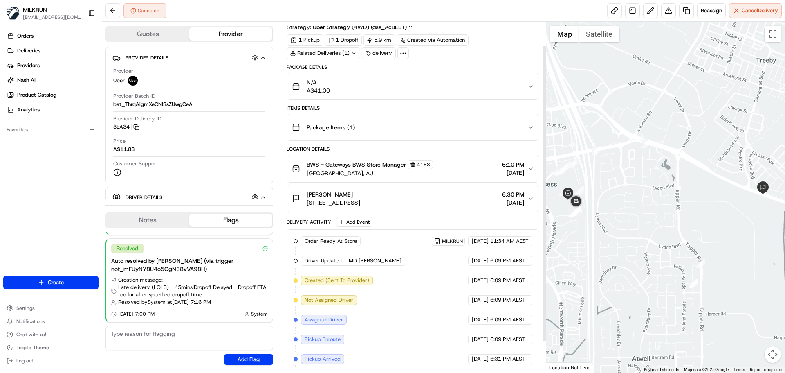
scroll to position [64, 0]
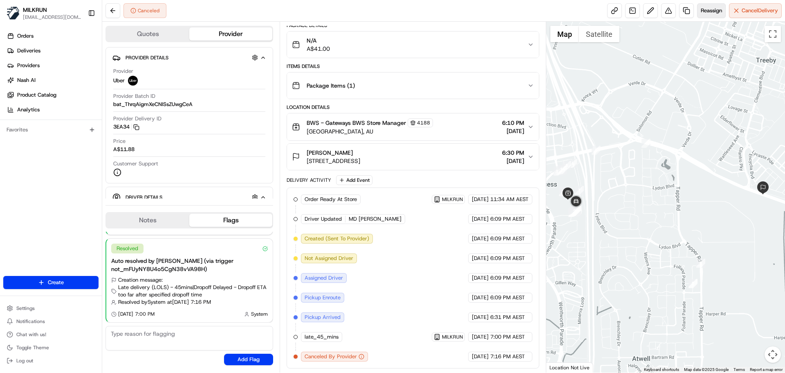
click at [714, 8] on span "Reassign" at bounding box center [711, 10] width 21 height 7
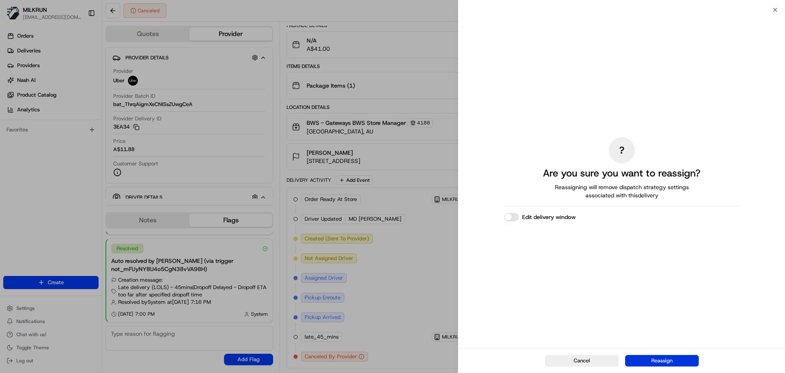
click at [649, 361] on button "Reassign" at bounding box center [662, 360] width 74 height 11
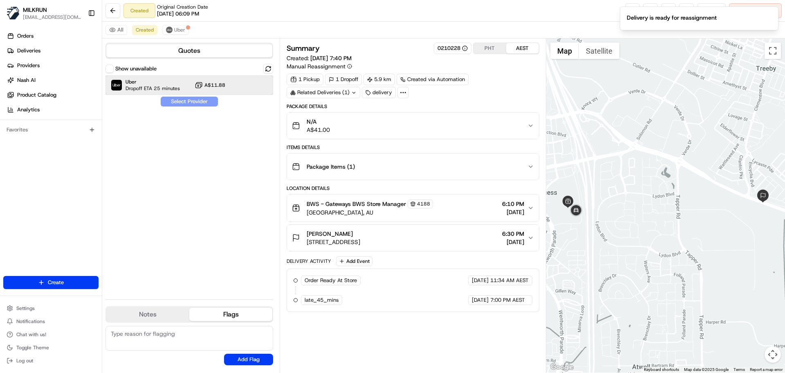
drag, startPoint x: 188, startPoint y: 87, endPoint x: 180, endPoint y: 115, distance: 29.5
click at [188, 86] on div "Uber Dropoff ETA 25 minutes A$11.88" at bounding box center [190, 85] width 168 height 20
drag, startPoint x: 183, startPoint y: 103, endPoint x: 165, endPoint y: 90, distance: 22.8
click at [184, 103] on button "Assign Provider" at bounding box center [189, 102] width 58 height 10
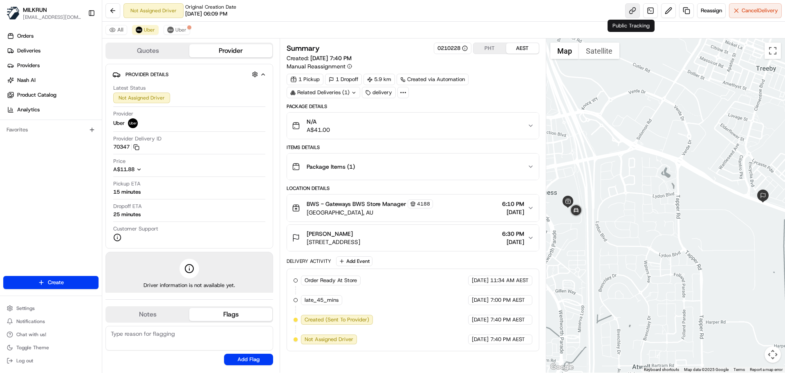
click at [630, 10] on link at bounding box center [632, 10] width 15 height 15
drag, startPoint x: 152, startPoint y: 28, endPoint x: 165, endPoint y: 38, distance: 16.6
click at [152, 29] on span "Uber" at bounding box center [149, 30] width 11 height 7
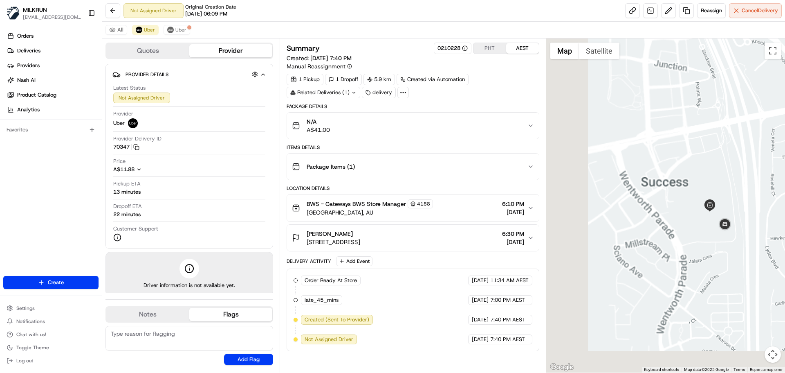
drag, startPoint x: 778, startPoint y: 86, endPoint x: 789, endPoint y: 86, distance: 11.5
click at [785, 86] on html "MILKRUN aoman@woolworths.com.au Toggle Sidebar Orders Deliveries Providers Nash…" at bounding box center [392, 186] width 785 height 373
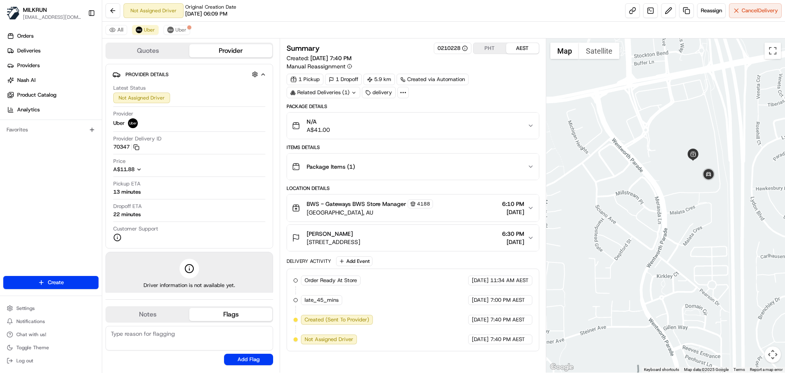
drag, startPoint x: 717, startPoint y: 76, endPoint x: 696, endPoint y: 61, distance: 25.0
click at [696, 61] on div at bounding box center [665, 205] width 239 height 334
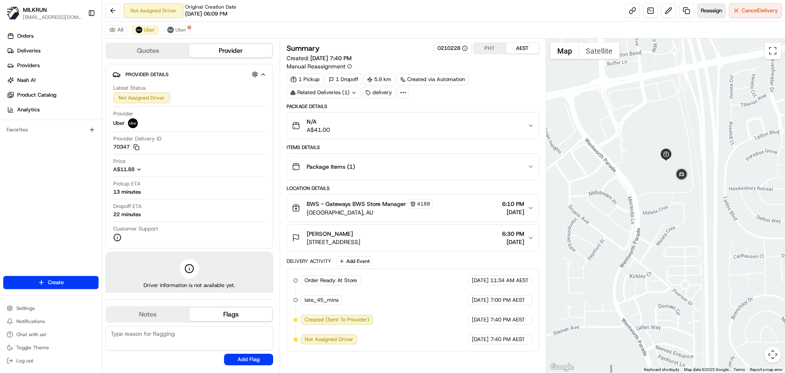
click at [706, 13] on span "Reassign" at bounding box center [711, 10] width 21 height 7
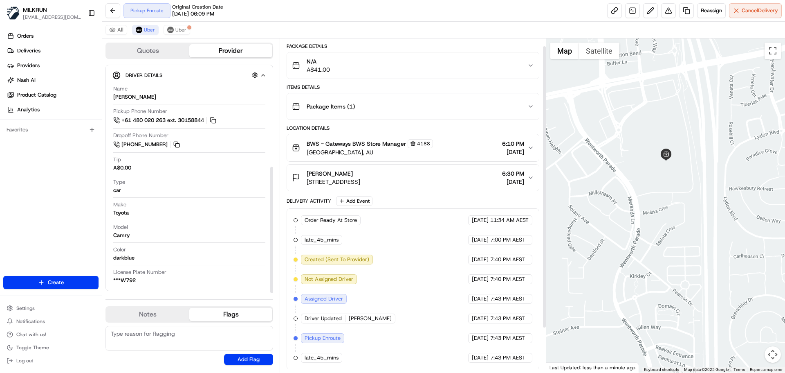
scroll to position [61, 0]
click at [157, 27] on button "Uber" at bounding box center [145, 30] width 27 height 10
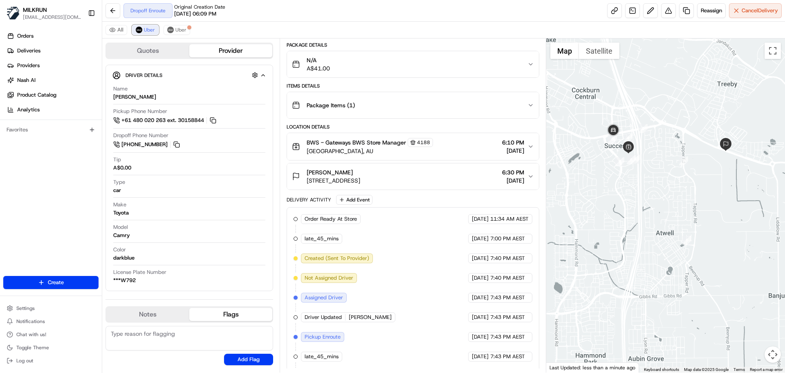
scroll to position [180, 0]
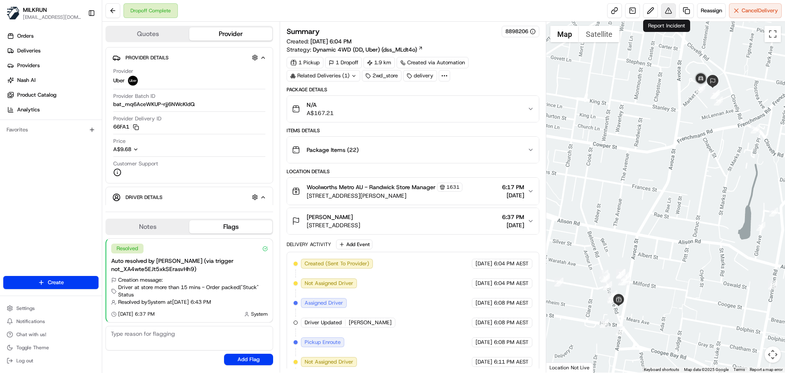
click at [667, 11] on button at bounding box center [668, 10] width 15 height 15
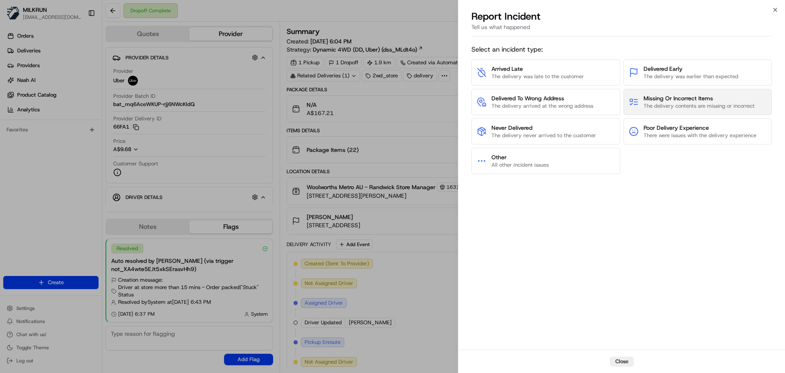
click at [676, 96] on span "Missing Or Incorrect Items" at bounding box center [699, 98] width 111 height 8
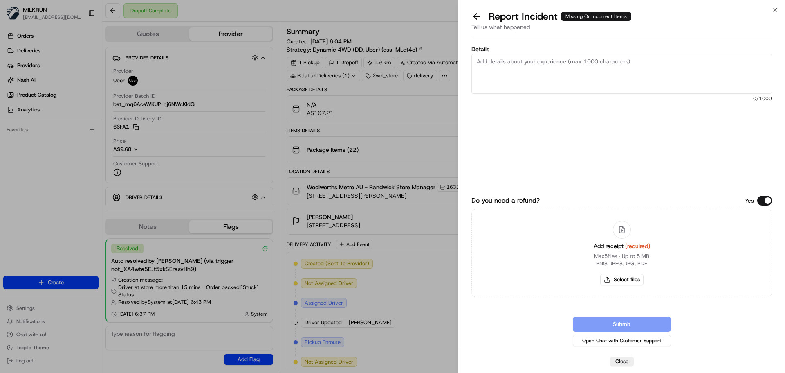
click at [506, 91] on textarea "Details" at bounding box center [622, 74] width 301 height 40
drag, startPoint x: 589, startPoint y: 63, endPoint x: 598, endPoint y: 67, distance: 9.3
click at [592, 61] on textarea "Customer received the wrong order for" at bounding box center [622, 74] width 301 height 40
click at [504, 76] on textarea "Customer received the wrong order for [PERSON_NAME] W and not their own order. …" at bounding box center [622, 74] width 301 height 40
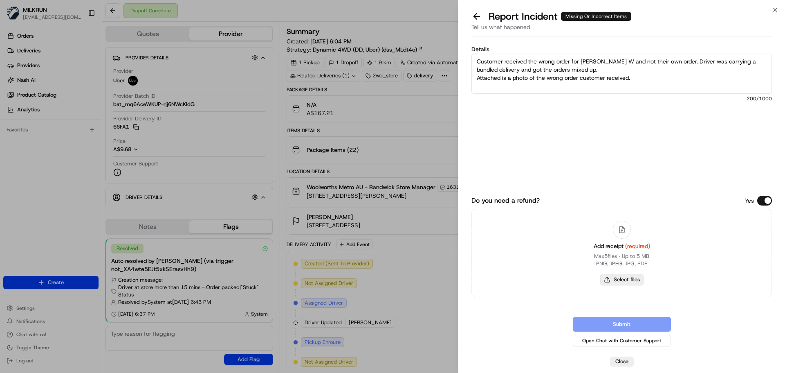
type textarea "Customer received the wrong order for [PERSON_NAME] W and not their own order. …"
click at [622, 275] on button "Select files" at bounding box center [621, 279] width 43 height 11
type input "C:\fakepath\Jade_C with wrong order for [PERSON_NAME]png"
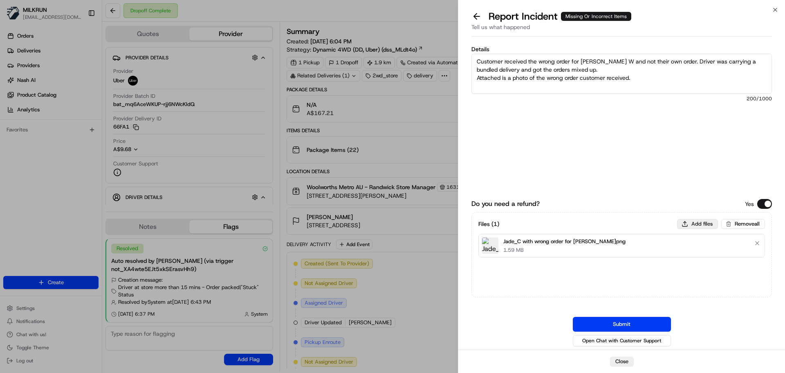
click at [704, 225] on button "Add files" at bounding box center [697, 224] width 41 height 10
type input "C:\fakepath\Jade C invoice.png"
click at [620, 321] on button "Submit" at bounding box center [622, 324] width 98 height 15
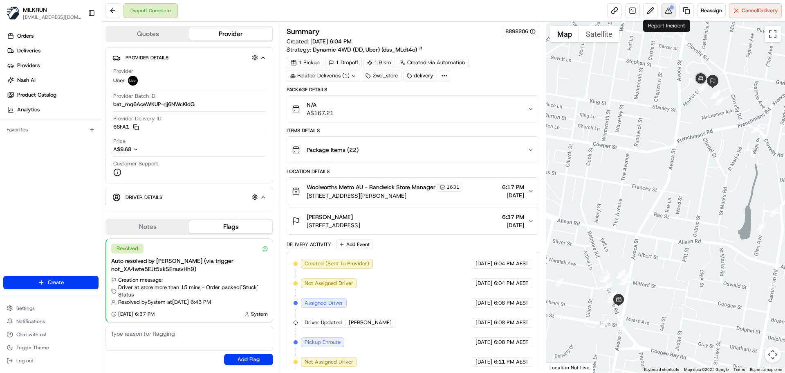
click at [670, 9] on div at bounding box center [672, 7] width 4 height 4
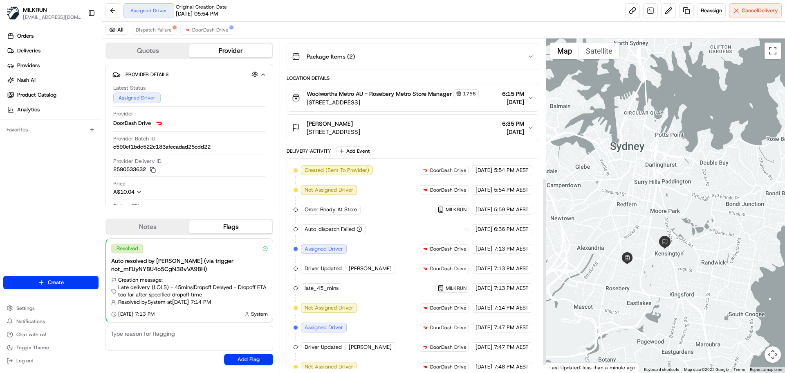
scroll to position [53, 0]
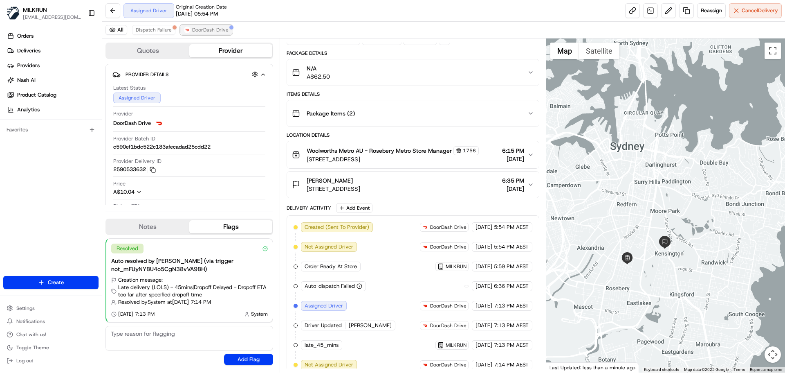
click at [223, 27] on span "DoorDash Drive" at bounding box center [210, 30] width 36 height 7
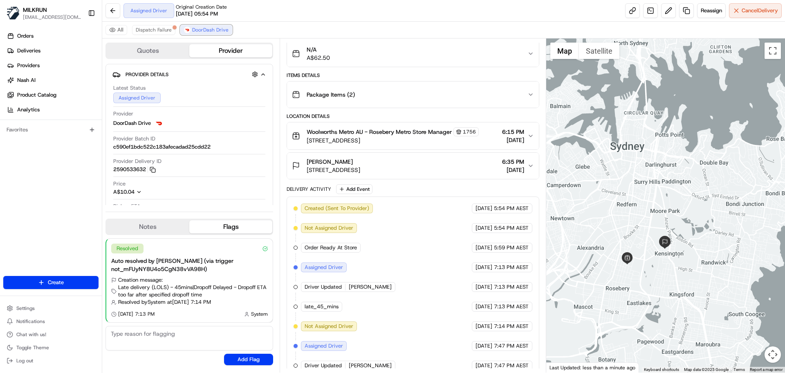
scroll to position [238, 0]
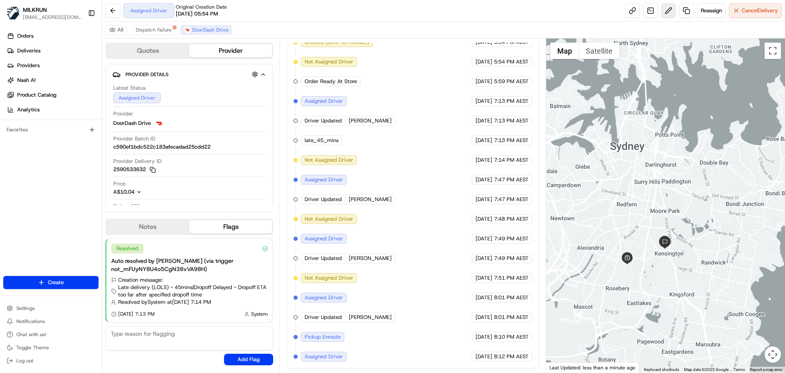
click at [668, 7] on button at bounding box center [668, 10] width 15 height 15
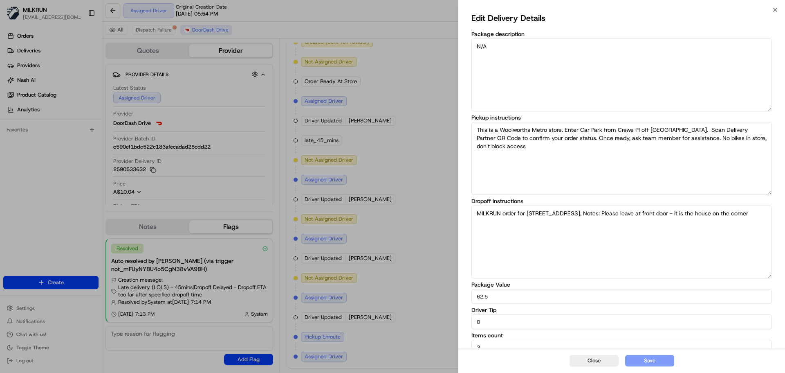
drag, startPoint x: 499, startPoint y: 322, endPoint x: 453, endPoint y: 331, distance: 46.9
click at [453, 331] on body "MILKRUN [EMAIL_ADDRESS][DOMAIN_NAME] Toggle Sidebar Orders Deliveries Providers…" at bounding box center [392, 186] width 785 height 373
type input "10"
click at [647, 358] on button "Save" at bounding box center [649, 360] width 49 height 11
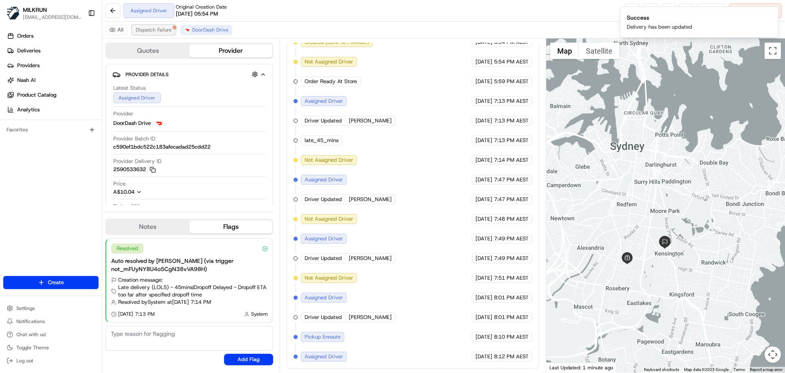
click at [157, 28] on span "Dispatch Failure" at bounding box center [154, 30] width 36 height 7
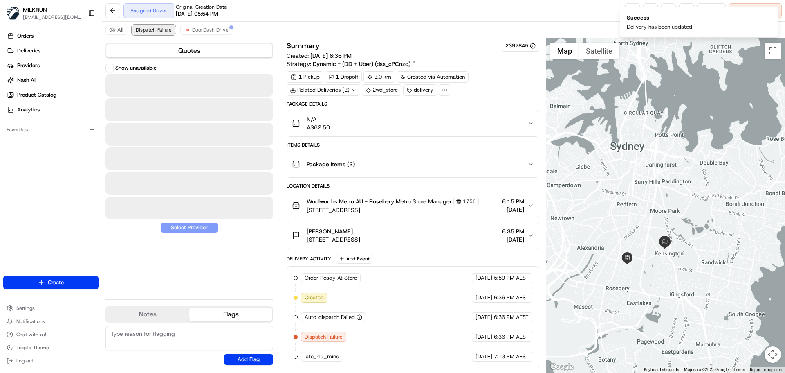
scroll to position [2, 0]
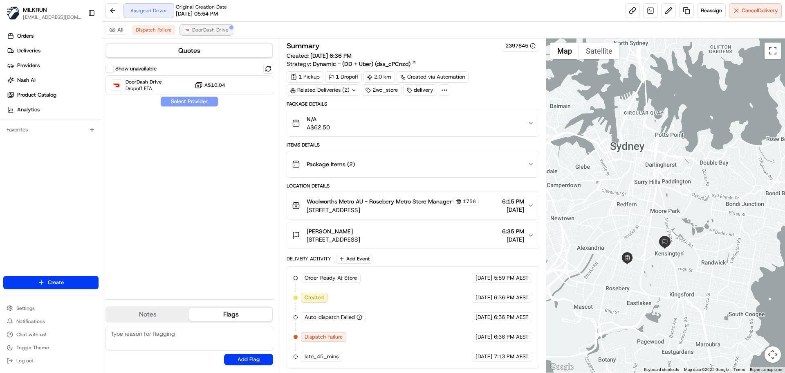
click at [200, 27] on span "DoorDash Drive" at bounding box center [210, 30] width 36 height 7
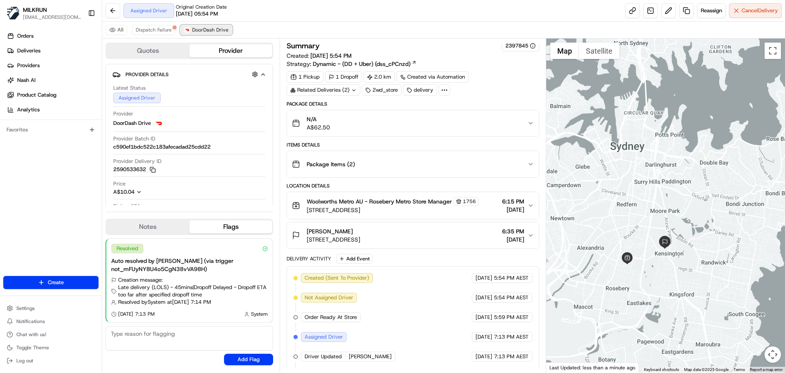
scroll to position [238, 0]
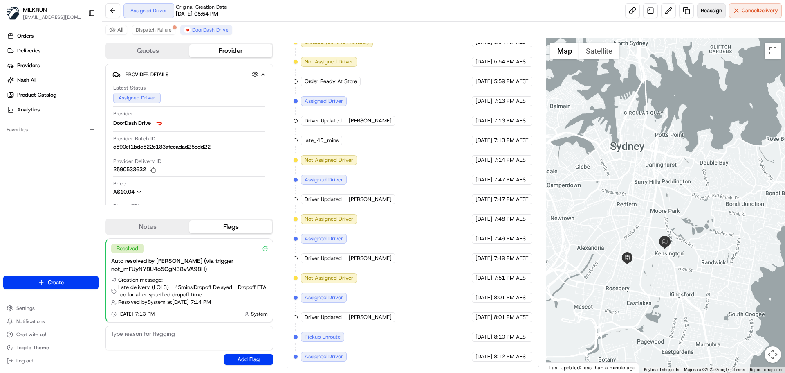
click at [708, 5] on button "Reassign" at bounding box center [711, 10] width 29 height 15
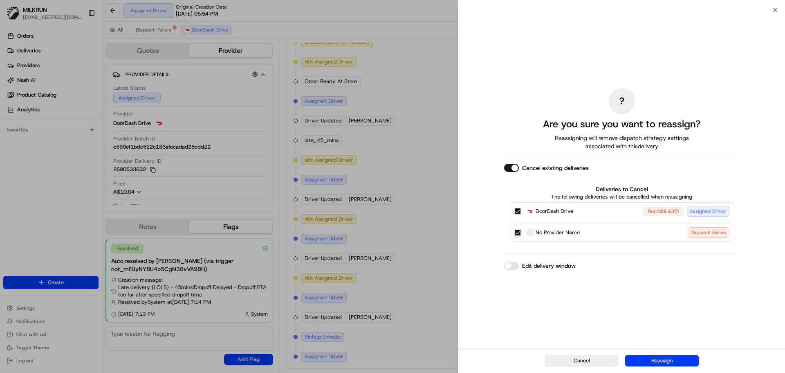
click at [519, 214] on button "DoorDash Drive Fee: A$9.13 Assigned Driver" at bounding box center [518, 211] width 7 height 7
click at [521, 231] on button "No Provider Name Dispatch Failure" at bounding box center [518, 232] width 7 height 7
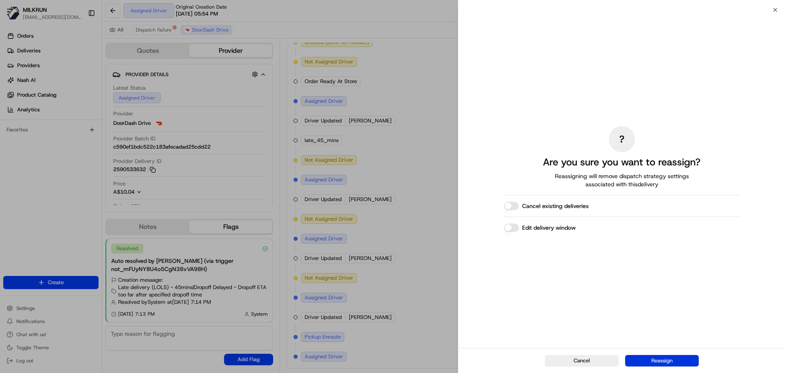
click at [653, 360] on button "Reassign" at bounding box center [662, 360] width 74 height 11
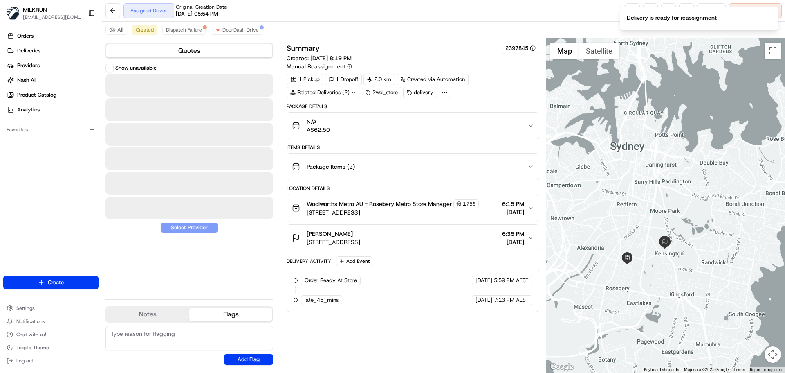
scroll to position [0, 0]
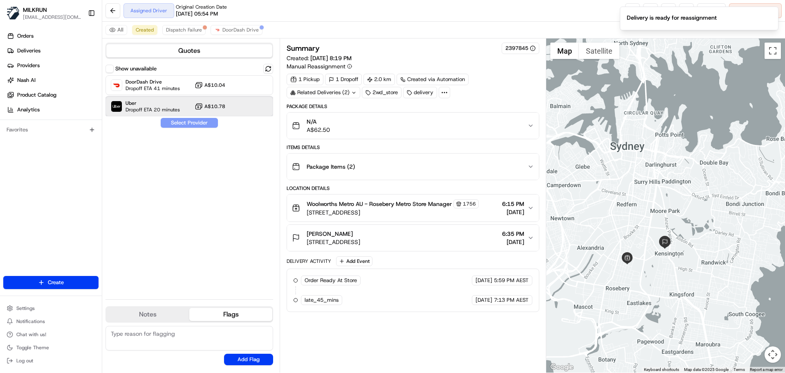
click at [151, 105] on span "Uber" at bounding box center [153, 103] width 54 height 7
click at [202, 133] on div "Show unavailable DoorDash Drive Dropoff ETA 41 minutes A$10.04 Uber Dropoff ETA…" at bounding box center [190, 178] width 168 height 229
click at [193, 119] on button "Assign Provider" at bounding box center [189, 123] width 58 height 10
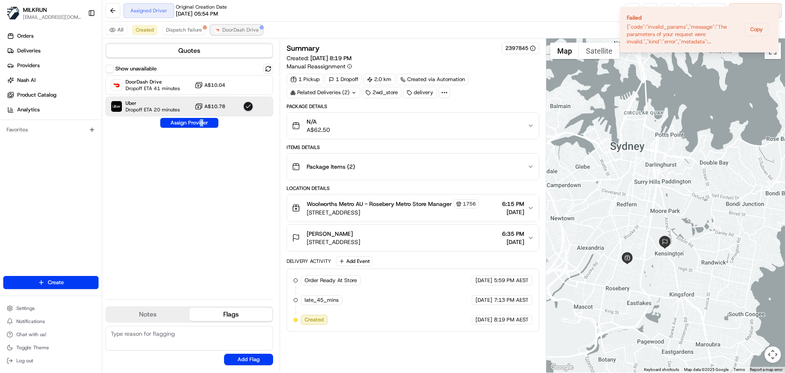
click at [237, 29] on span "DoorDash Drive" at bounding box center [241, 30] width 36 height 7
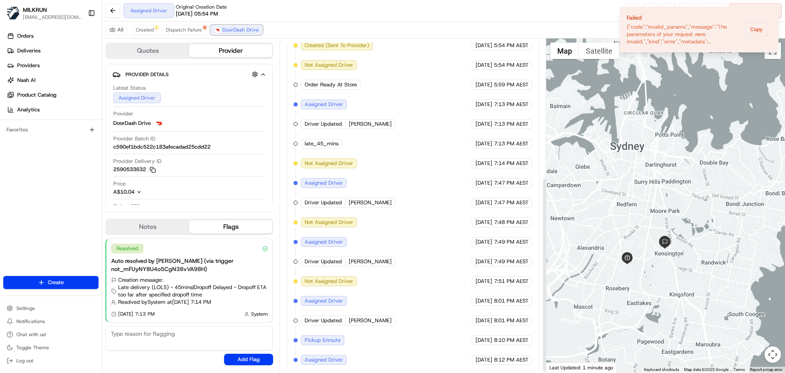
scroll to position [238, 0]
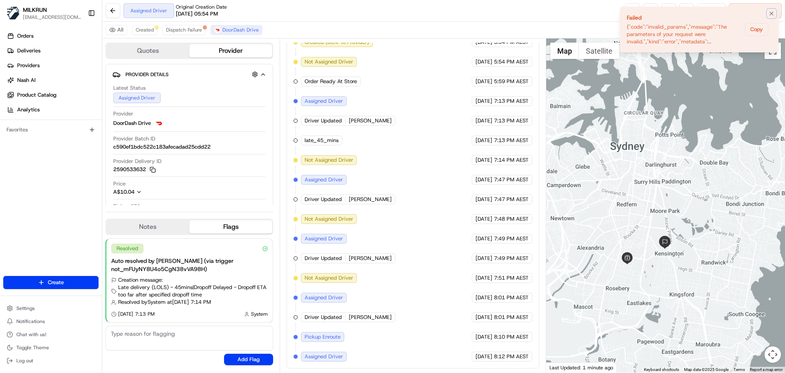
drag, startPoint x: 775, startPoint y: 13, endPoint x: 756, endPoint y: 9, distance: 19.2
click at [774, 12] on icon "Notifications (F8)" at bounding box center [772, 13] width 7 height 7
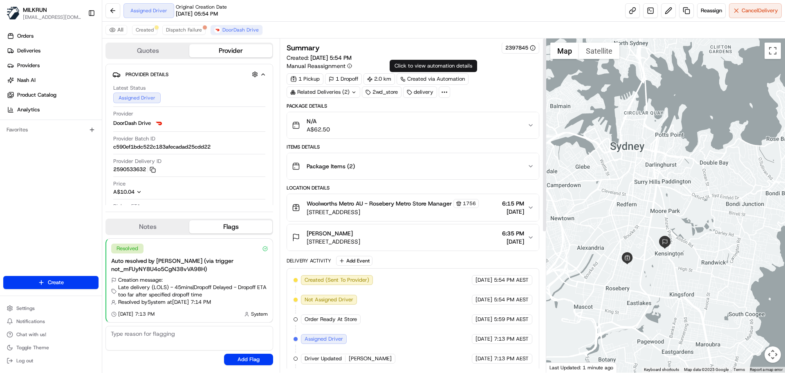
scroll to position [0, 0]
drag, startPoint x: 305, startPoint y: 232, endPoint x: 742, endPoint y: 108, distance: 453.7
click at [368, 220] on div "Location Details Woolworths Metro AU - Rosebery Metro Store Manager 1756 1 Crew…" at bounding box center [413, 218] width 252 height 66
copy div "SW 2018, AU 6:15 PM 15/08/2025"
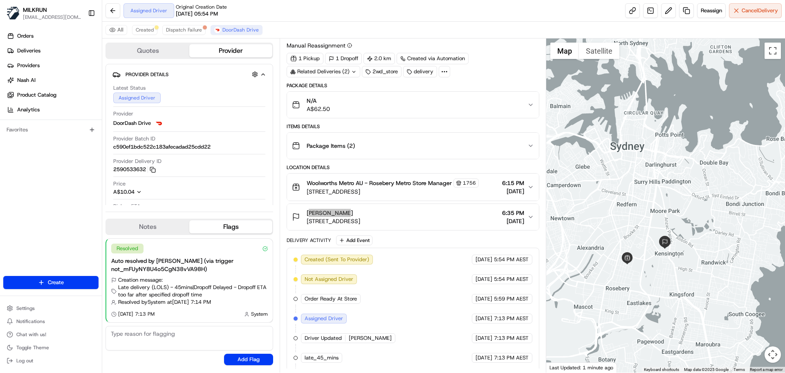
scroll to position [41, 0]
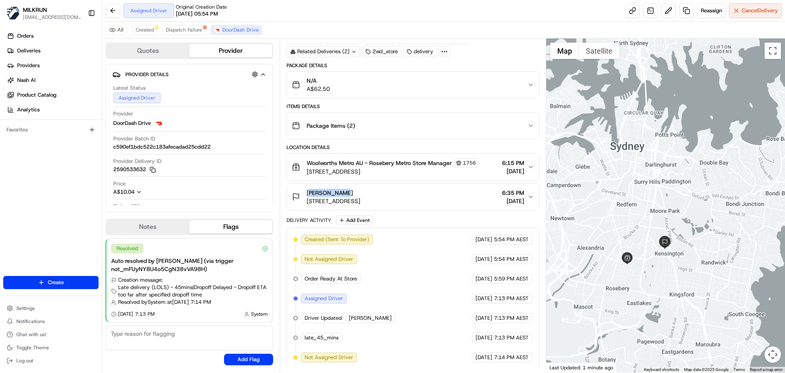
drag, startPoint x: 308, startPoint y: 201, endPoint x: 767, endPoint y: 142, distance: 462.7
click at [443, 193] on div "kyle devlin 25 Duke St, Kensington, NSW 2033, AU 6:35 PM 15/08/2025" at bounding box center [409, 197] width 235 height 16
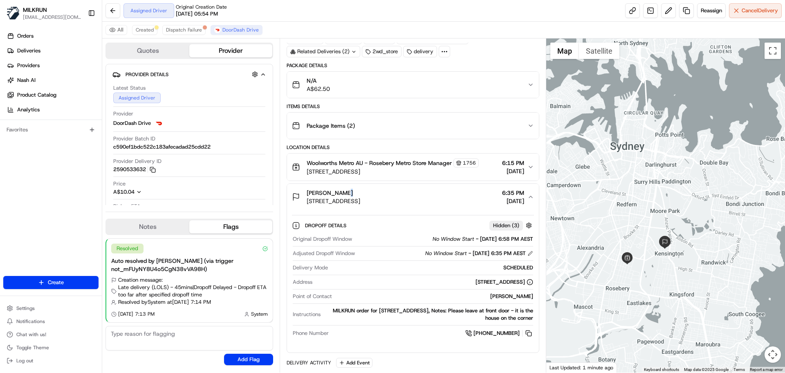
copy span "button"
drag, startPoint x: 767, startPoint y: 142, endPoint x: 538, endPoint y: 321, distance: 289.9
click at [538, 321] on div "Dropoff Details Hidden ( 3 ) Original Dropoff Window No Window Start - 15/08/20…" at bounding box center [413, 278] width 252 height 136
copy div "5 Duke St, Kensington, NSW 2033, AU, Notes: Please leave at front door - it is …"
drag, startPoint x: 425, startPoint y: 281, endPoint x: 533, endPoint y: 280, distance: 108.0
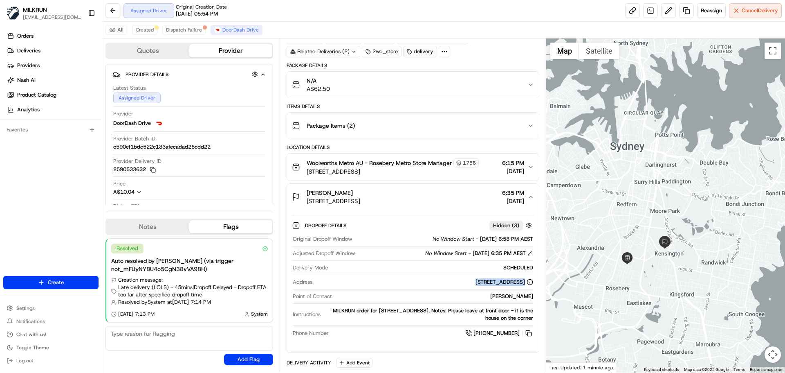
click at [528, 286] on div "Address 25 Duke St, Kensington, NSW 2033, AU" at bounding box center [413, 283] width 240 height 11
copy div "25 Duke St, Kensington, NSW 2033, AU"
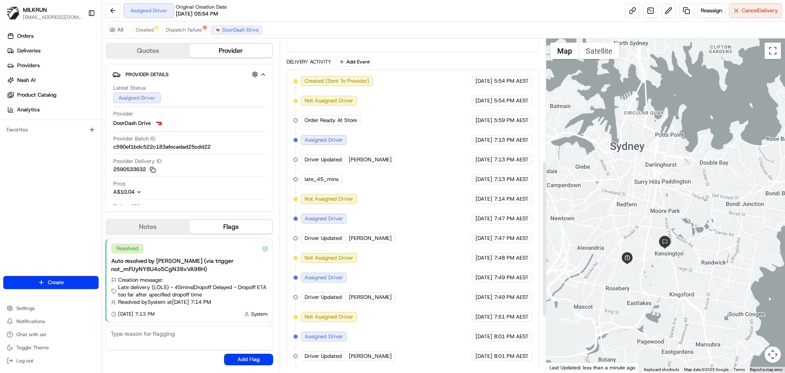
scroll to position [217, 0]
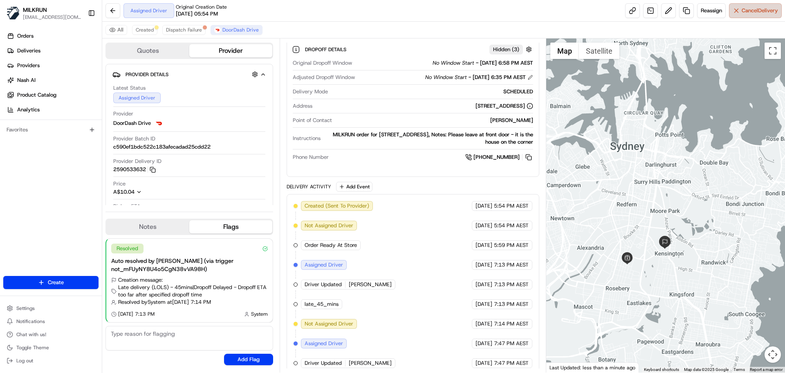
drag, startPoint x: 420, startPoint y: 221, endPoint x: 756, endPoint y: 9, distance: 397.5
click at [756, 9] on span "Cancel Delivery" at bounding box center [760, 10] width 36 height 7
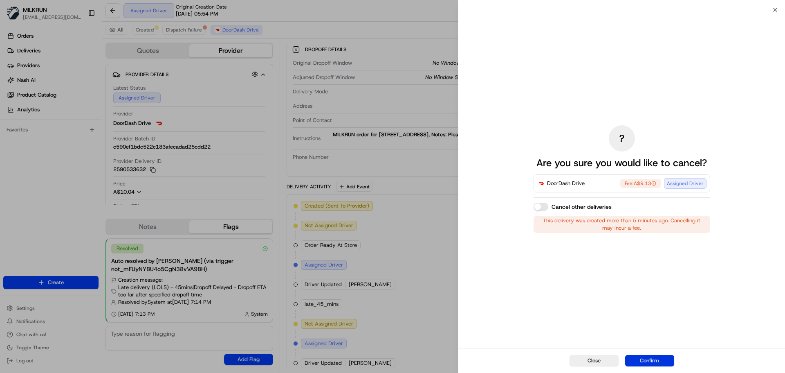
click at [649, 356] on button "Confirm" at bounding box center [649, 360] width 49 height 11
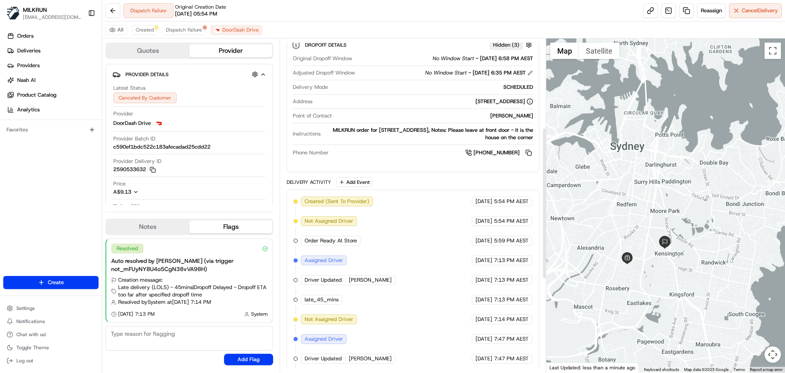
scroll to position [196, 0]
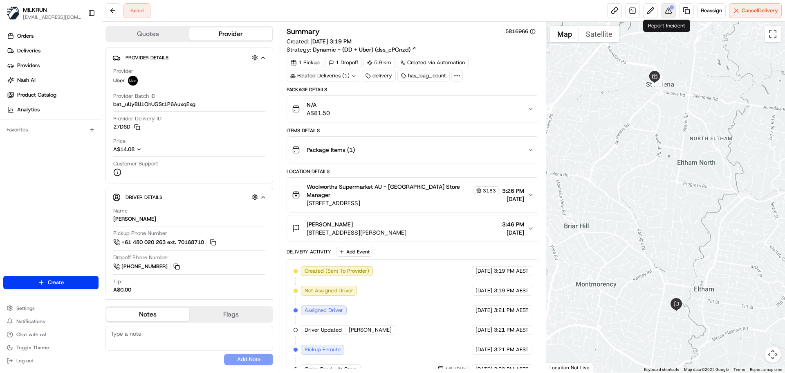
click at [665, 12] on button at bounding box center [668, 10] width 15 height 15
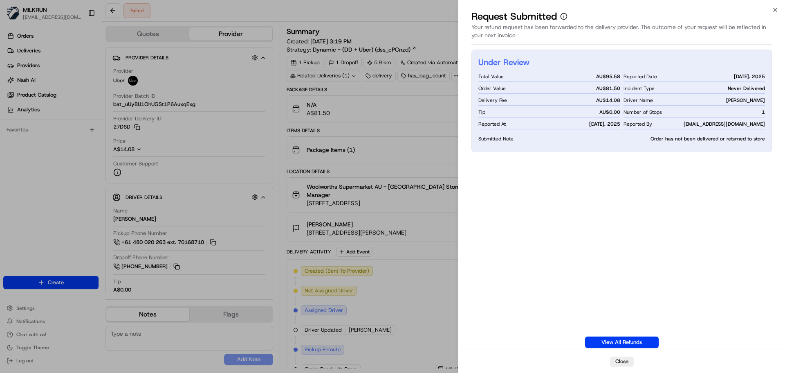
drag, startPoint x: 238, startPoint y: 156, endPoint x: 244, endPoint y: 153, distance: 6.2
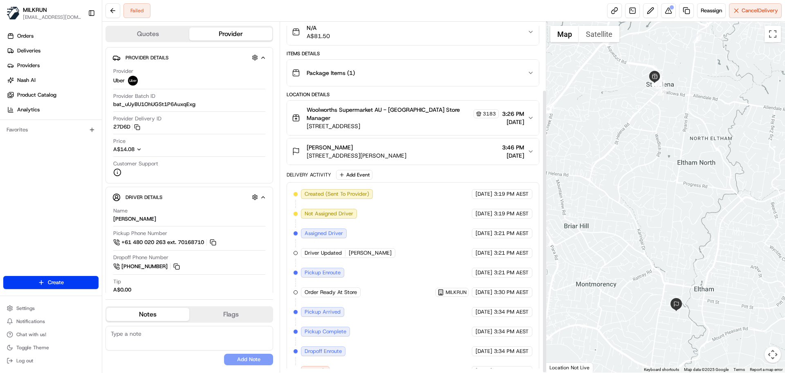
scroll to position [84, 0]
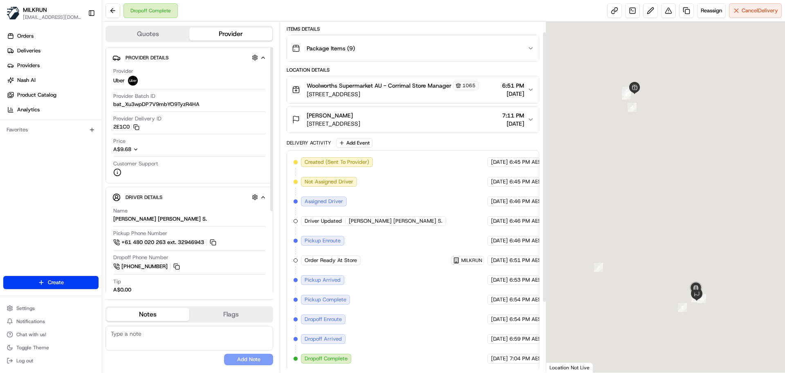
scroll to position [103, 0]
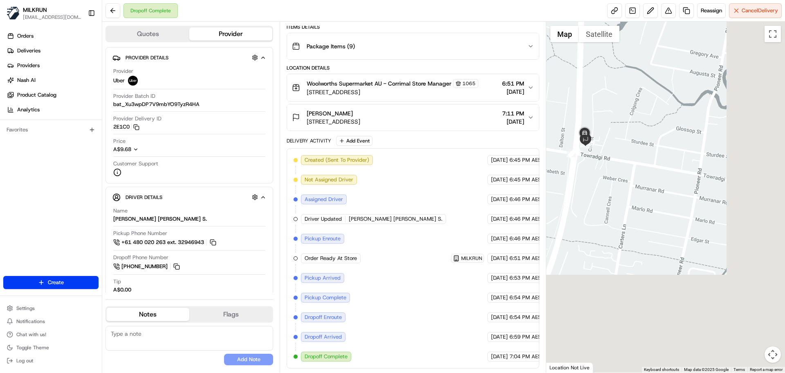
drag, startPoint x: 676, startPoint y: 280, endPoint x: 598, endPoint y: 179, distance: 127.5
click at [567, 130] on div at bounding box center [665, 197] width 239 height 351
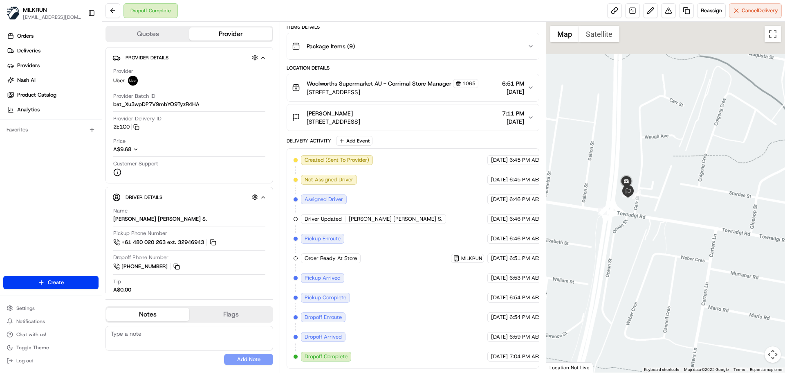
drag, startPoint x: 631, startPoint y: 207, endPoint x: 652, endPoint y: 242, distance: 40.8
click at [652, 242] on div at bounding box center [665, 197] width 239 height 351
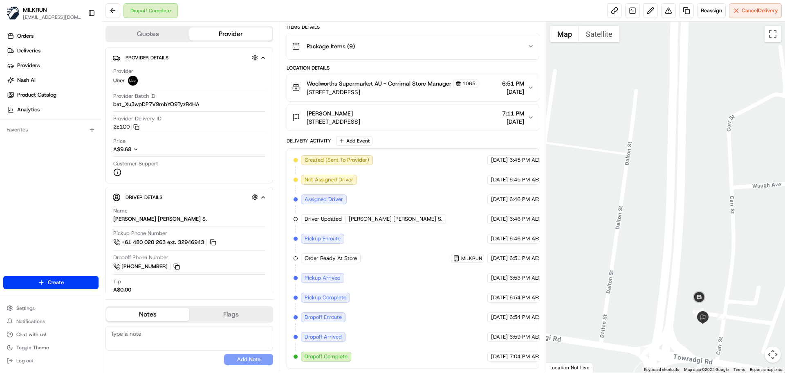
drag, startPoint x: 614, startPoint y: 183, endPoint x: 594, endPoint y: 130, distance: 57.4
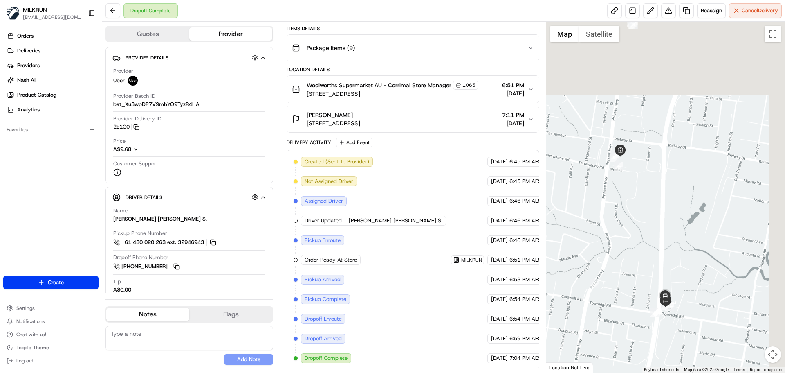
scroll to position [103, 0]
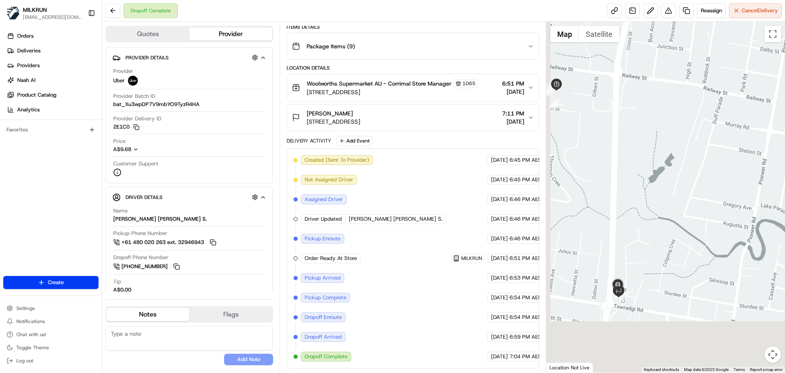
drag, startPoint x: 673, startPoint y: 180, endPoint x: 686, endPoint y: 82, distance: 99.4
click at [686, 80] on div at bounding box center [665, 197] width 239 height 351
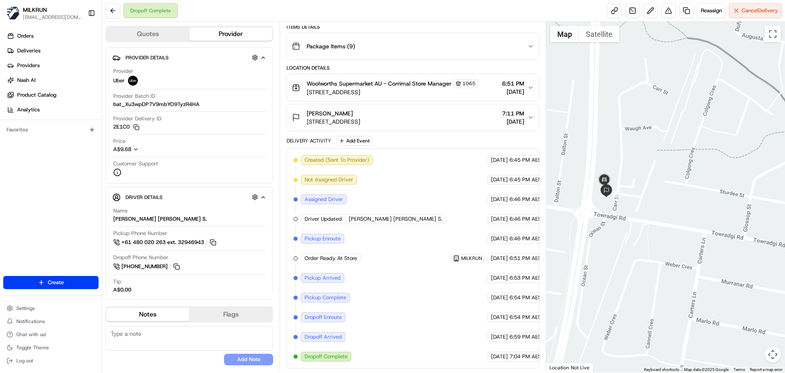
drag, startPoint x: 663, startPoint y: 157, endPoint x: 667, endPoint y: 146, distance: 11.4
click at [667, 146] on div at bounding box center [665, 197] width 239 height 351
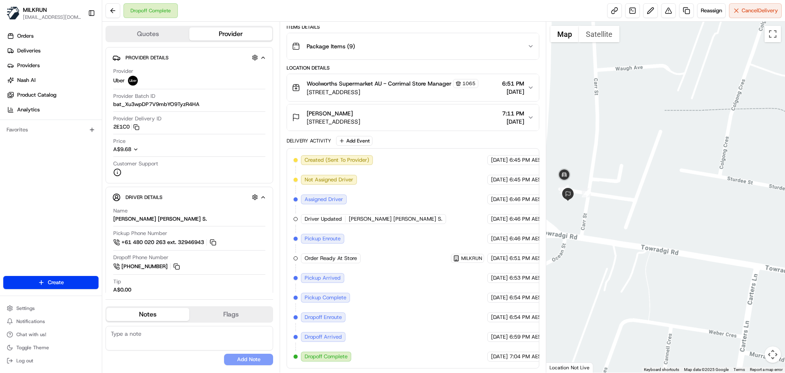
click at [700, 191] on div at bounding box center [665, 197] width 239 height 351
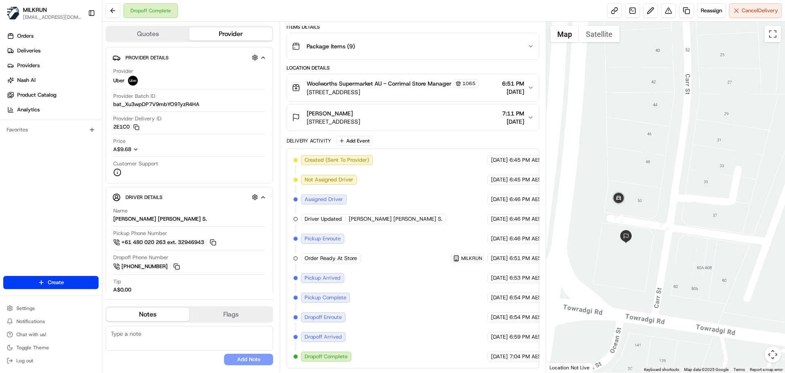
drag, startPoint x: 672, startPoint y: 137, endPoint x: 674, endPoint y: 124, distance: 13.7
click at [677, 120] on div at bounding box center [665, 197] width 239 height 351
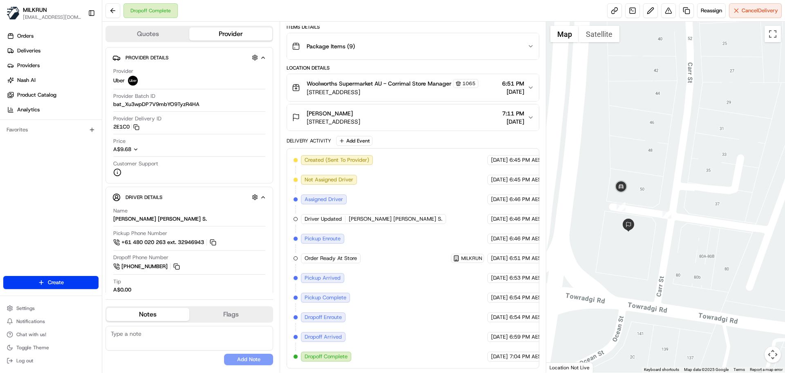
click at [529, 84] on button "Woolworths Supermarket AU - Corrimal Store Manager [STREET_ADDRESS] 6:51 PM [DA…" at bounding box center [413, 87] width 252 height 27
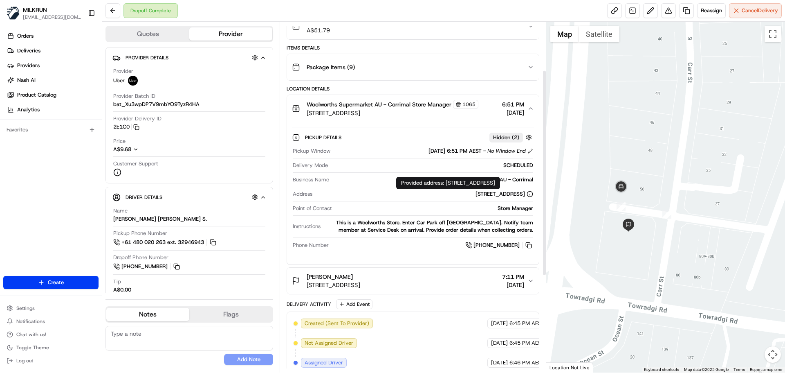
scroll to position [82, 0]
drag, startPoint x: 531, startPoint y: 280, endPoint x: 513, endPoint y: 273, distance: 20.1
click at [531, 280] on icon "button" at bounding box center [531, 281] width 7 height 7
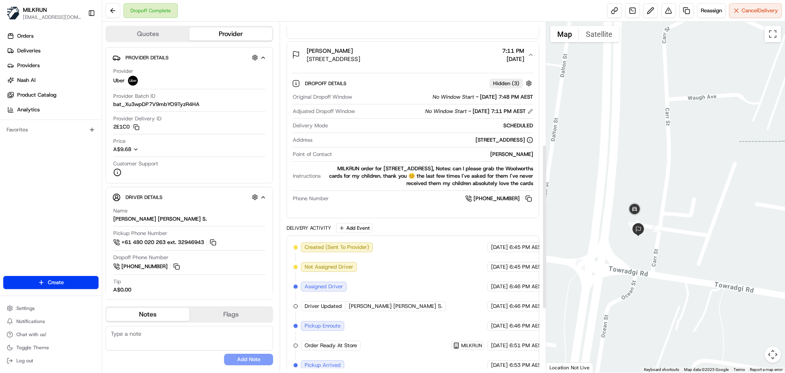
scroll to position [396, 0]
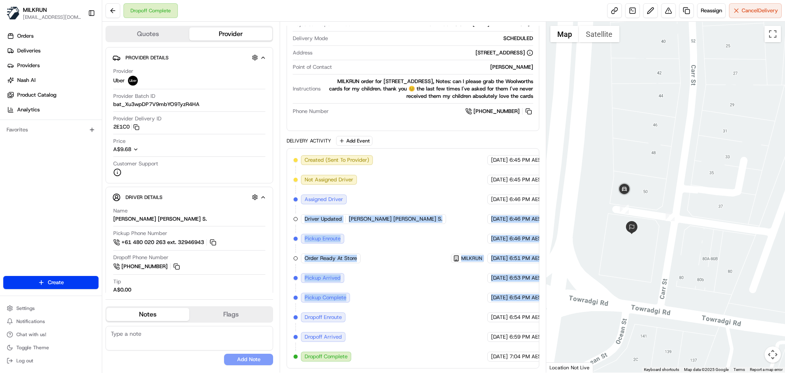
drag, startPoint x: 536, startPoint y: 206, endPoint x: 526, endPoint y: 265, distance: 59.8
click at [526, 276] on div "Created (Sent To Provider) Uber 15/08/2025 6:45 PM AEST Not Assigned Driver Ube…" at bounding box center [413, 258] width 252 height 220
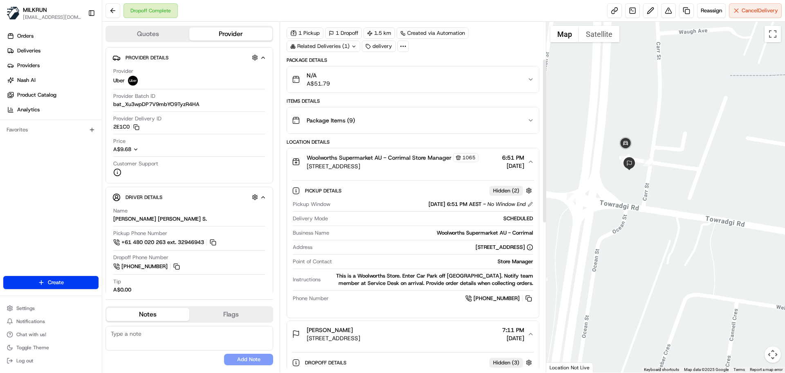
scroll to position [164, 0]
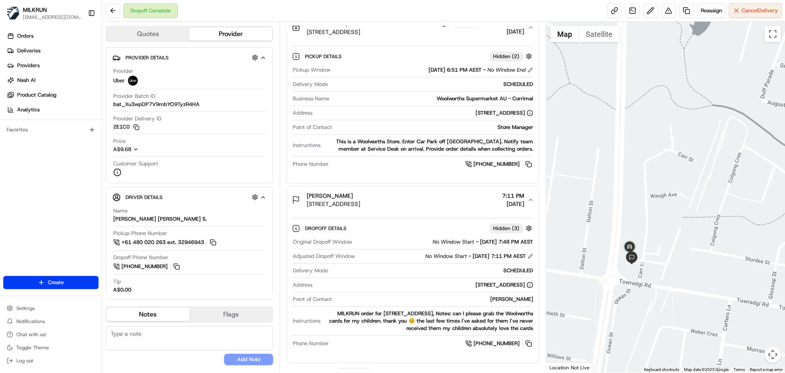
drag, startPoint x: 650, startPoint y: 213, endPoint x: 617, endPoint y: 199, distance: 35.6
click at [693, 281] on div at bounding box center [665, 197] width 239 height 351
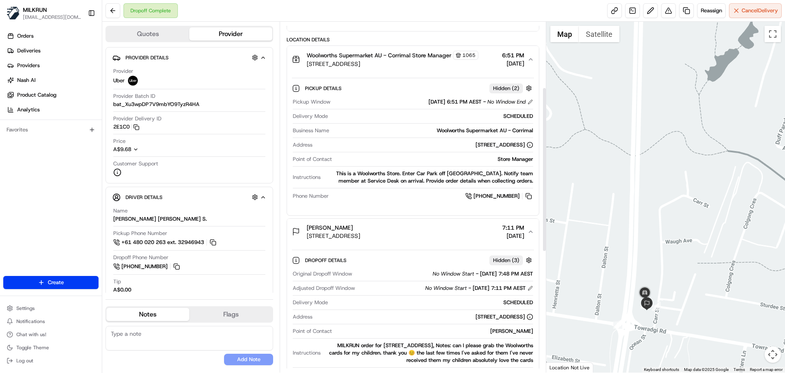
scroll to position [0, 0]
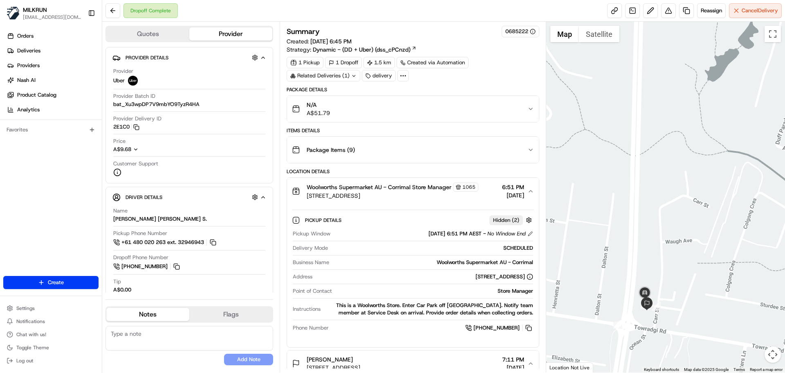
click at [528, 108] on icon "button" at bounding box center [531, 109] width 7 height 7
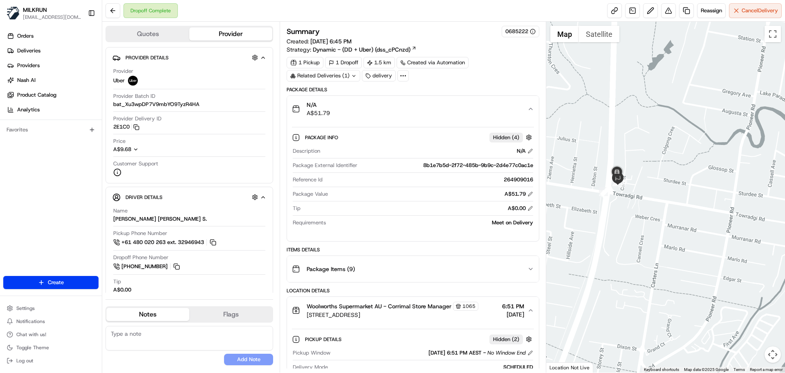
drag, startPoint x: 644, startPoint y: 236, endPoint x: 648, endPoint y: 203, distance: 33.4
click at [657, 191] on div at bounding box center [665, 197] width 239 height 351
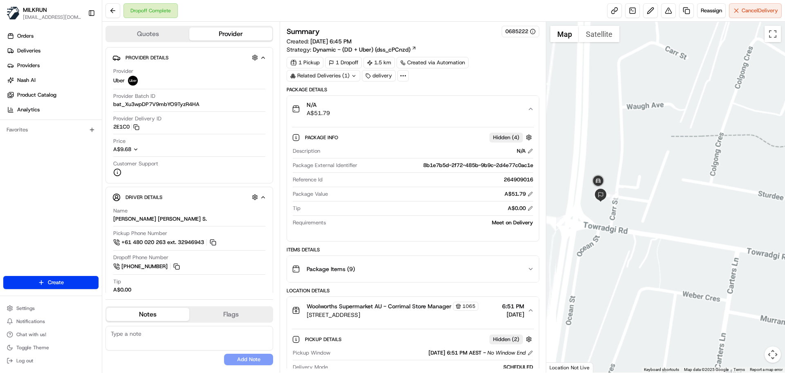
drag, startPoint x: 643, startPoint y: 200, endPoint x: 631, endPoint y: 219, distance: 22.2
click at [680, 247] on div at bounding box center [665, 197] width 239 height 351
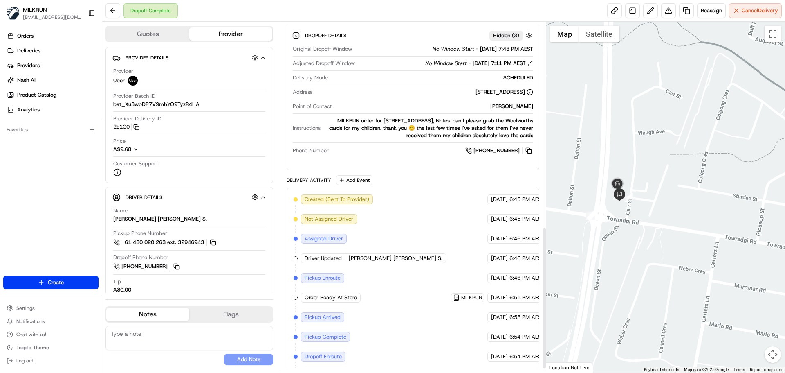
scroll to position [515, 0]
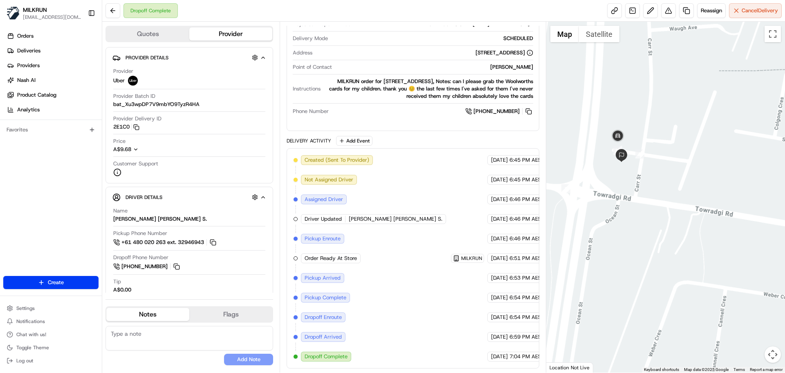
drag, startPoint x: 676, startPoint y: 289, endPoint x: 689, endPoint y: 304, distance: 20.0
click at [689, 304] on div at bounding box center [665, 197] width 239 height 351
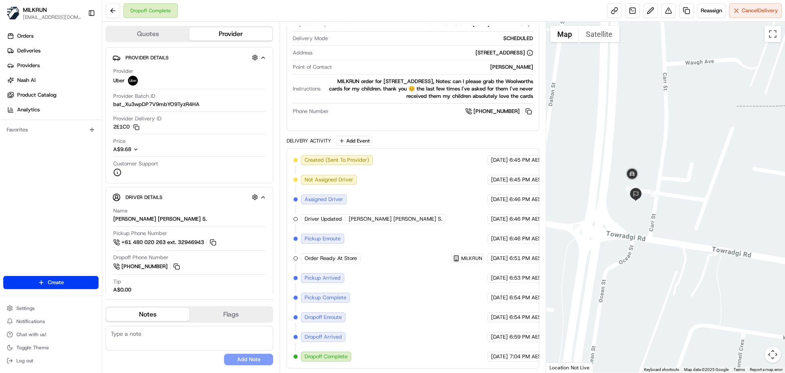
drag, startPoint x: 631, startPoint y: 185, endPoint x: 633, endPoint y: 213, distance: 27.5
click at [633, 213] on div at bounding box center [665, 197] width 239 height 351
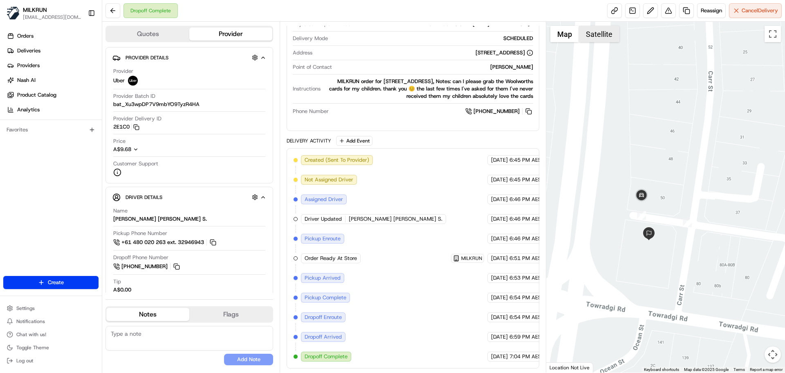
click at [598, 36] on button "Satellite" at bounding box center [599, 34] width 40 height 16
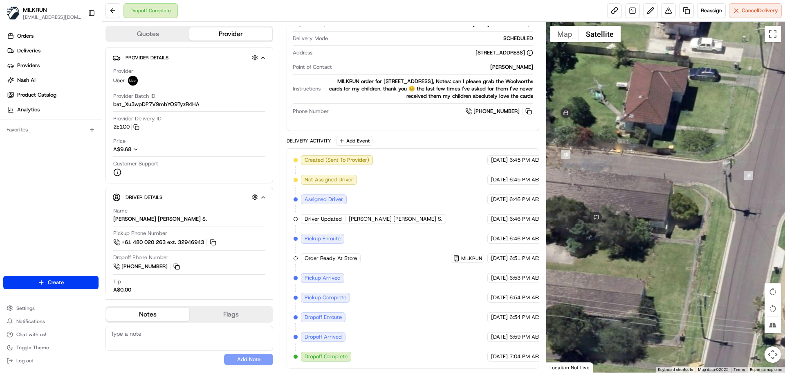
drag, startPoint x: 663, startPoint y: 192, endPoint x: 668, endPoint y: 265, distance: 73.0
click at [668, 265] on div at bounding box center [665, 197] width 239 height 351
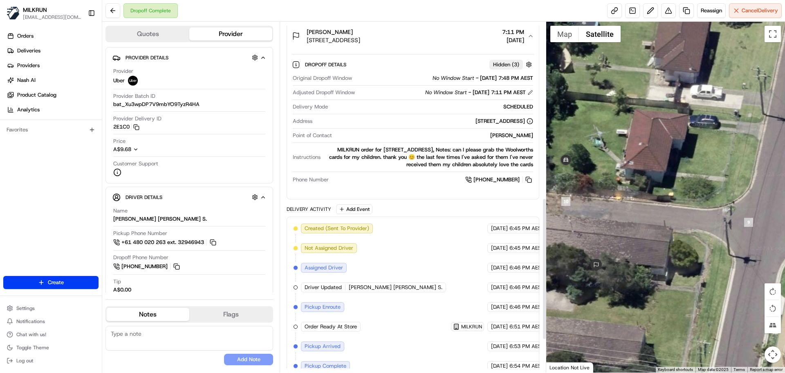
scroll to position [433, 0]
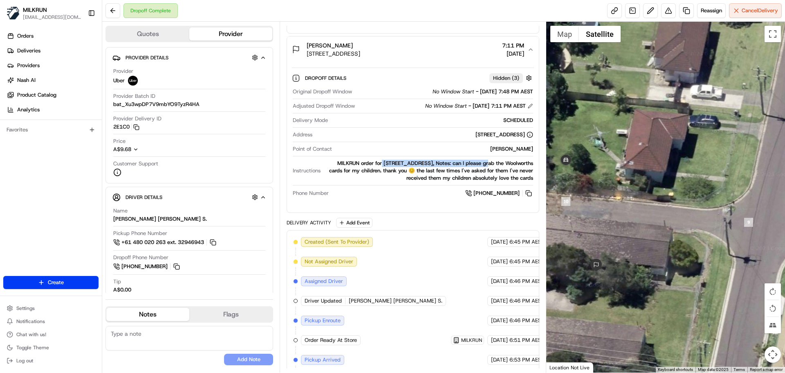
drag, startPoint x: 379, startPoint y: 163, endPoint x: 488, endPoint y: 162, distance: 108.8
click at [488, 162] on div "MILKRUN order for Unit 4/82 Towradgi Rd, Towradgi, NSW 2518, AU, Notes: can I p…" at bounding box center [428, 171] width 209 height 22
click at [437, 191] on div "+61 493 485 667" at bounding box center [432, 193] width 201 height 9
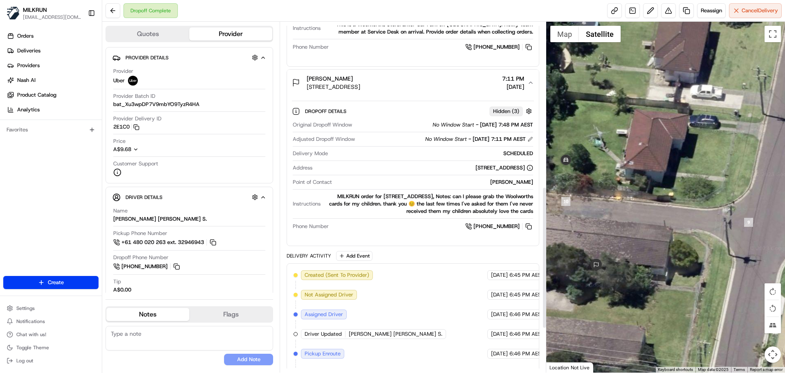
scroll to position [392, 0]
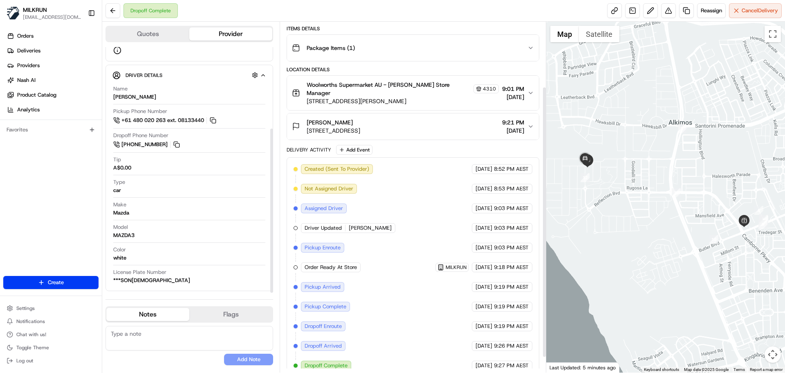
scroll to position [103, 0]
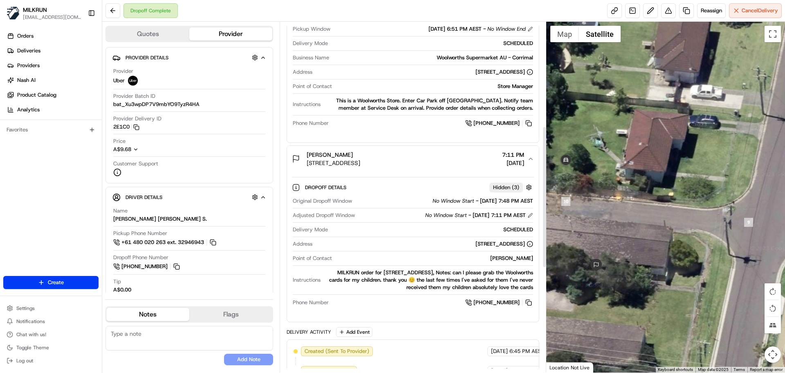
scroll to position [327, 0]
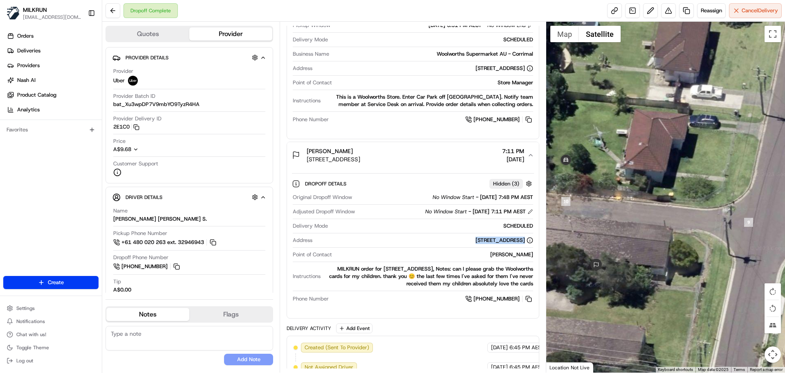
drag, startPoint x: 404, startPoint y: 240, endPoint x: 534, endPoint y: 245, distance: 130.2
click at [534, 245] on div "Original Dropoff Window No Window Start - [DATE] 7:48 PM AEST Adjusted Dropoff …" at bounding box center [413, 248] width 242 height 116
copy div "[STREET_ADDRESS]"
click at [114, 10] on button at bounding box center [113, 10] width 15 height 15
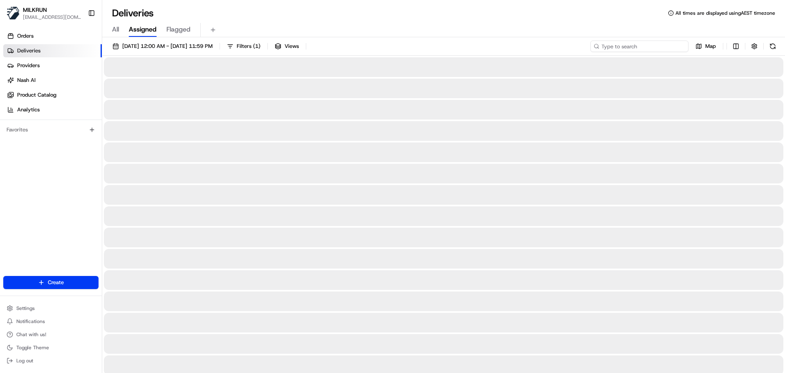
click at [630, 44] on input at bounding box center [640, 45] width 98 height 11
paste input "[PERSON_NAME]"
type input "[PERSON_NAME]"
click at [603, 45] on input "[PERSON_NAME]" at bounding box center [640, 45] width 98 height 11
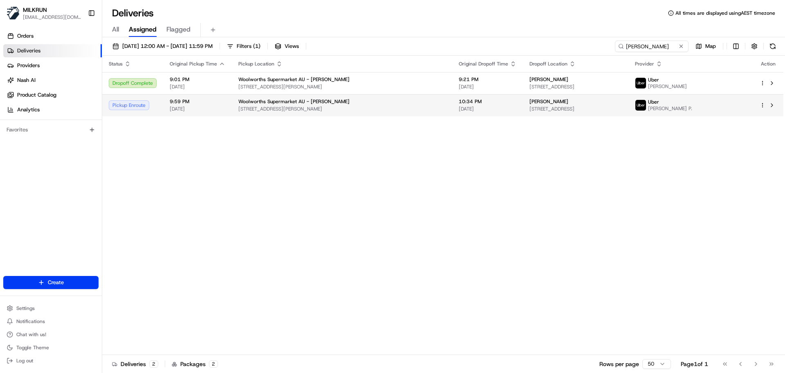
click at [332, 101] on div "Woolworths Supermarket AU - Butler" at bounding box center [341, 101] width 207 height 7
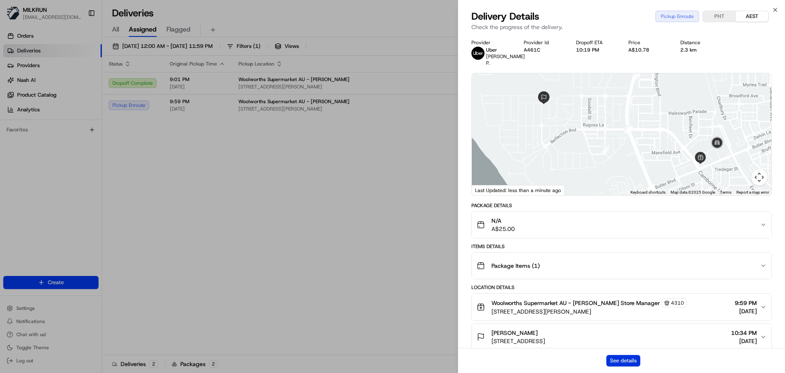
click at [634, 358] on button "See details" at bounding box center [624, 360] width 34 height 11
drag, startPoint x: 316, startPoint y: 126, endPoint x: 88, endPoint y: 74, distance: 233.6
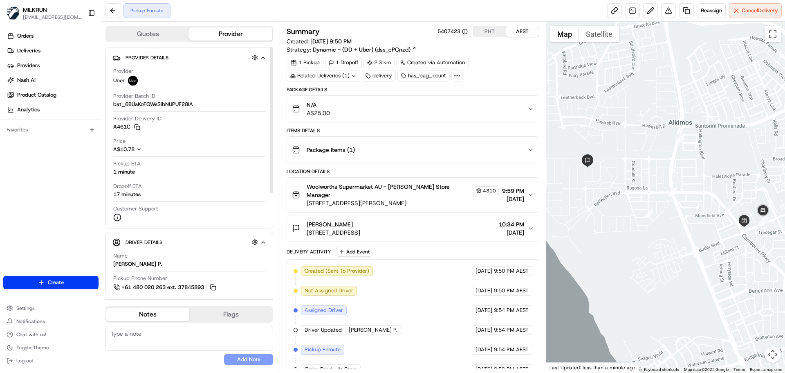
scroll to position [5, 0]
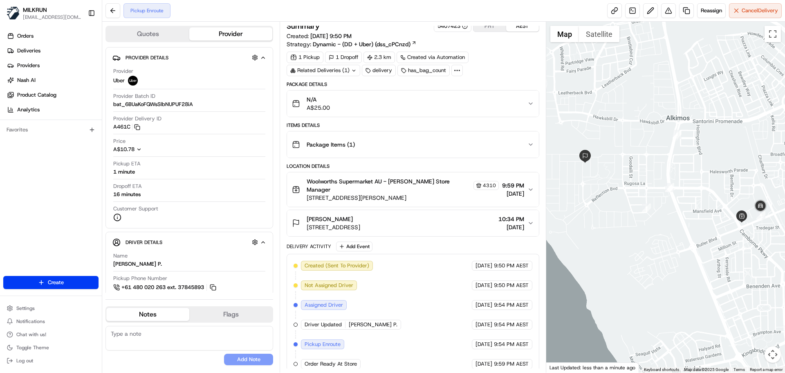
drag, startPoint x: 582, startPoint y: 164, endPoint x: 616, endPoint y: 174, distance: 35.7
click at [616, 174] on div at bounding box center [665, 197] width 239 height 351
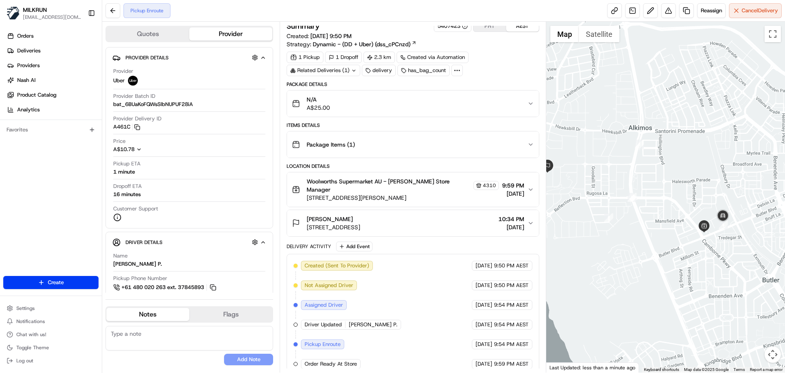
drag, startPoint x: 724, startPoint y: 141, endPoint x: 690, endPoint y: 119, distance: 40.5
click at [680, 139] on div at bounding box center [665, 197] width 239 height 351
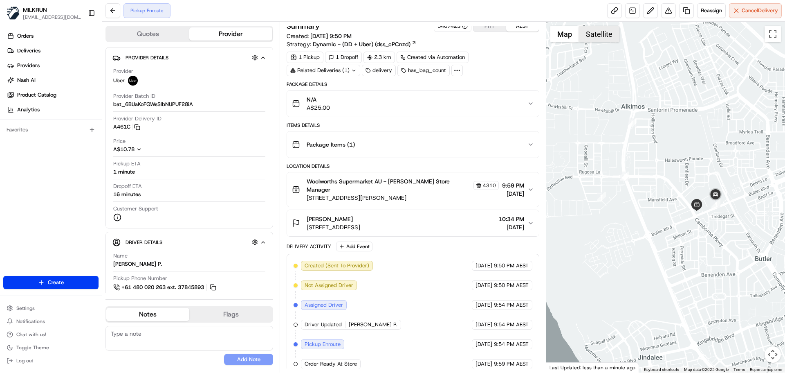
click at [594, 32] on button "Satellite" at bounding box center [599, 34] width 40 height 16
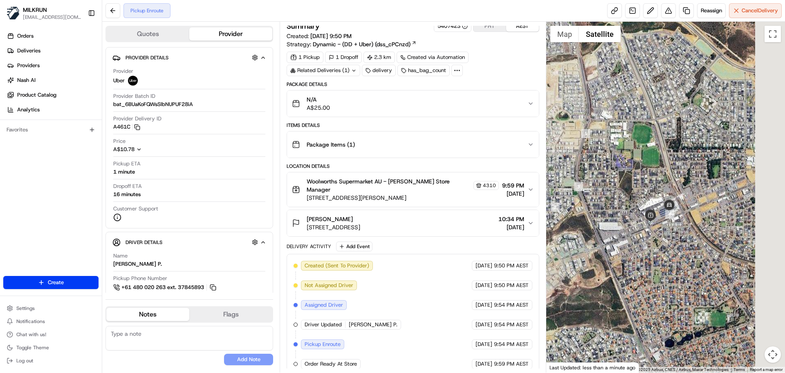
drag, startPoint x: 631, startPoint y: 144, endPoint x: 607, endPoint y: 149, distance: 24.5
click at [609, 147] on div at bounding box center [665, 197] width 239 height 351
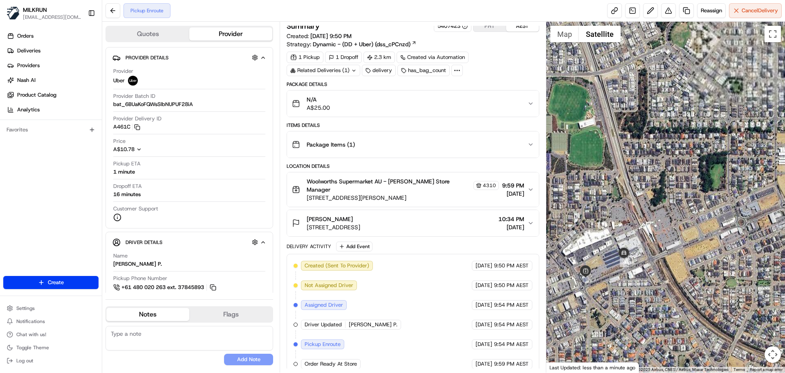
drag, startPoint x: 639, startPoint y: 160, endPoint x: 675, endPoint y: 140, distance: 40.6
click at [678, 137] on div at bounding box center [665, 197] width 239 height 351
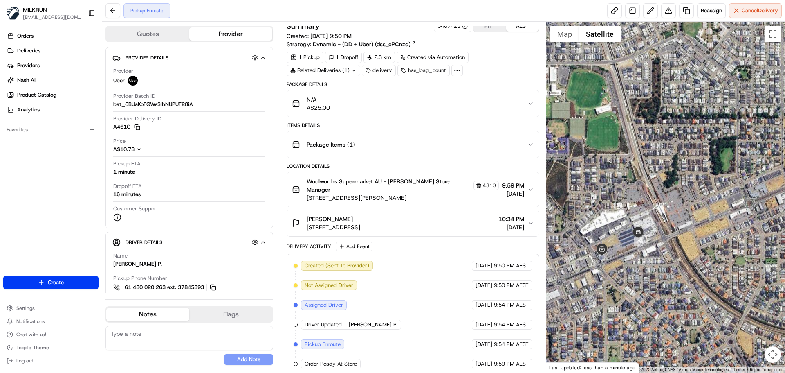
drag, startPoint x: 688, startPoint y: 238, endPoint x: 379, endPoint y: 209, distance: 310.6
click at [694, 253] on div at bounding box center [665, 197] width 239 height 351
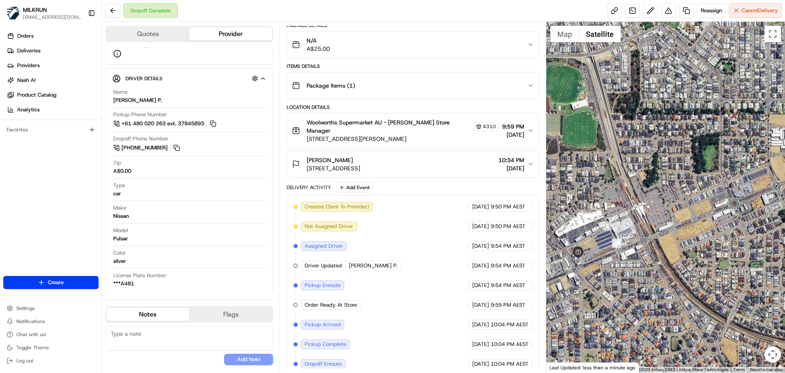
scroll to position [149, 0]
drag, startPoint x: 110, startPoint y: 9, endPoint x: 499, endPoint y: 2, distance: 389.1
click at [121, 7] on div "Dropoff Complete" at bounding box center [142, 10] width 72 height 15
click at [110, 8] on button at bounding box center [113, 10] width 15 height 15
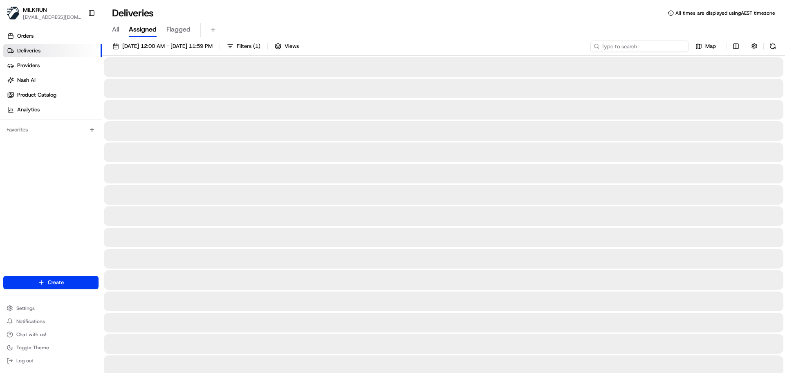
click at [632, 42] on input at bounding box center [640, 45] width 98 height 11
paste input "Fatima Iqbal"
type input "Fatima Iqbal"
click at [602, 45] on input "Fatima Iqbal" at bounding box center [640, 45] width 98 height 11
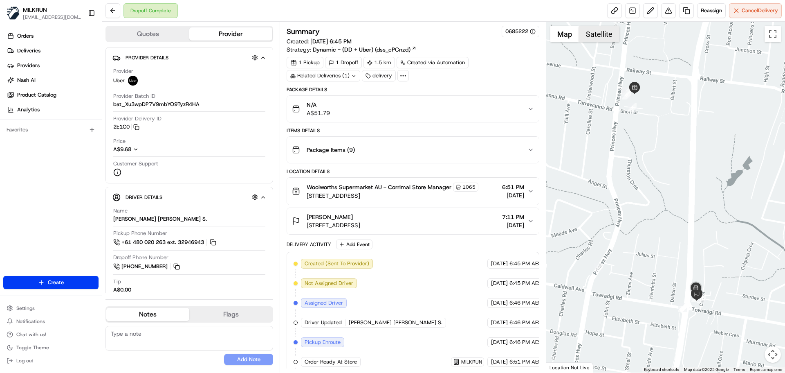
click at [584, 32] on button "Satellite" at bounding box center [599, 34] width 40 height 16
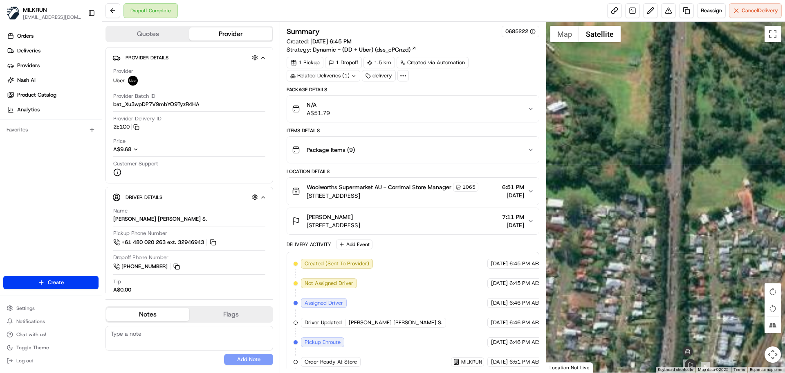
drag, startPoint x: 684, startPoint y: 235, endPoint x: 650, endPoint y: 150, distance: 91.8
click at [651, 142] on div at bounding box center [665, 197] width 239 height 351
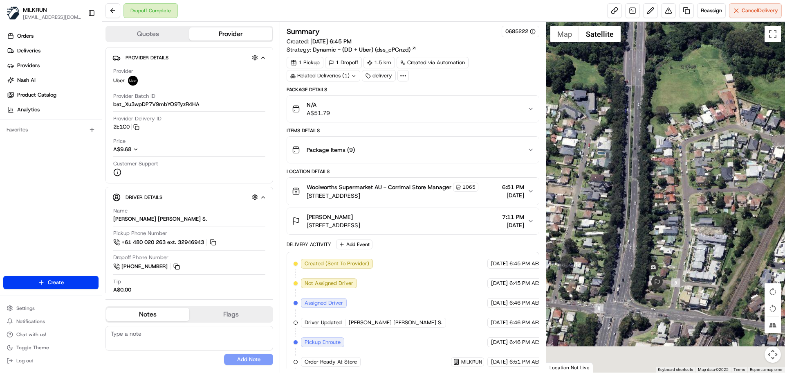
drag, startPoint x: 686, startPoint y: 255, endPoint x: 679, endPoint y: 238, distance: 17.9
click at [648, 172] on div at bounding box center [665, 197] width 239 height 351
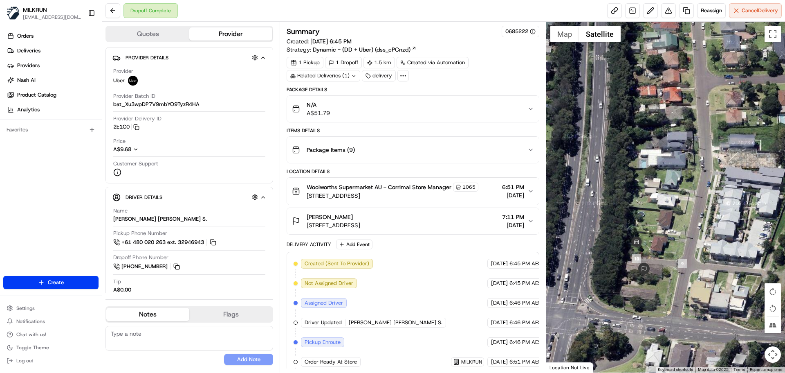
drag, startPoint x: 673, startPoint y: 223, endPoint x: 685, endPoint y: 197, distance: 28.0
click at [688, 176] on div at bounding box center [665, 197] width 239 height 351
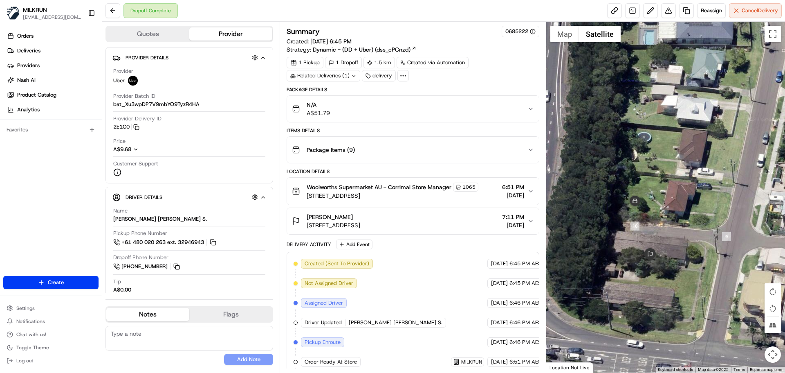
drag, startPoint x: 657, startPoint y: 207, endPoint x: 679, endPoint y: 246, distance: 44.5
click at [679, 246] on div at bounding box center [665, 197] width 239 height 351
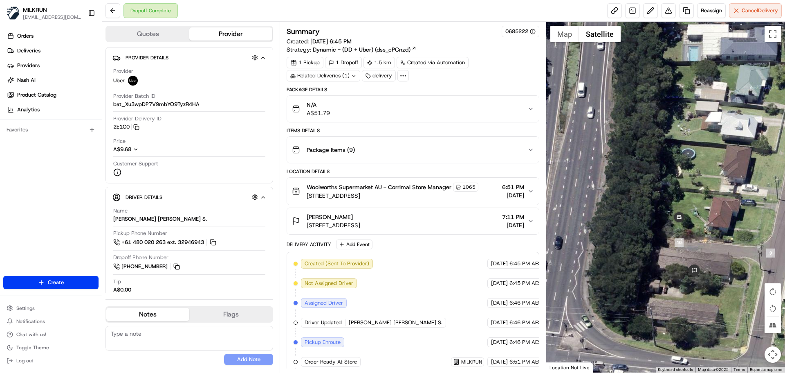
drag, startPoint x: 683, startPoint y: 239, endPoint x: 717, endPoint y: 230, distance: 35.0
click at [717, 230] on div at bounding box center [665, 197] width 239 height 351
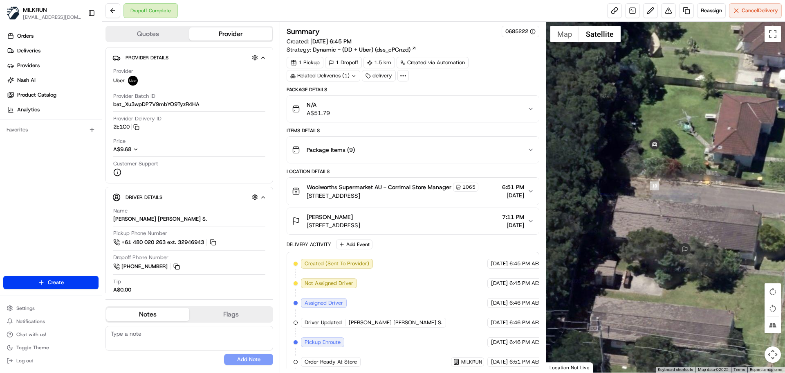
drag, startPoint x: 664, startPoint y: 289, endPoint x: 654, endPoint y: 236, distance: 53.7
click at [654, 236] on div at bounding box center [665, 197] width 239 height 351
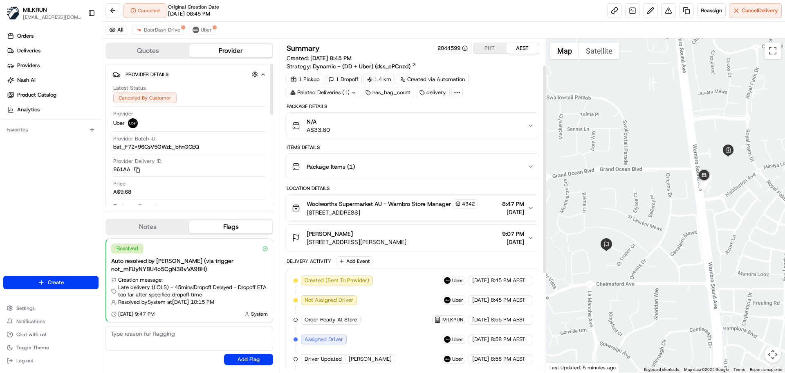
scroll to position [199, 0]
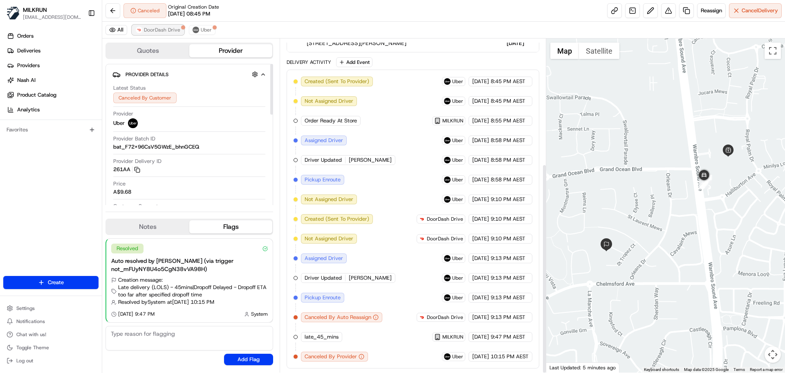
click at [172, 27] on span "DoorDash Drive" at bounding box center [162, 30] width 36 height 7
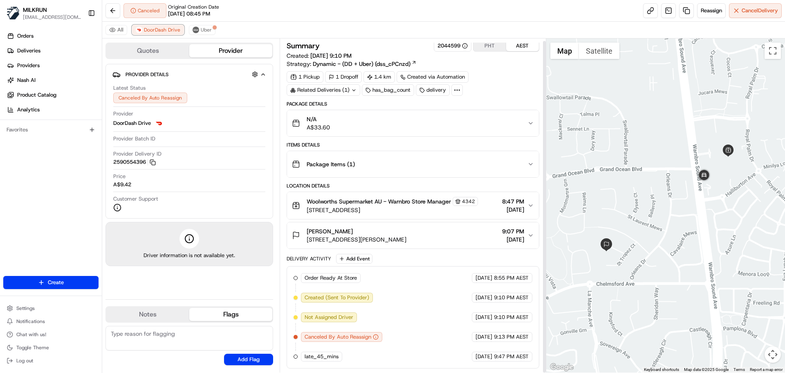
scroll to position [2, 0]
drag, startPoint x: 204, startPoint y: 31, endPoint x: 182, endPoint y: 4, distance: 34.3
click at [205, 29] on span "Uber" at bounding box center [206, 30] width 11 height 7
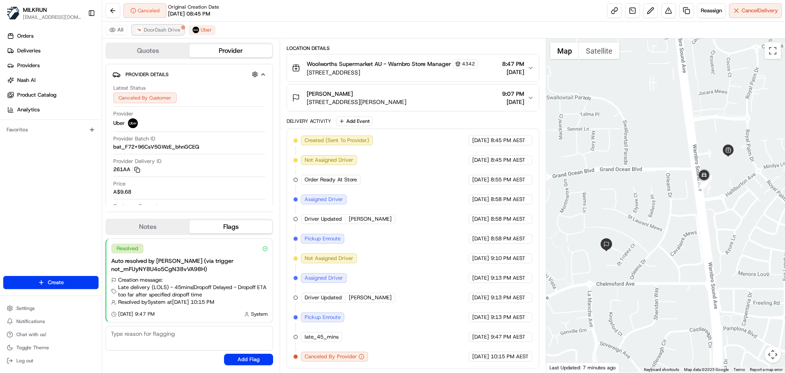
click at [150, 31] on span "DoorDash Drive" at bounding box center [162, 30] width 36 height 7
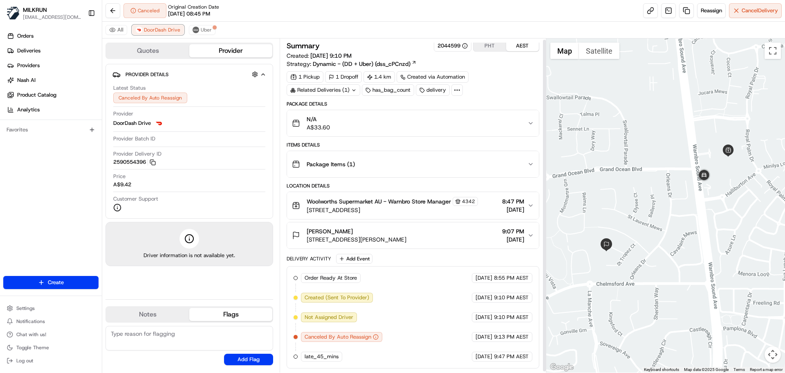
scroll to position [0, 0]
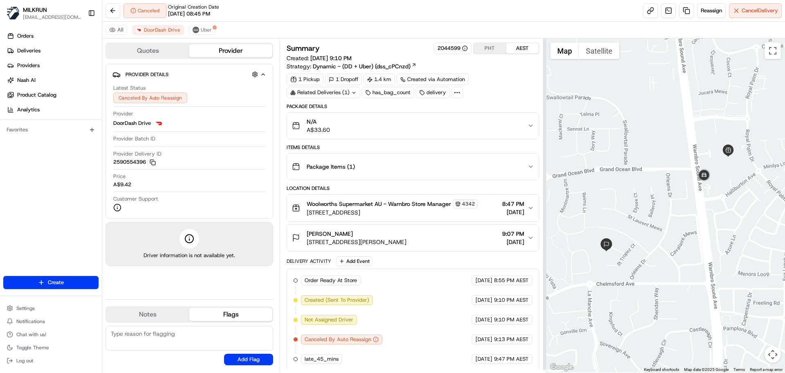
click at [488, 45] on button "PHT" at bounding box center [490, 48] width 33 height 11
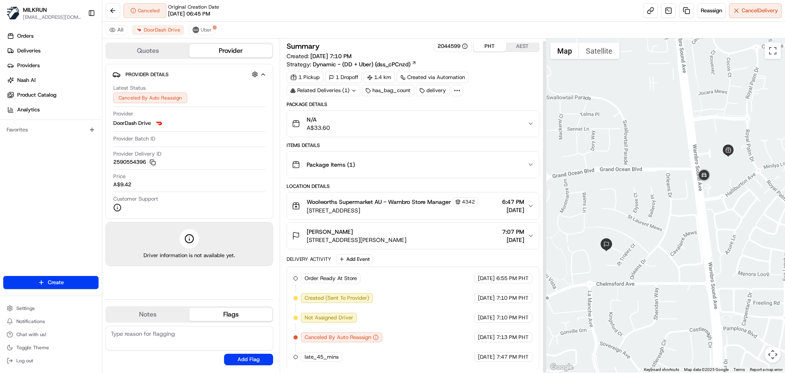
scroll to position [2, 0]
click at [199, 32] on button "Uber" at bounding box center [202, 30] width 27 height 10
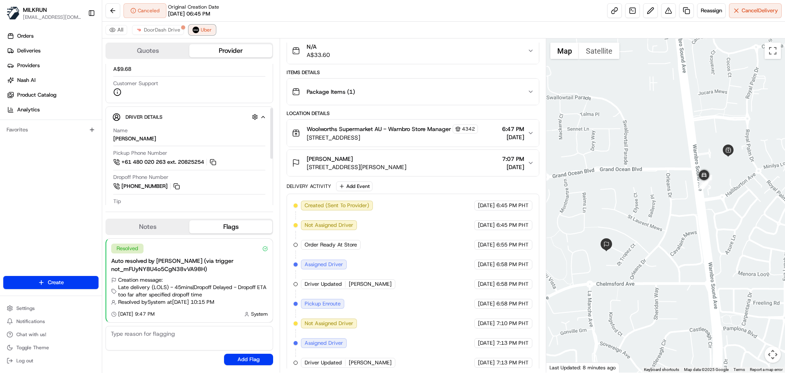
scroll to position [140, 0]
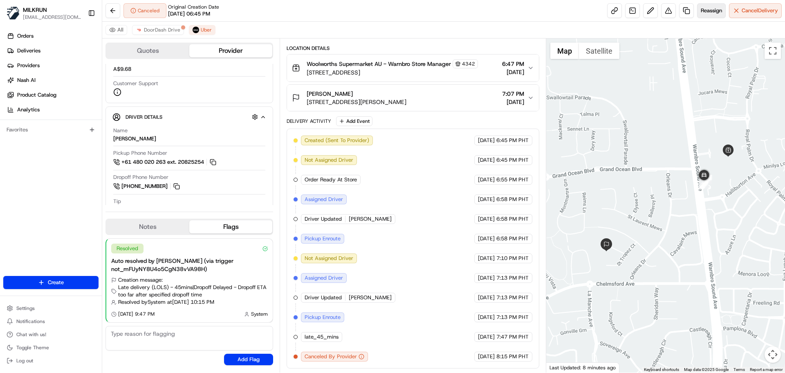
click at [710, 11] on span "Reassign" at bounding box center [711, 10] width 21 height 7
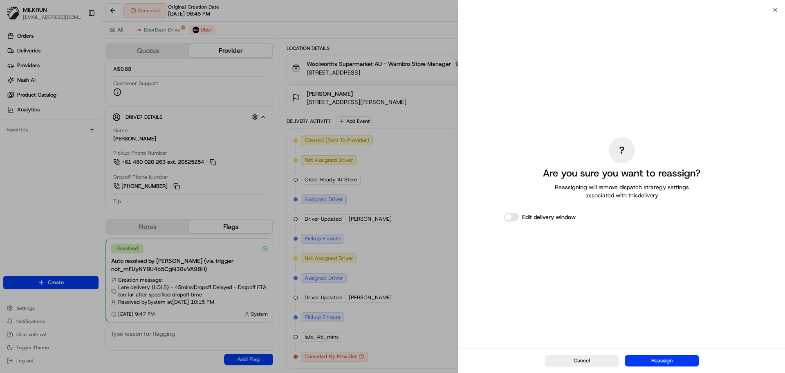
click at [661, 358] on button "Reassign" at bounding box center [662, 360] width 74 height 11
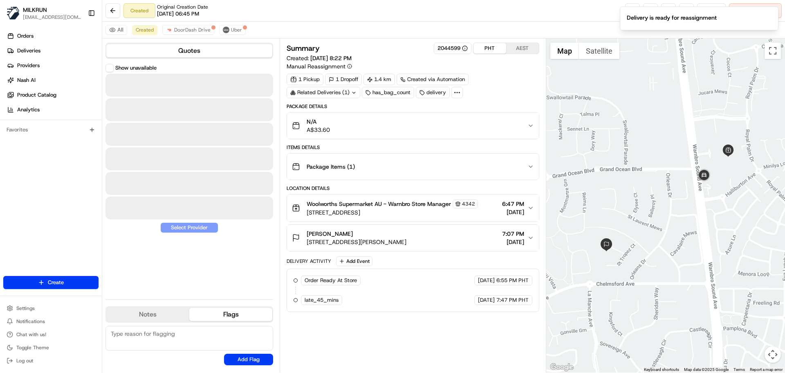
scroll to position [0, 0]
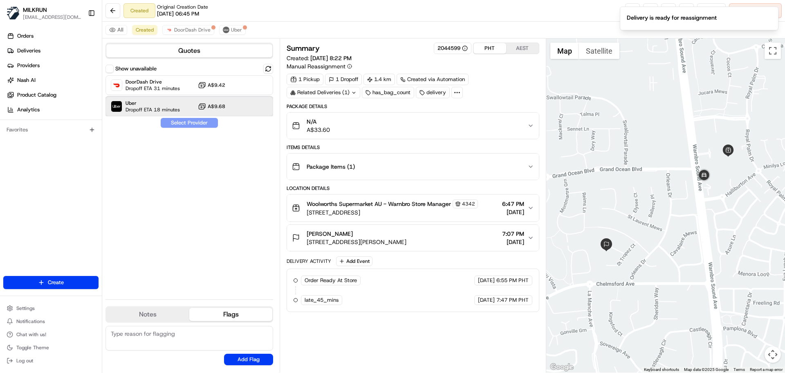
click at [161, 103] on span "Uber" at bounding box center [153, 103] width 54 height 7
click at [191, 121] on button "Assign Provider" at bounding box center [189, 123] width 58 height 10
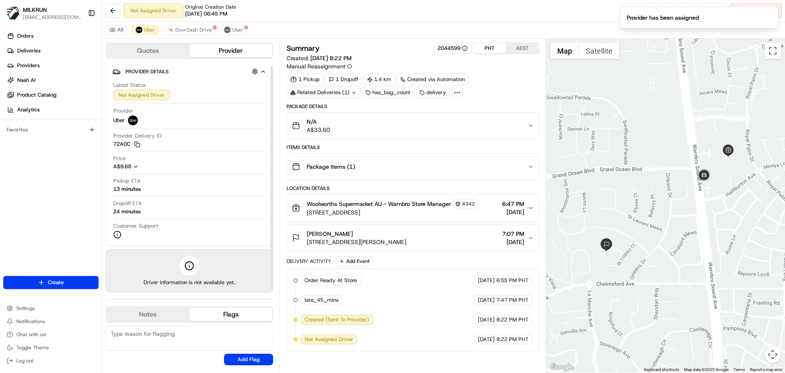
scroll to position [5, 0]
drag, startPoint x: 148, startPoint y: 31, endPoint x: 154, endPoint y: 36, distance: 7.2
click at [149, 31] on span "Uber" at bounding box center [149, 30] width 11 height 7
click at [686, 9] on link at bounding box center [686, 10] width 15 height 15
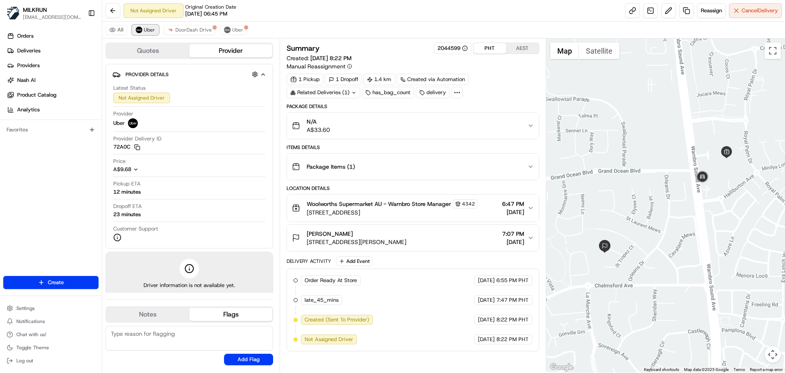
click at [147, 30] on span "Uber" at bounding box center [149, 30] width 11 height 7
click at [666, 6] on button at bounding box center [668, 10] width 15 height 15
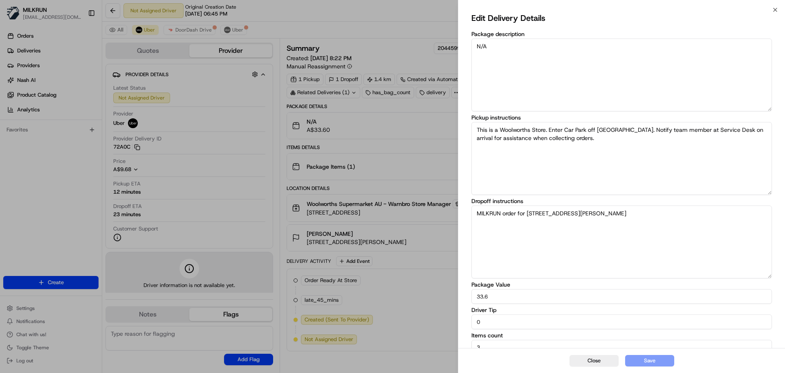
drag, startPoint x: 486, startPoint y: 317, endPoint x: 494, endPoint y: 354, distance: 37.3
click at [445, 311] on body "MILKRUN aoman@woolworths.com.au Toggle Sidebar Orders Deliveries Providers Nash…" at bounding box center [392, 186] width 785 height 373
type input "10"
click at [639, 355] on button "Save" at bounding box center [649, 360] width 49 height 11
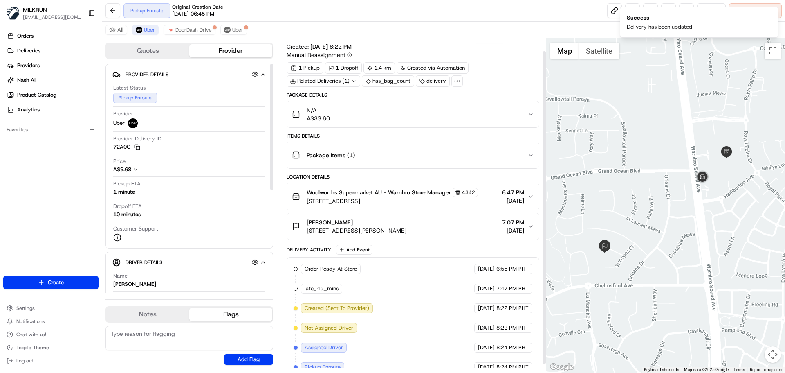
scroll to position [22, 0]
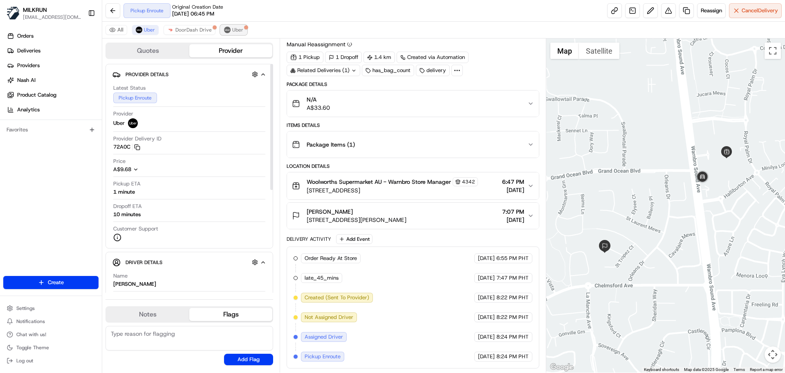
click at [232, 29] on span "Uber" at bounding box center [237, 30] width 11 height 7
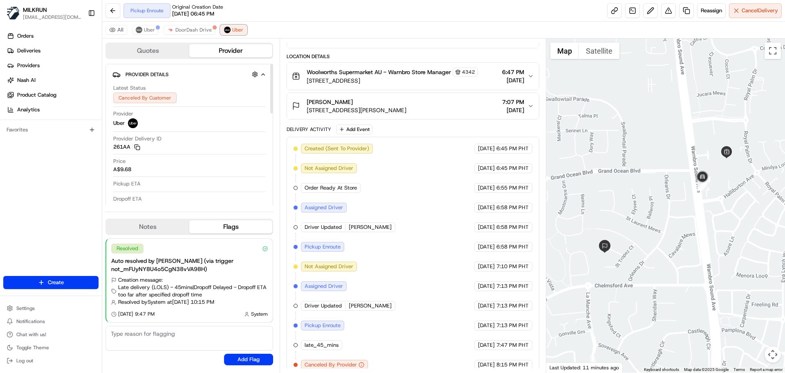
scroll to position [140, 0]
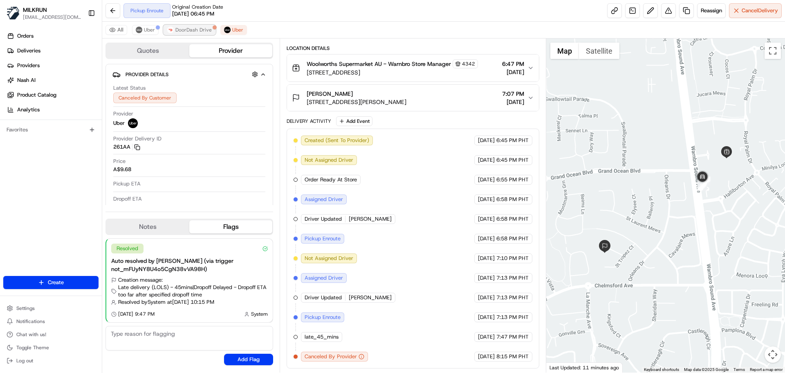
click at [201, 32] on span "DoorDash Drive" at bounding box center [193, 30] width 36 height 7
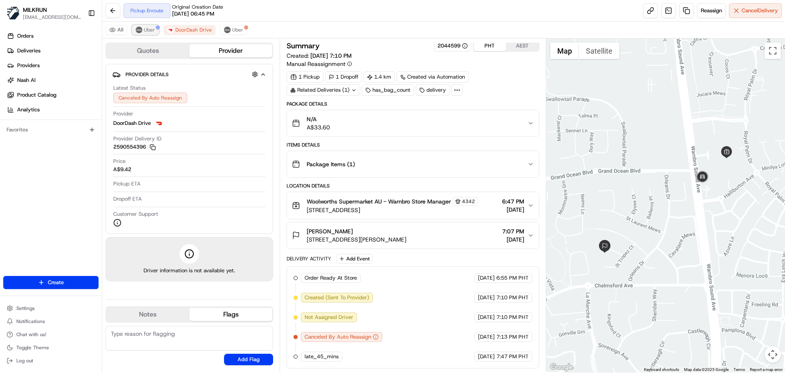
click at [145, 27] on button "Uber" at bounding box center [145, 30] width 27 height 10
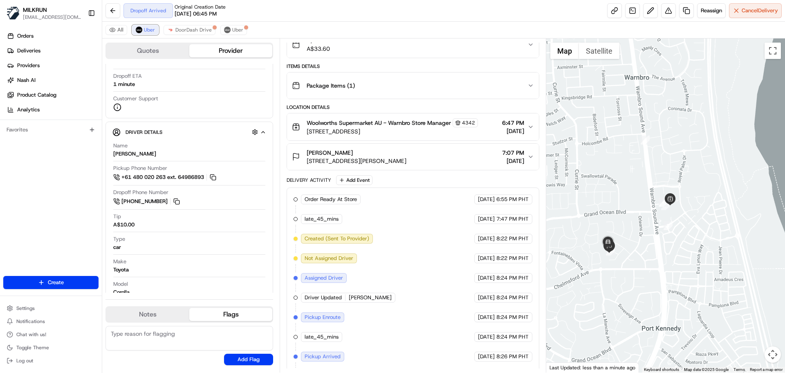
scroll to position [140, 0]
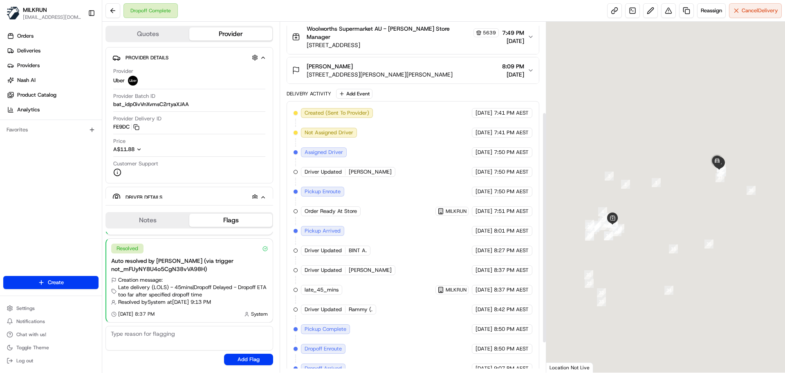
scroll to position [164, 0]
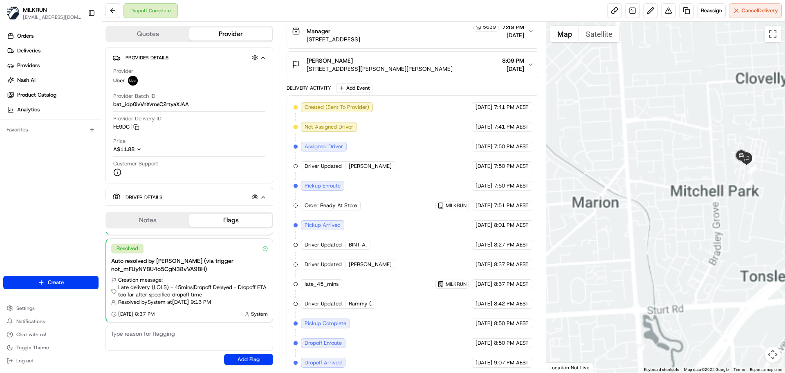
drag, startPoint x: 679, startPoint y: 166, endPoint x: 560, endPoint y: 200, distance: 124.8
click at [603, 220] on div at bounding box center [665, 197] width 239 height 351
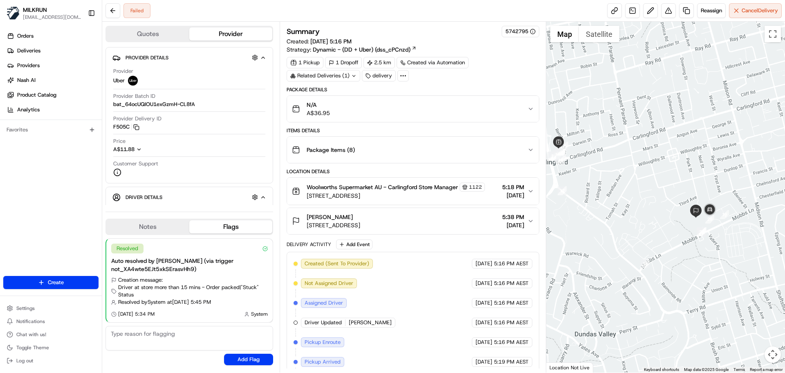
drag, startPoint x: 640, startPoint y: 183, endPoint x: 610, endPoint y: 216, distance: 44.9
click at [607, 219] on div at bounding box center [665, 197] width 239 height 351
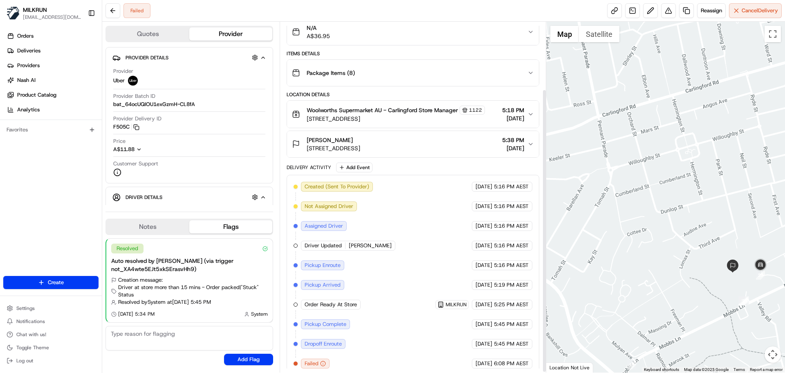
scroll to position [84, 0]
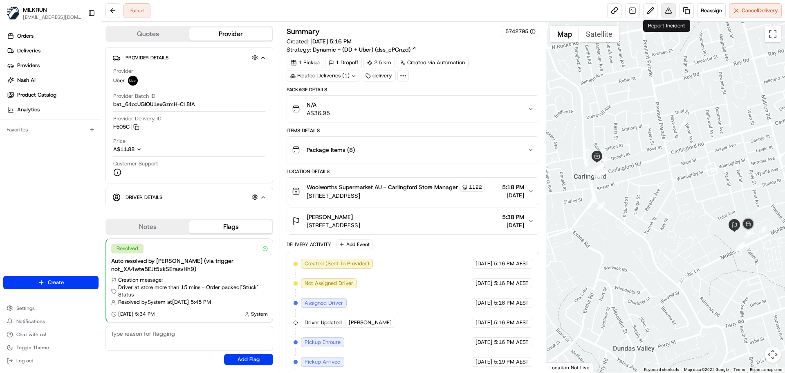
click at [667, 10] on button at bounding box center [668, 10] width 15 height 15
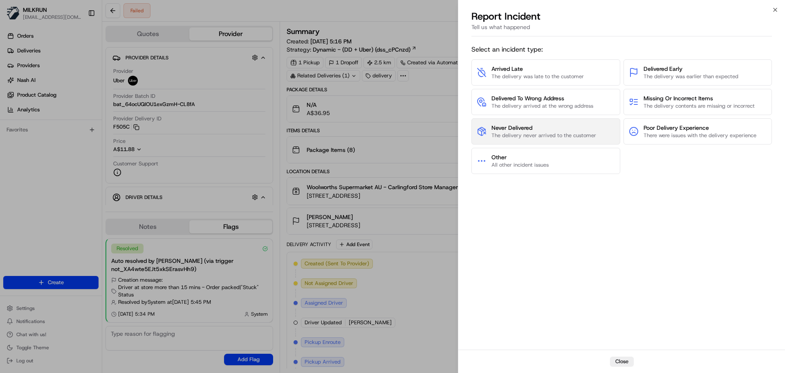
drag, startPoint x: 526, startPoint y: 136, endPoint x: 524, endPoint y: 132, distance: 4.6
click at [524, 132] on span "The delivery never arrived to the customer" at bounding box center [544, 135] width 105 height 7
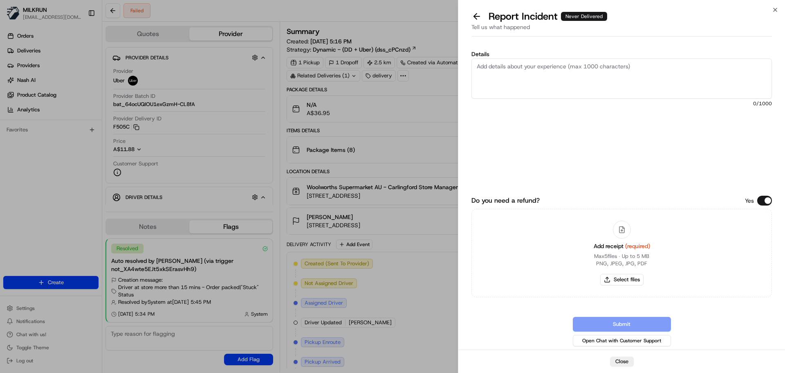
drag, startPoint x: 498, startPoint y: 70, endPoint x: 638, endPoint y: 167, distance: 170.2
click at [499, 73] on textarea "Details" at bounding box center [622, 78] width 301 height 40
type textarea "Order not delivered to customer and looks like driver was not at the correct lo…"
click at [624, 282] on button "Select files" at bounding box center [621, 279] width 43 height 11
type input "C:\fakepath\Urooj inv.png"
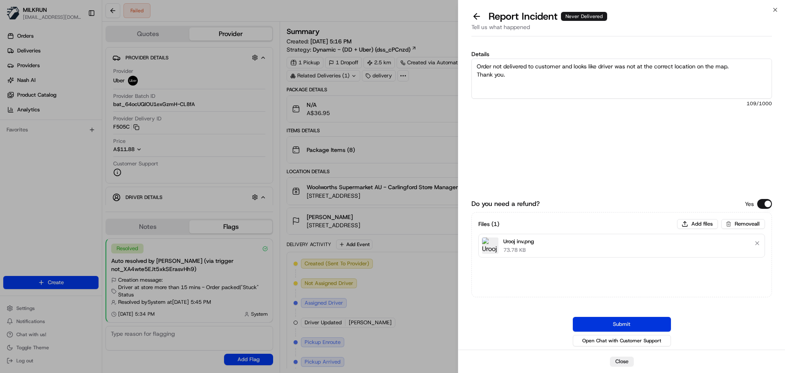
click at [629, 324] on button "Submit" at bounding box center [622, 324] width 98 height 15
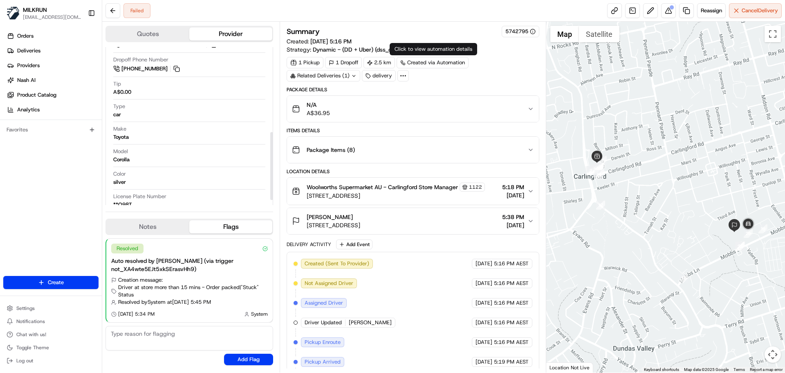
scroll to position [205, 0]
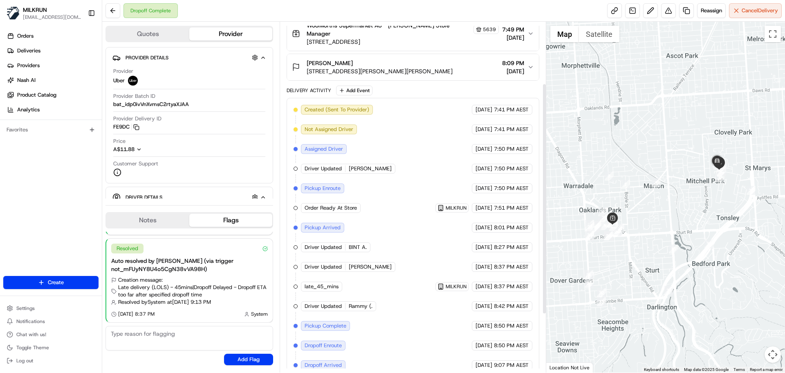
scroll to position [164, 0]
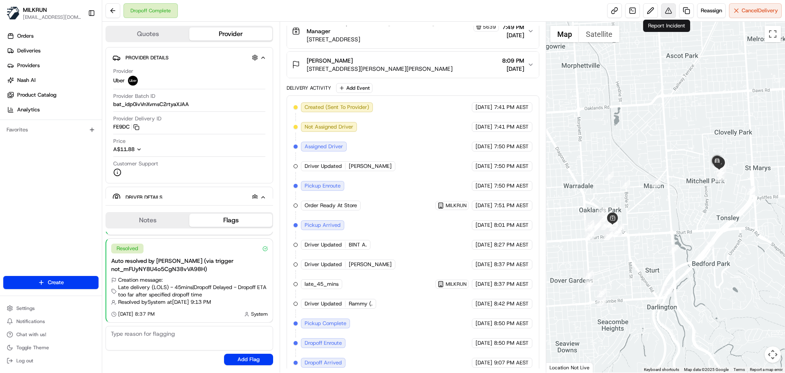
click at [666, 8] on button at bounding box center [668, 10] width 15 height 15
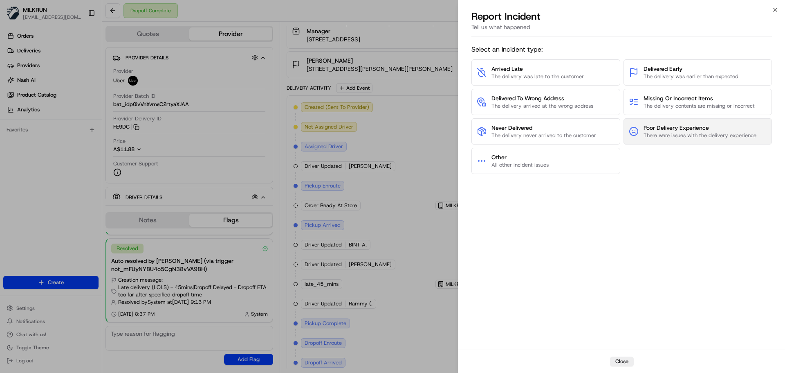
click at [667, 123] on button "Poor Delivery Experience There were issues with the delivery experience" at bounding box center [698, 131] width 149 height 26
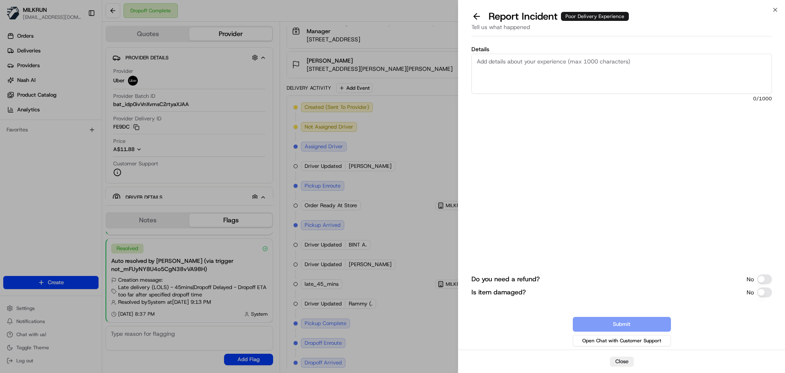
drag, startPoint x: 496, startPoint y: 63, endPoint x: 496, endPoint y: 83, distance: 20.5
click at [499, 64] on textarea "Details" at bounding box center [622, 74] width 301 height 40
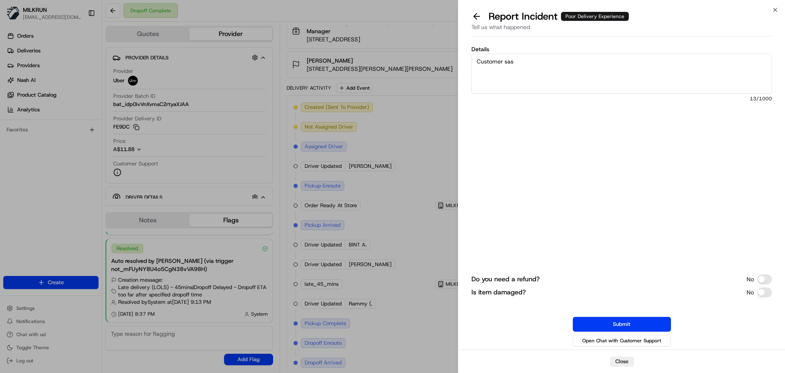
type textarea "Customer sas"
drag, startPoint x: 524, startPoint y: 63, endPoint x: 447, endPoint y: 63, distance: 77.3
click at [447, 62] on body "MILKRUN [EMAIL_ADDRESS][DOMAIN_NAME] Toggle Sidebar Orders Deliveries Providers…" at bounding box center [392, 186] width 785 height 373
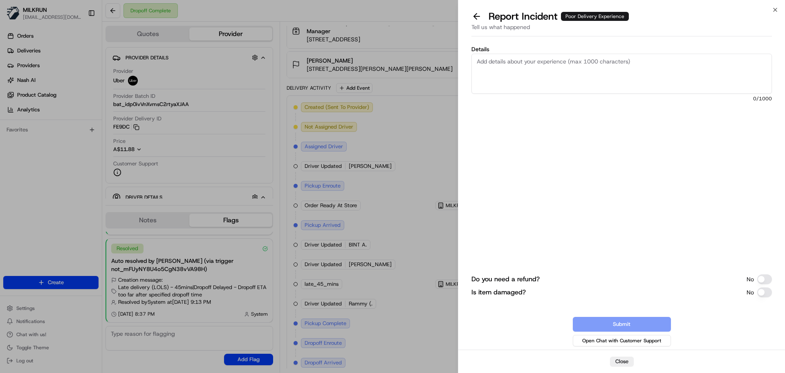
paste textarea "Customer reported that the order was very late and the driver kept changing dir…"
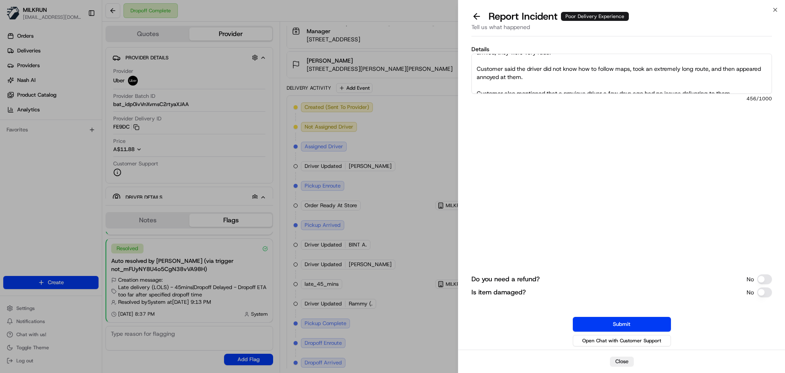
scroll to position [0, 0]
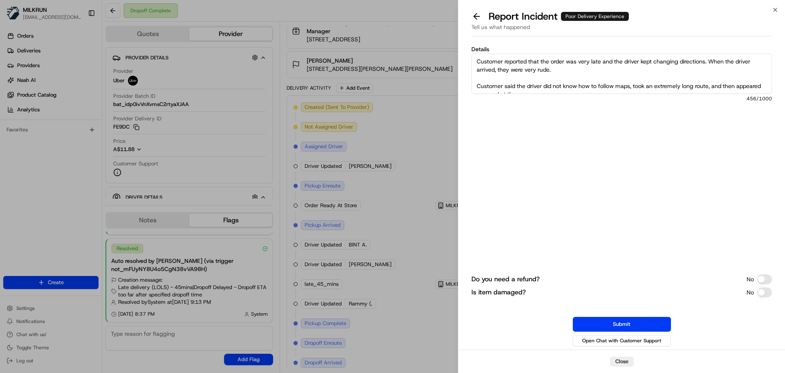
click at [579, 72] on textarea "Customer reported that the order was very late and the driver kept changing dir…" at bounding box center [622, 74] width 301 height 40
click at [513, 84] on textarea "Customer reported that the order was very late and the driver kept changing dir…" at bounding box center [622, 74] width 301 height 40
click at [507, 81] on textarea "Customer reported that the order was very late and the driver kept changing dir…" at bounding box center [622, 74] width 301 height 40
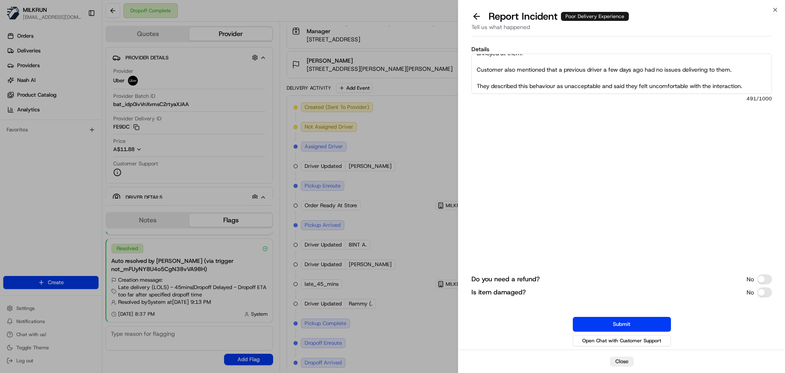
drag, startPoint x: 502, startPoint y: 86, endPoint x: 492, endPoint y: 68, distance: 20.7
click at [491, 68] on textarea "Customer reported that the order was very late and the driver kept changing dir…" at bounding box center [622, 74] width 301 height 40
drag, startPoint x: 495, startPoint y: 71, endPoint x: 512, endPoint y: 65, distance: 17.2
click at [497, 71] on textarea "Customer reported that the order was very late and the driver kept changing dir…" at bounding box center [622, 74] width 301 height 40
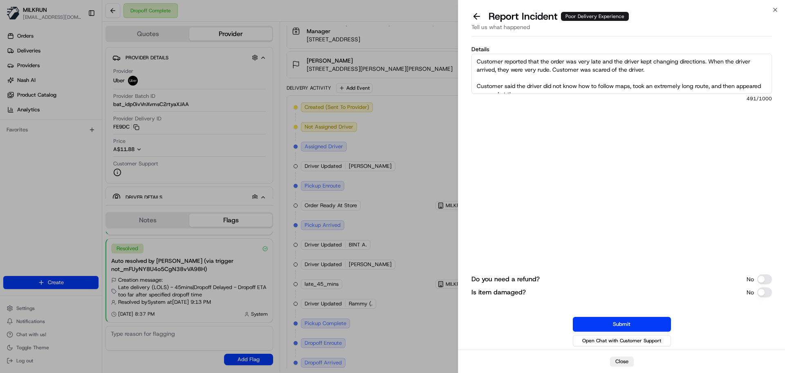
drag, startPoint x: 737, startPoint y: 72, endPoint x: 501, endPoint y: 67, distance: 235.2
click at [472, 74] on textarea "Customer reported that the order was very late and the driver kept changing dir…" at bounding box center [622, 74] width 301 height 40
click at [513, 67] on textarea "Customer reported that the order was very late and the driver kept changing dir…" at bounding box center [622, 74] width 301 height 40
click at [650, 69] on textarea "Customer reported that the order was very late and the driver kept changing dir…" at bounding box center [622, 74] width 301 height 40
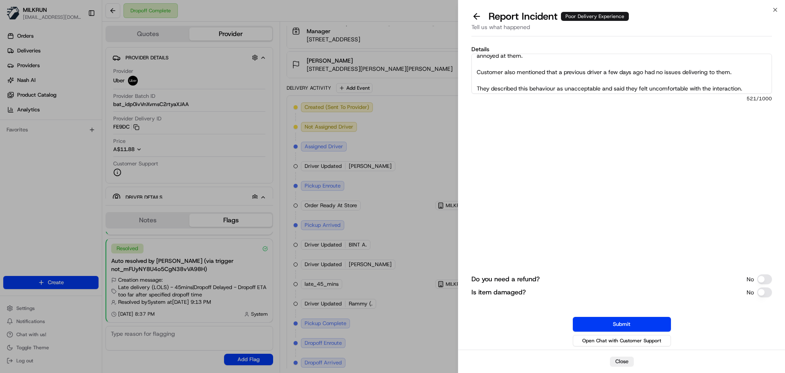
drag, startPoint x: 685, startPoint y: 63, endPoint x: 486, endPoint y: 81, distance: 200.4
click at [486, 81] on textarea "Customer reported that the order was very late and the driver kept changing dir…" at bounding box center [622, 74] width 301 height 40
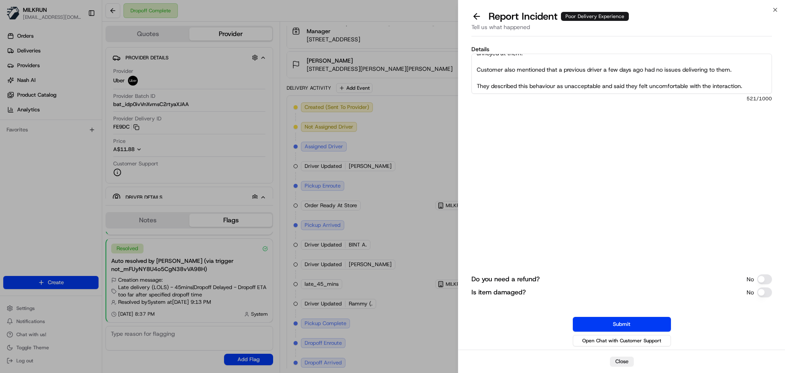
drag, startPoint x: 478, startPoint y: 68, endPoint x: 740, endPoint y: 69, distance: 261.8
click at [740, 69] on textarea "Customer reported that the order was very late and the driver kept changing dir…" at bounding box center [622, 74] width 301 height 40
click at [483, 67] on textarea "Customer reported that the order was very late and the driver kept changing dir…" at bounding box center [622, 74] width 301 height 40
click at [484, 61] on textarea "Customer reported that the order was very late and the driver kept changing dir…" at bounding box center [622, 74] width 301 height 40
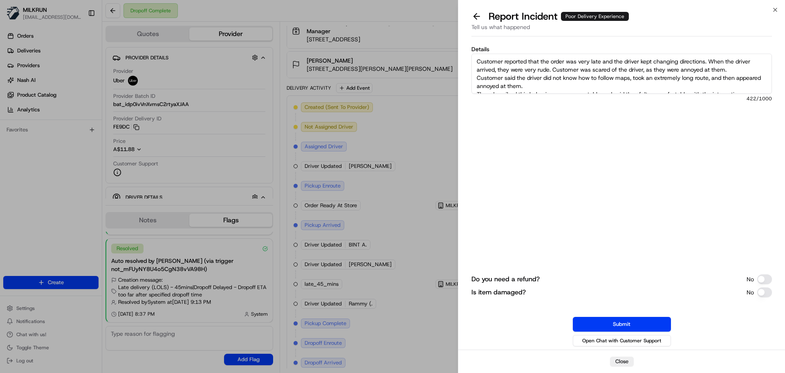
scroll to position [8, 0]
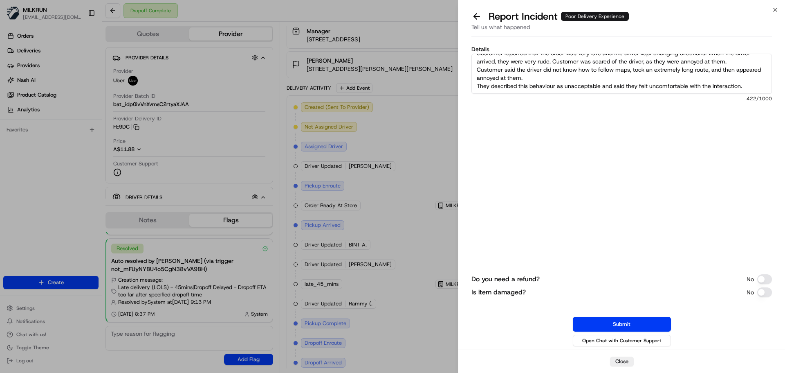
drag, startPoint x: 478, startPoint y: 59, endPoint x: 680, endPoint y: 108, distance: 208.3
click at [769, 97] on div "Details Customer reported that the order was very late and the driver kept chan…" at bounding box center [622, 106] width 301 height 121
type textarea "Customer reported that the order was very late and the driver kept changing dir…"
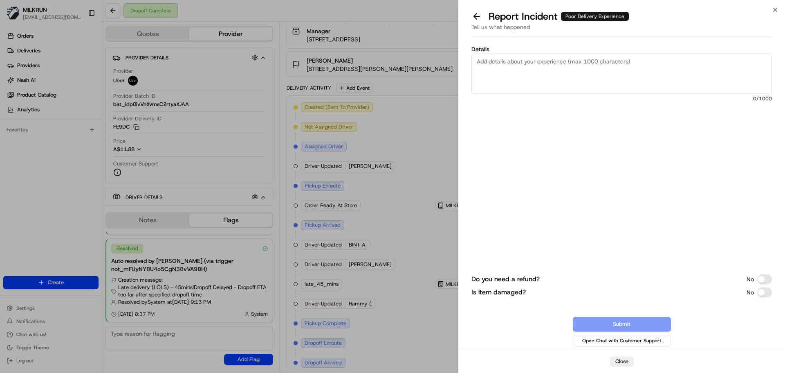
scroll to position [0, 0]
paste textarea "Customer reported that the order was very late and the driver kept changing dir…"
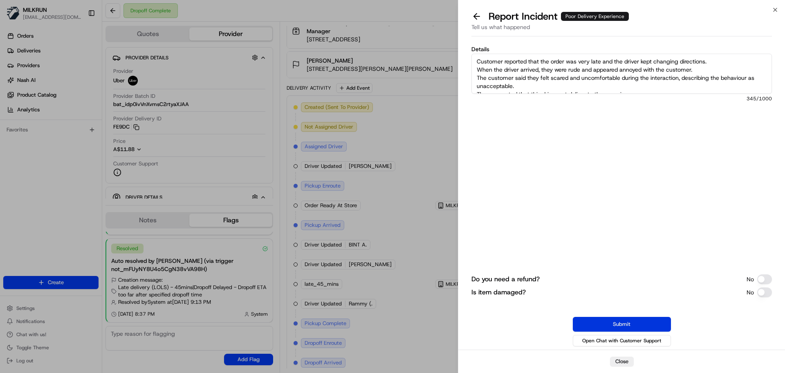
type textarea "Customer reported that the order was very late and the driver kept changing dir…"
click at [623, 324] on button "Submit" at bounding box center [622, 324] width 98 height 15
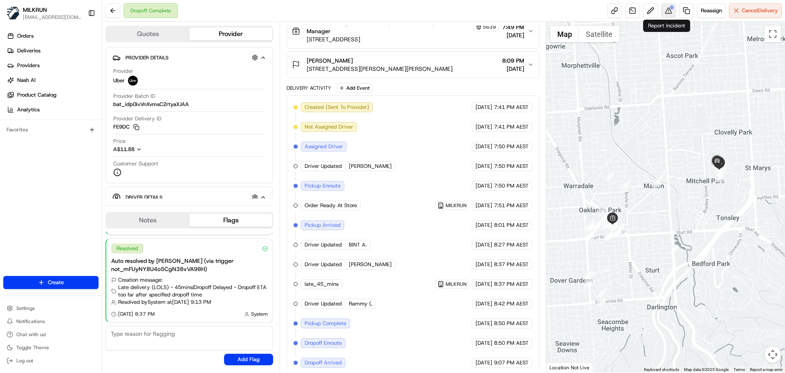
click at [671, 8] on div at bounding box center [672, 7] width 4 height 4
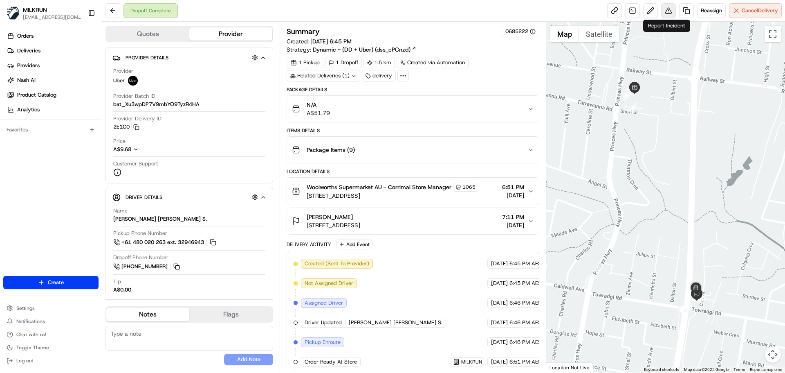
click at [668, 9] on button at bounding box center [668, 10] width 15 height 15
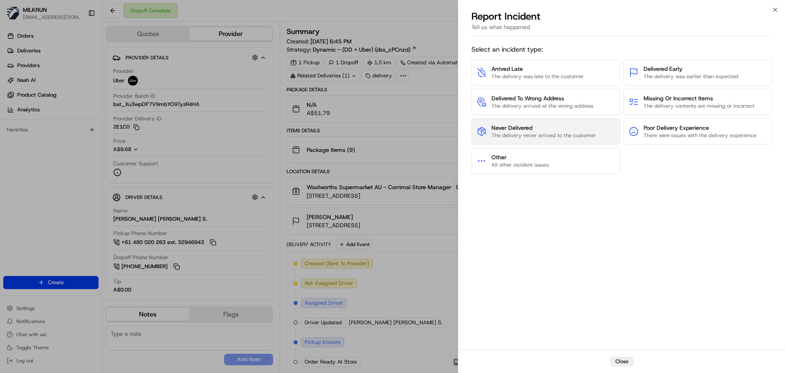
click at [554, 128] on span "Never Delivered" at bounding box center [544, 128] width 105 height 8
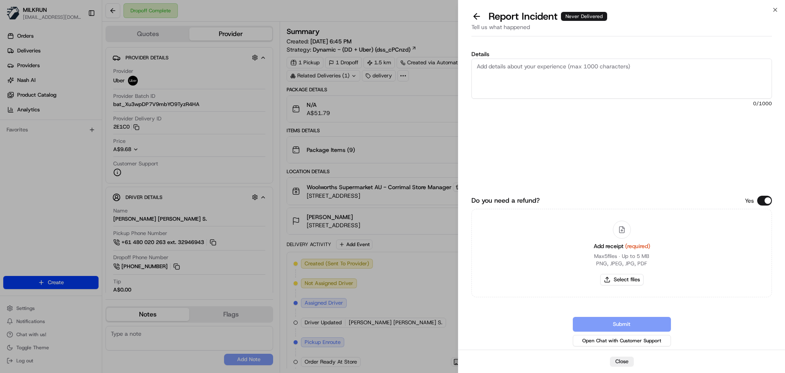
click at [533, 73] on textarea "Details" at bounding box center [622, 78] width 301 height 40
paste textarea "I was literally standing down stairs outside the doors so he would have had to …"
type textarea "I was literally standing down stairs outside the doors so he would have had to …"
drag, startPoint x: 476, startPoint y: 65, endPoint x: 721, endPoint y: 114, distance: 249.5
click at [721, 114] on div "Details I was literally standing down stairs outside the doors so he would have…" at bounding box center [622, 110] width 301 height 119
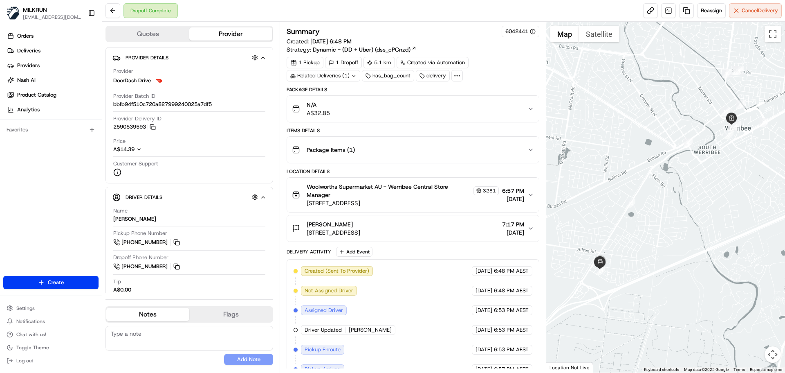
click at [342, 79] on div "Related Deliveries (1)" at bounding box center [324, 75] width 74 height 11
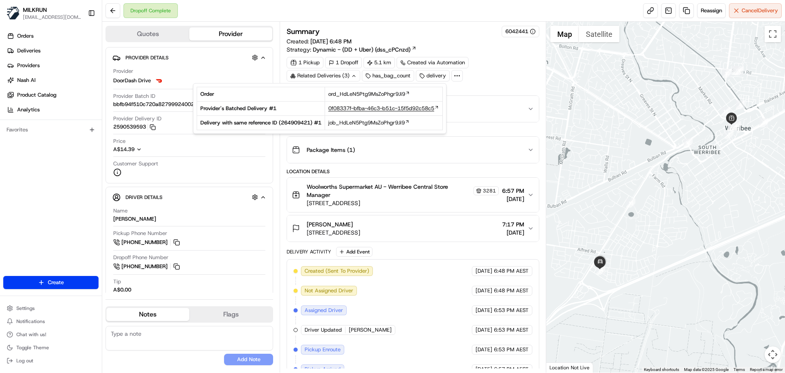
click at [366, 108] on span "0f08337f-bfba-46c3-b51c-15f5d92c58c5" at bounding box center [381, 108] width 106 height 7
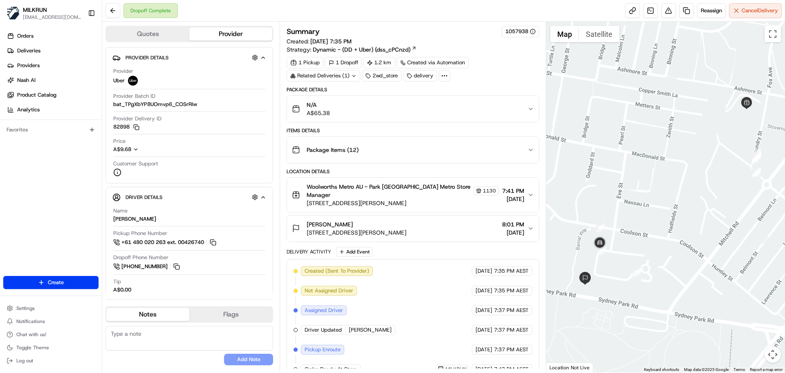
click at [335, 76] on div "Related Deliveries (1)" at bounding box center [324, 75] width 74 height 11
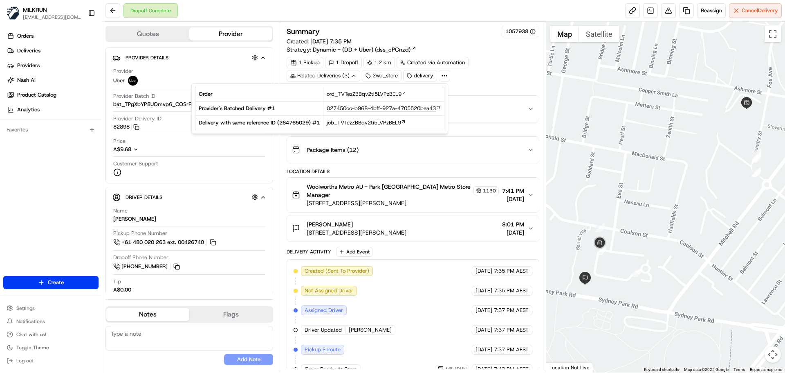
click at [348, 108] on span "027450cc-b968-4bff-927a-4705520bea43" at bounding box center [381, 108] width 109 height 7
click at [684, 8] on link at bounding box center [686, 10] width 15 height 15
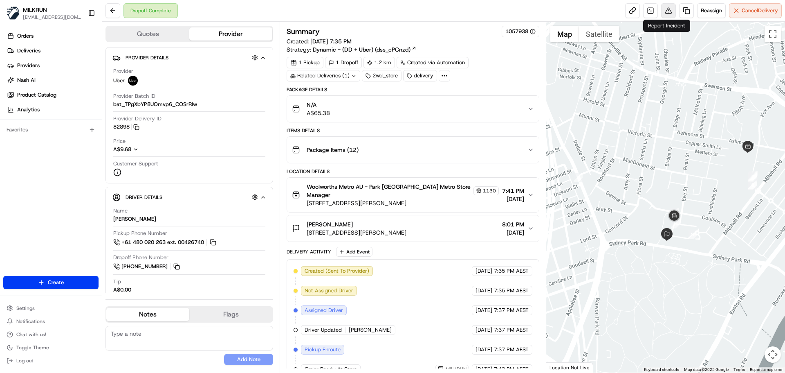
click at [666, 9] on button at bounding box center [668, 10] width 15 height 15
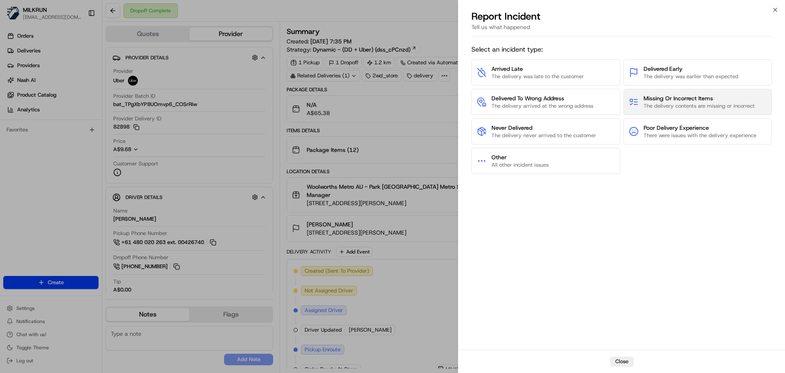
click at [707, 101] on span "Missing Or Incorrect Items" at bounding box center [699, 98] width 111 height 8
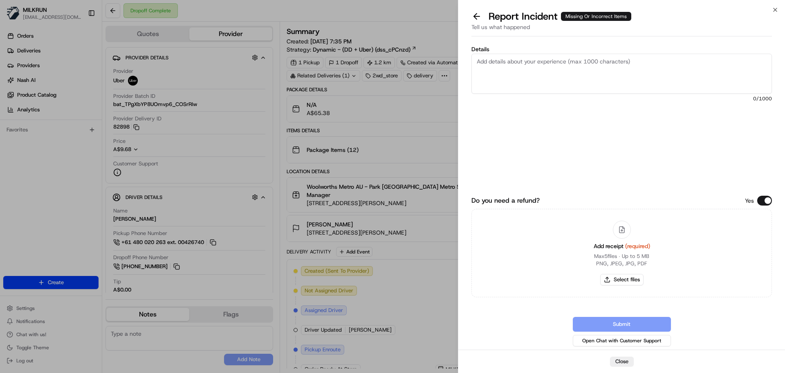
drag, startPoint x: 516, startPoint y: 67, endPoint x: 521, endPoint y: 68, distance: 5.5
click at [519, 66] on textarea "Details" at bounding box center [622, 74] width 301 height 40
drag, startPoint x: 562, startPoint y: 69, endPoint x: 590, endPoint y: 72, distance: 28.8
click at [562, 69] on textarea "Cx reported following missing items and driver was carrying a bundled delivery.…" at bounding box center [622, 74] width 301 height 40
click at [601, 72] on textarea "Cx reported following missing items and driver was carrying a bundled delivery.…" at bounding box center [622, 74] width 301 height 40
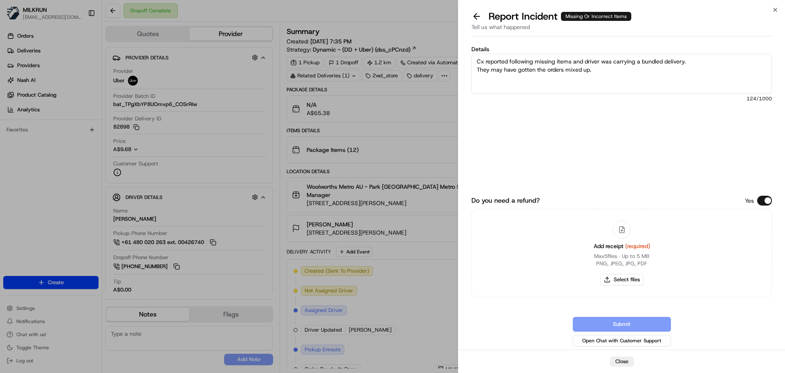
click at [491, 79] on textarea "Cx reported following missing items and driver was carrying a bundled delivery.…" at bounding box center [622, 74] width 301 height 40
paste textarea "Abe's Bagels Sesame Seed Bagels 360g x 4 pack: $6.10 Hass Avocado each x 2= $3.…"
click at [607, 68] on textarea "Cx reported following missing items and driver was carrying a bundled delivery.…" at bounding box center [622, 74] width 301 height 40
drag, startPoint x: 603, startPoint y: 69, endPoint x: 601, endPoint y: 75, distance: 6.3
click at [603, 70] on textarea "Cx reported following missing items and driver was carrying a bundled delivery.…" at bounding box center [622, 74] width 301 height 40
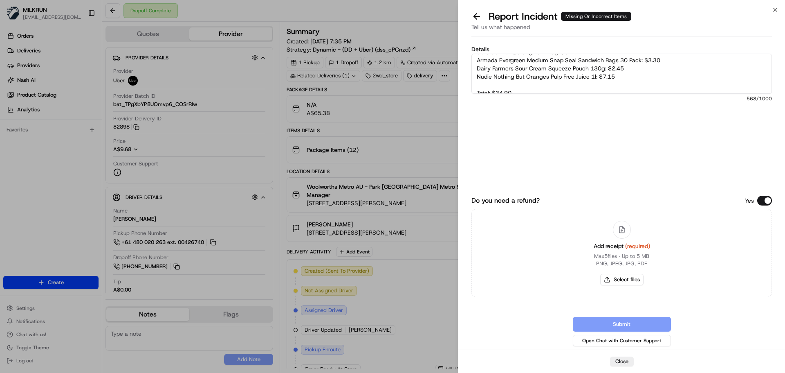
scroll to position [82, 0]
click at [526, 76] on textarea "Cx reported following missing items and driver was carrying a bundled delivery.…" at bounding box center [622, 74] width 301 height 40
type textarea "Cx reported following missing items and driver was carrying a bundled delivery.…"
click at [629, 278] on button "Select files" at bounding box center [621, 279] width 43 height 11
type input "C:\fakepath\Jane W invoice.pdf"
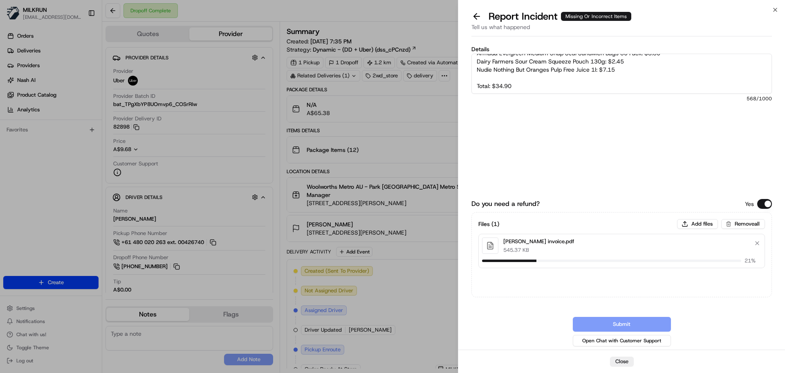
click at [491, 78] on textarea "Cx reported following missing items and driver was carrying a bundled delivery.…" at bounding box center [622, 74] width 301 height 40
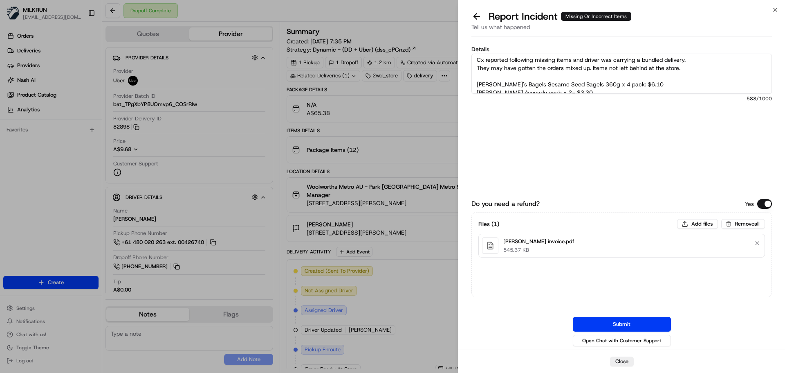
scroll to position [0, 0]
drag, startPoint x: 691, startPoint y: 72, endPoint x: 592, endPoint y: 71, distance: 99.0
click at [592, 71] on textarea "Cx reported following missing items and driver was carrying a bundled delivery.…" at bounding box center [622, 74] width 301 height 40
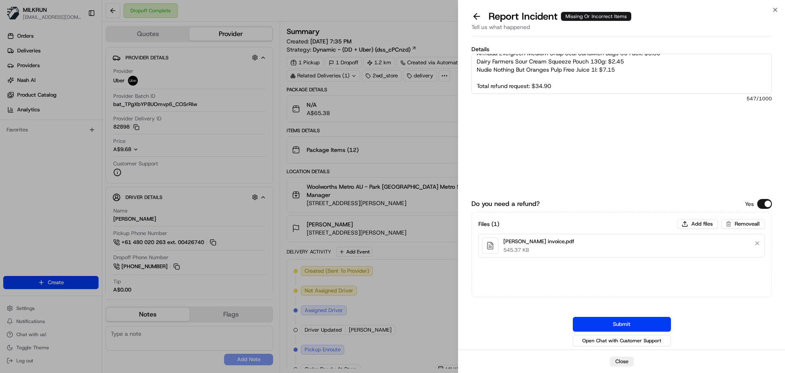
drag, startPoint x: 561, startPoint y: 79, endPoint x: 572, endPoint y: 88, distance: 14.6
click at [568, 83] on textarea "Cx reported following missing items and driver was carrying a bundled delivery.…" at bounding box center [622, 74] width 301 height 40
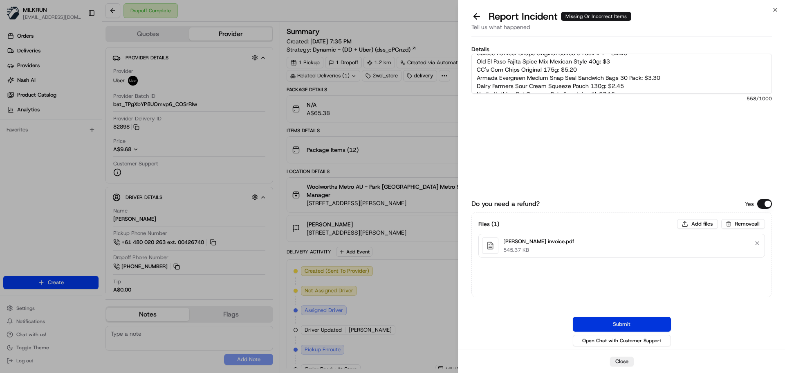
type textarea "Cx reported following missing items and driver was carrying a bundled delivery.…"
drag, startPoint x: 643, startPoint y: 322, endPoint x: 236, endPoint y: 244, distance: 413.9
click at [643, 321] on button "Submit" at bounding box center [622, 324] width 98 height 15
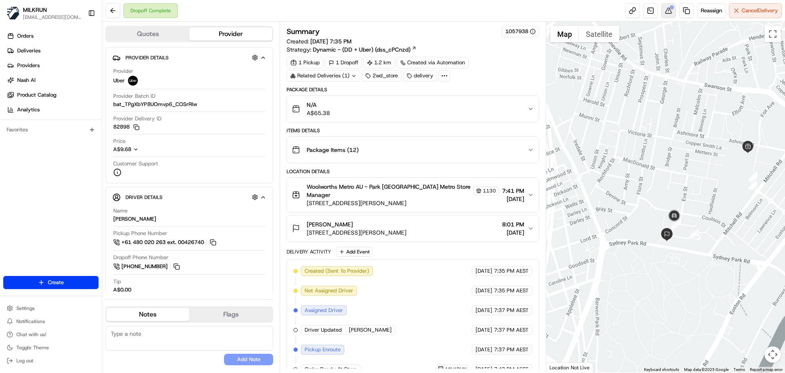
click at [670, 6] on div at bounding box center [672, 7] width 4 height 4
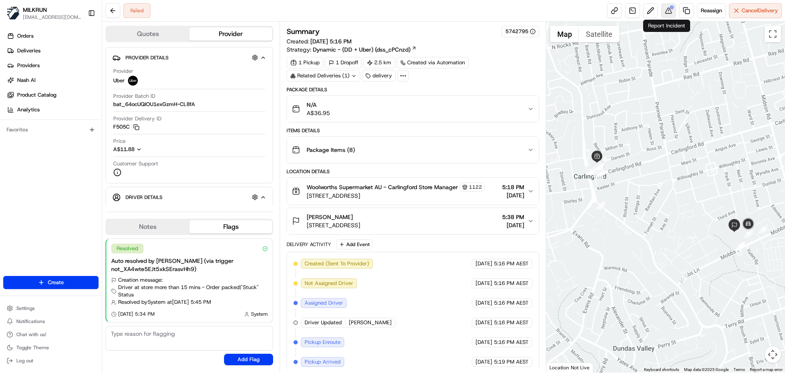
click at [666, 9] on button at bounding box center [668, 10] width 15 height 15
click at [114, 8] on button at bounding box center [113, 10] width 15 height 15
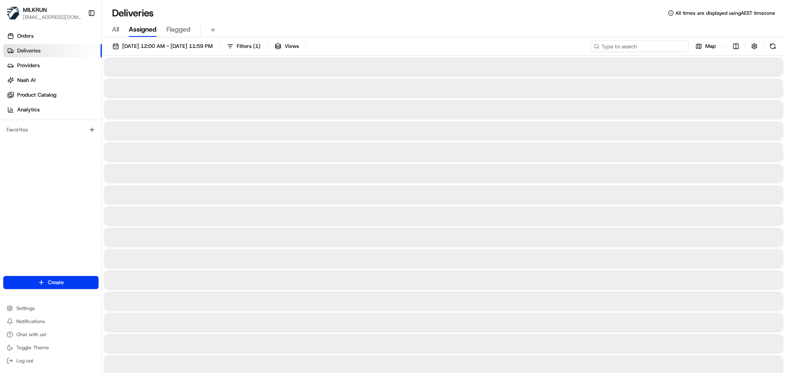
click at [634, 45] on input at bounding box center [640, 45] width 98 height 11
paste input "[PERSON_NAME]"
type input "[PERSON_NAME]"
click at [600, 45] on div "[PERSON_NAME]" at bounding box center [640, 45] width 98 height 11
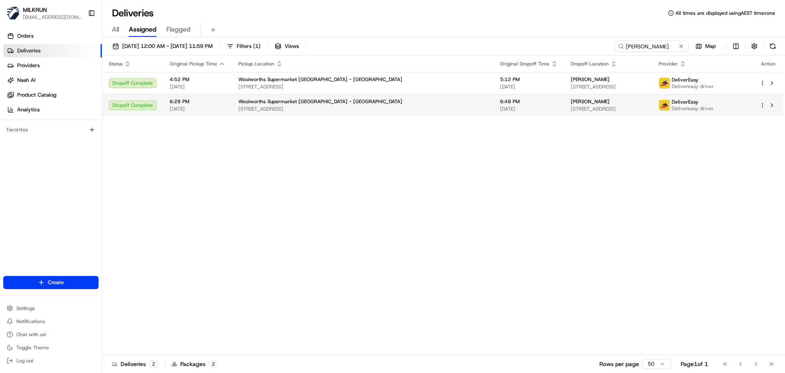
click at [500, 101] on span "6:48 PM" at bounding box center [529, 101] width 58 height 7
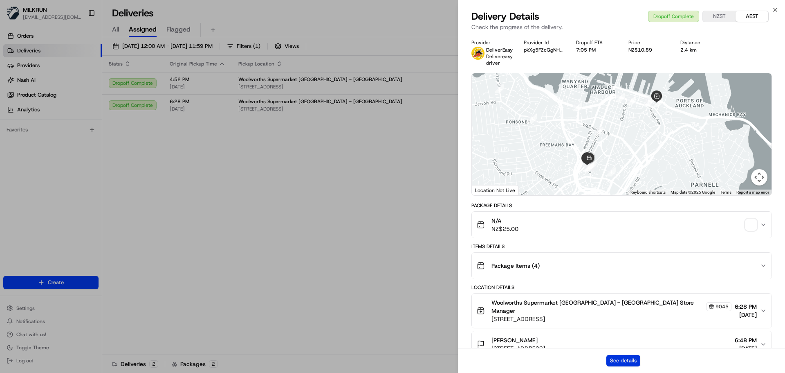
click at [618, 355] on button "See details" at bounding box center [624, 360] width 34 height 11
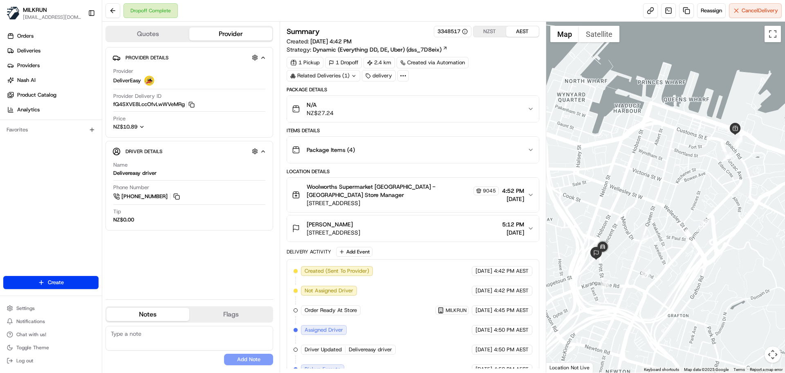
drag, startPoint x: 605, startPoint y: 146, endPoint x: 629, endPoint y: 122, distance: 33.8
click at [629, 122] on div at bounding box center [665, 197] width 239 height 351
